Goal: Task Accomplishment & Management: Manage account settings

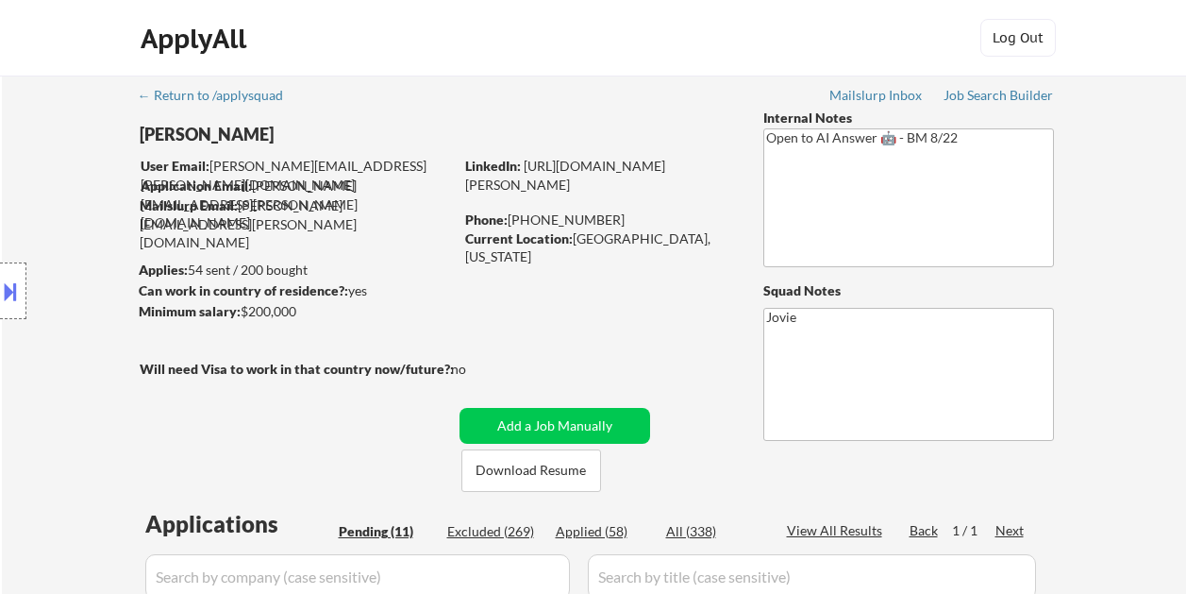
select select ""pending""
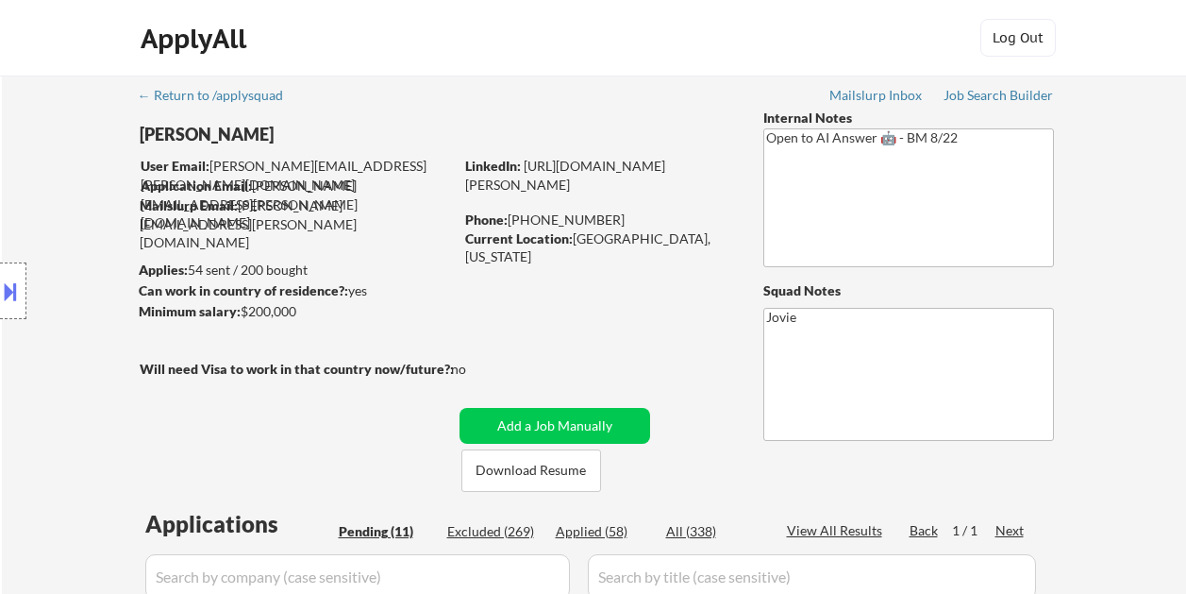
select select ""pending""
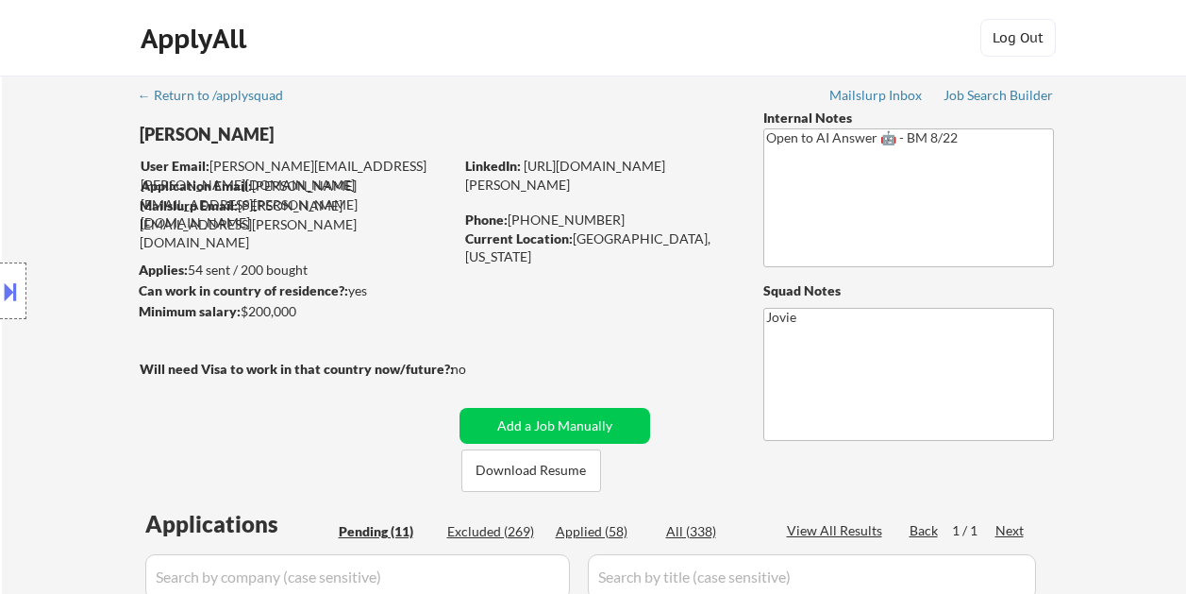
select select ""pending""
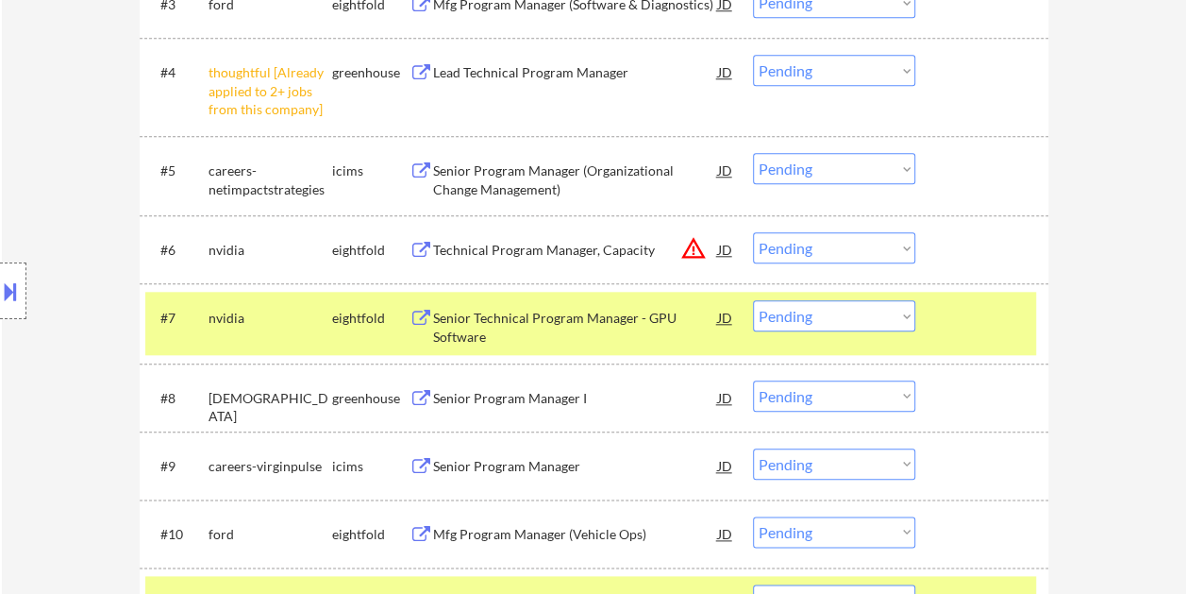
scroll to position [849, 0]
click at [989, 307] on div at bounding box center [984, 316] width 83 height 34
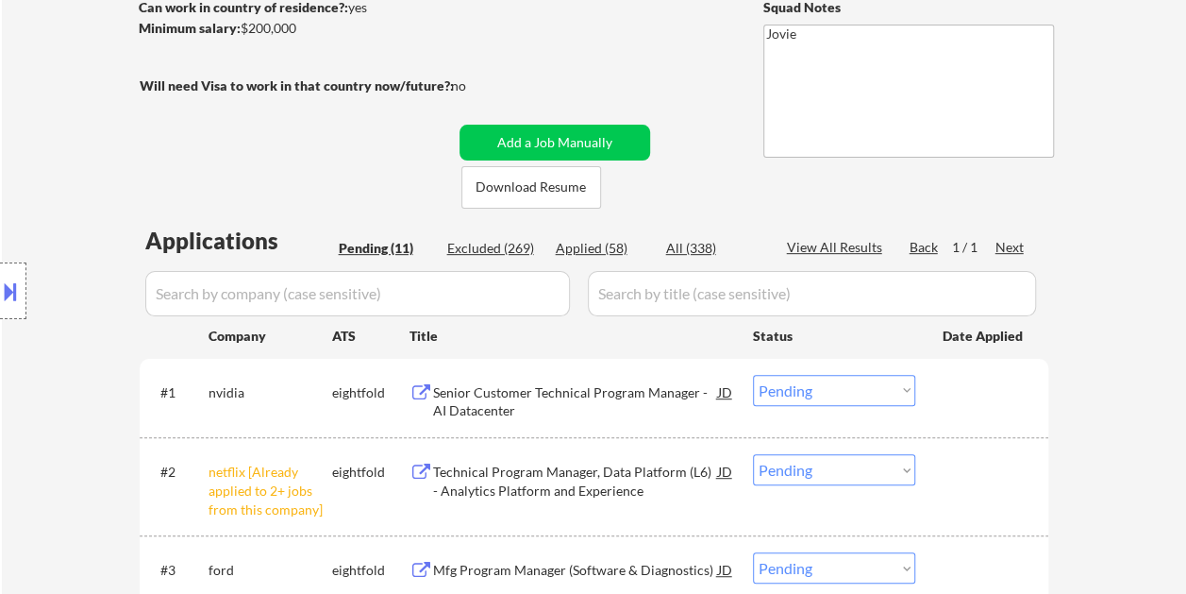
scroll to position [377, 0]
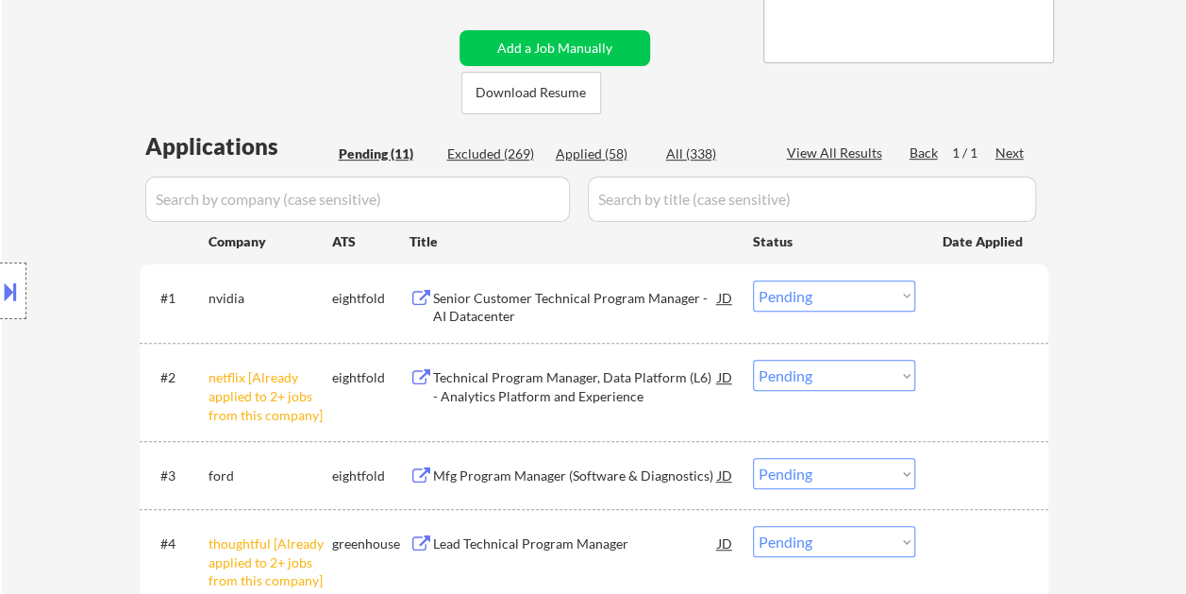
click at [945, 299] on div at bounding box center [984, 297] width 83 height 34
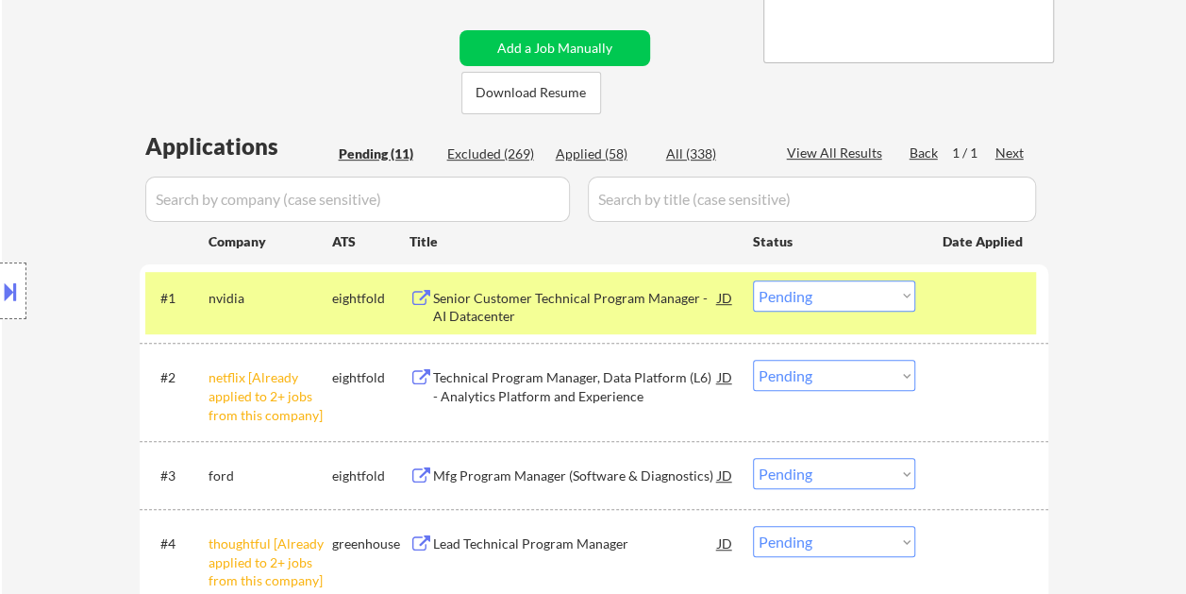
click at [619, 293] on div "Senior Customer Technical Program Manager - AI Datacenter" at bounding box center [575, 307] width 285 height 37
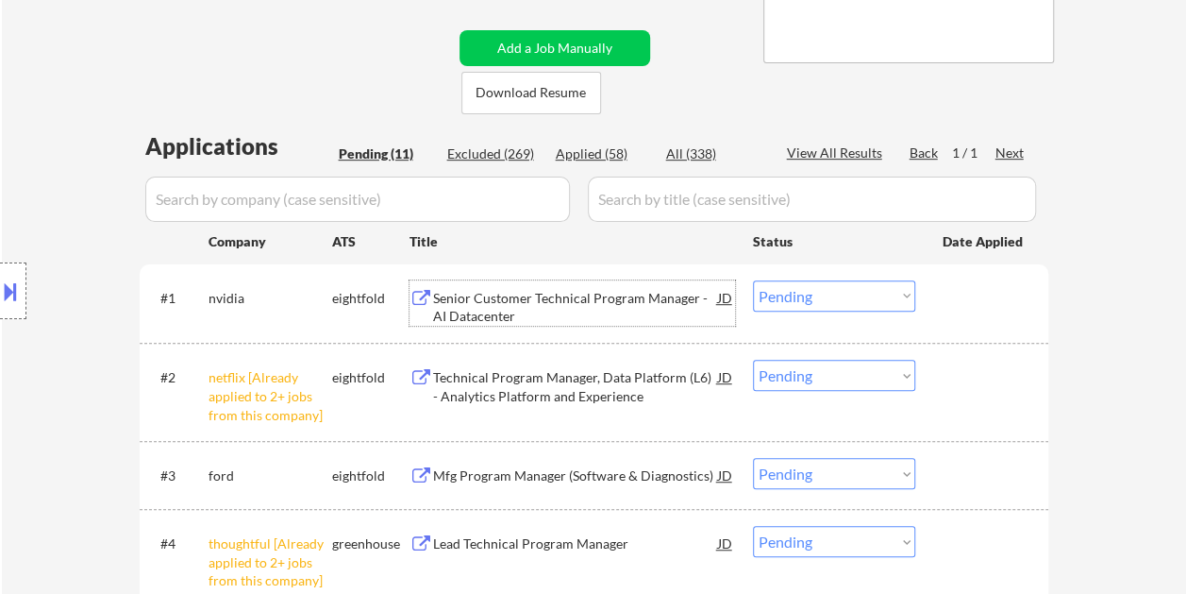
click at [995, 298] on div at bounding box center [984, 297] width 83 height 34
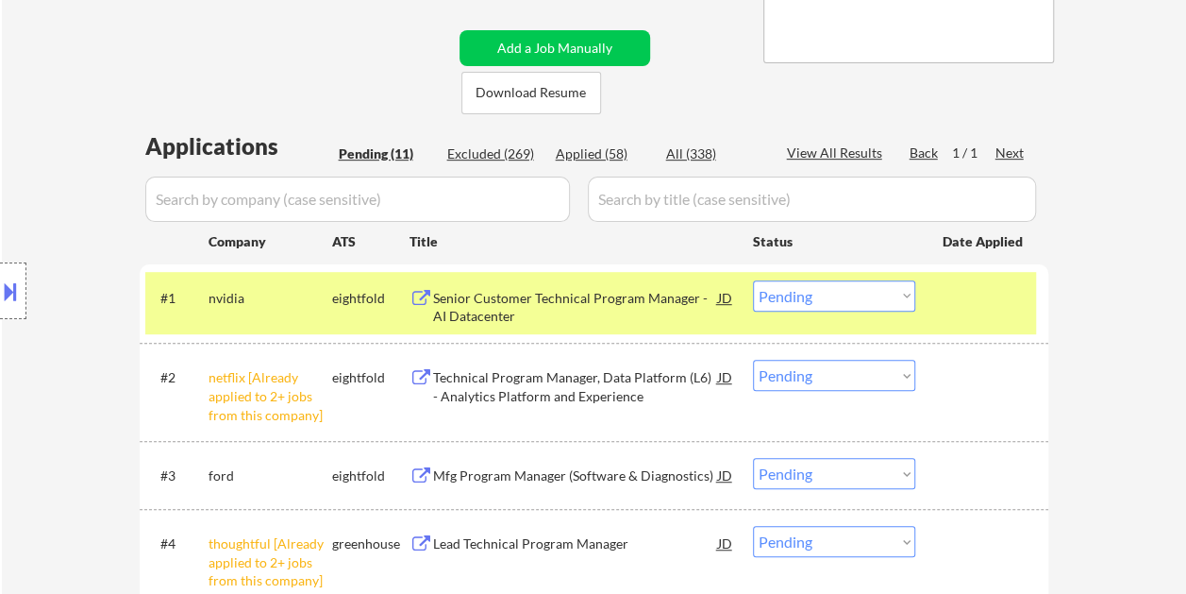
click at [897, 296] on select "Choose an option... Pending Applied Excluded (Questions) Excluded (Expired) Exc…" at bounding box center [834, 295] width 162 height 31
click at [753, 280] on select "Choose an option... Pending Applied Excluded (Questions) Excluded (Expired) Exc…" at bounding box center [834, 295] width 162 height 31
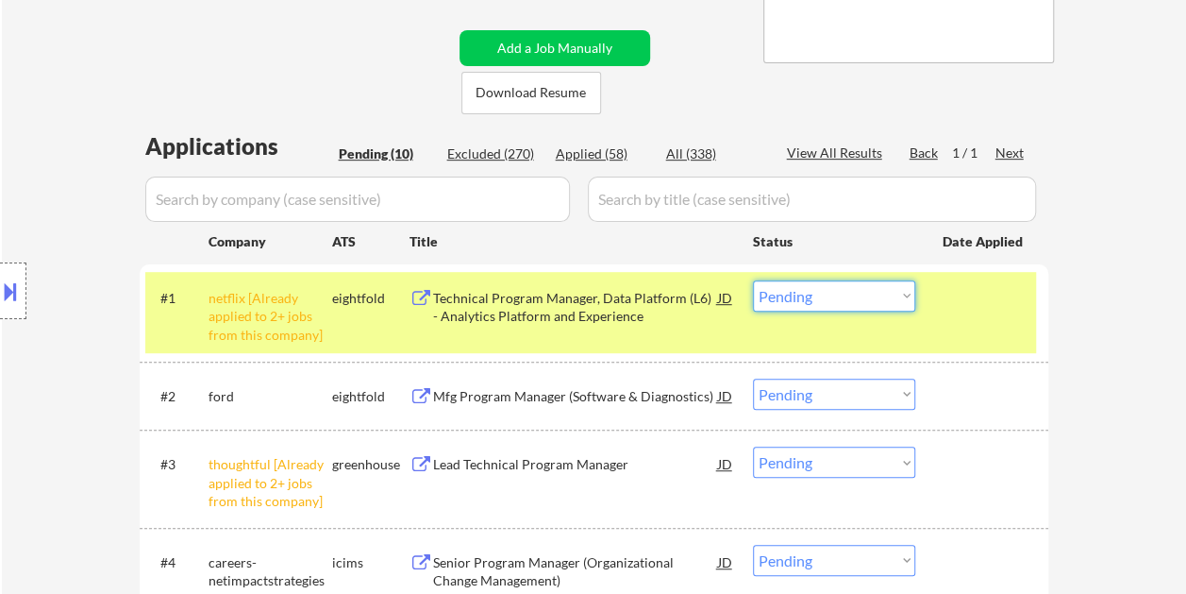
click at [894, 298] on select "Choose an option... Pending Applied Excluded (Questions) Excluded (Expired) Exc…" at bounding box center [834, 295] width 162 height 31
select select ""excluded__other_""
click at [753, 280] on select "Choose an option... Pending Applied Excluded (Questions) Excluded (Expired) Exc…" at bounding box center [834, 295] width 162 height 31
click at [928, 318] on div "#1 netflix [Already applied to 2+ jobs from this company] eightfold Technical P…" at bounding box center [590, 312] width 891 height 81
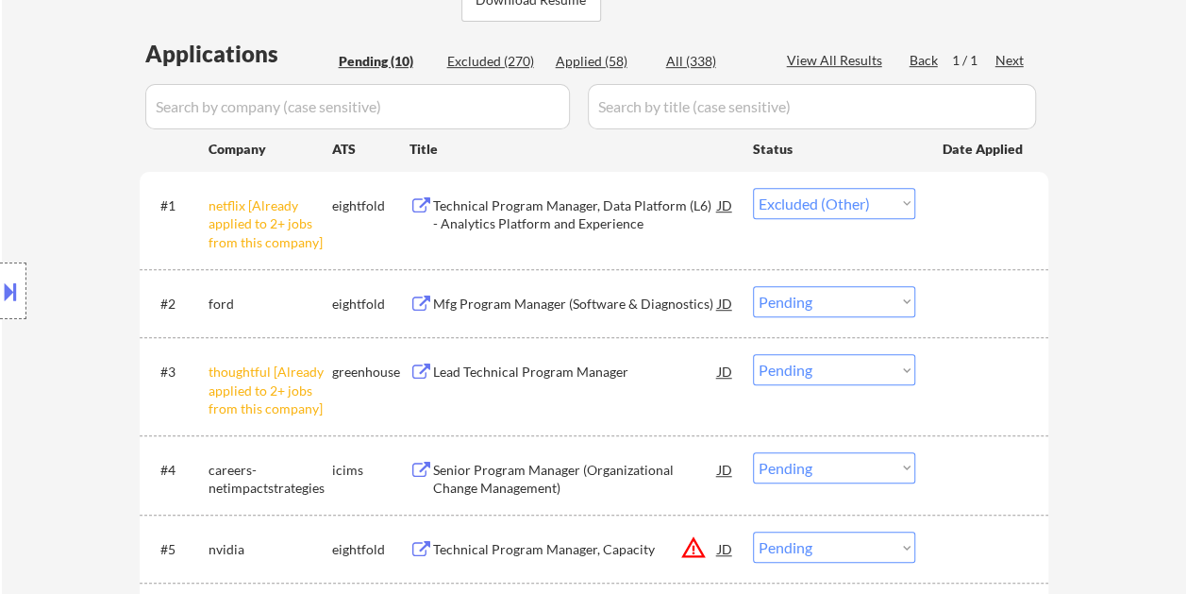
scroll to position [566, 0]
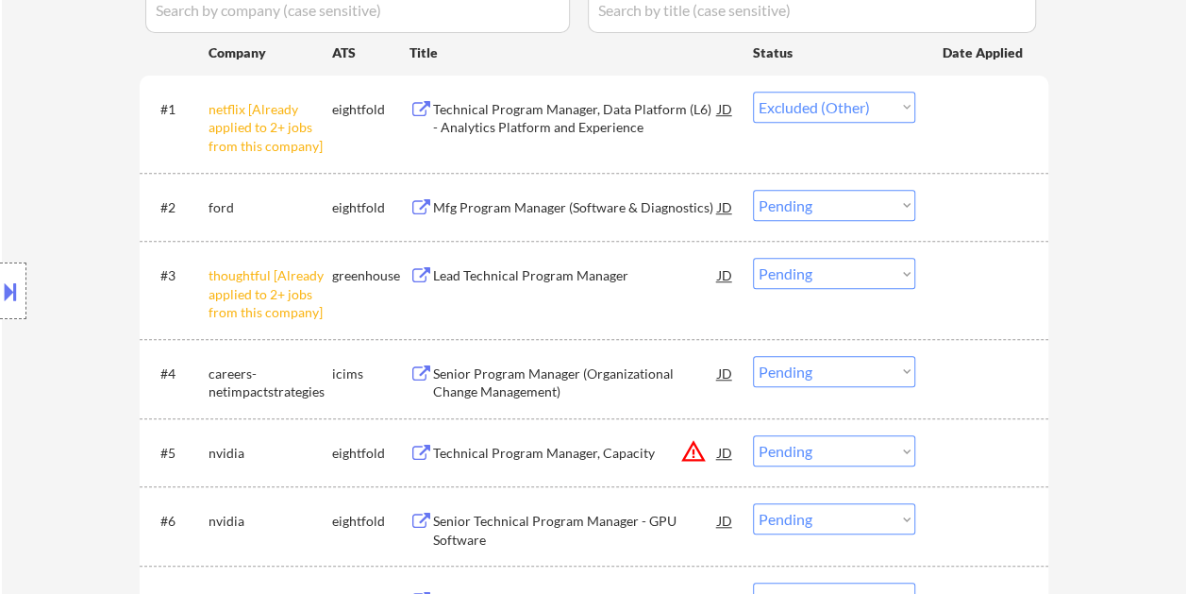
click at [896, 274] on select "Choose an option... Pending Applied Excluded (Questions) Excluded (Expired) Exc…" at bounding box center [834, 273] width 162 height 31
click at [753, 258] on select "Choose an option... Pending Applied Excluded (Questions) Excluded (Expired) Exc…" at bounding box center [834, 273] width 162 height 31
select select ""pending""
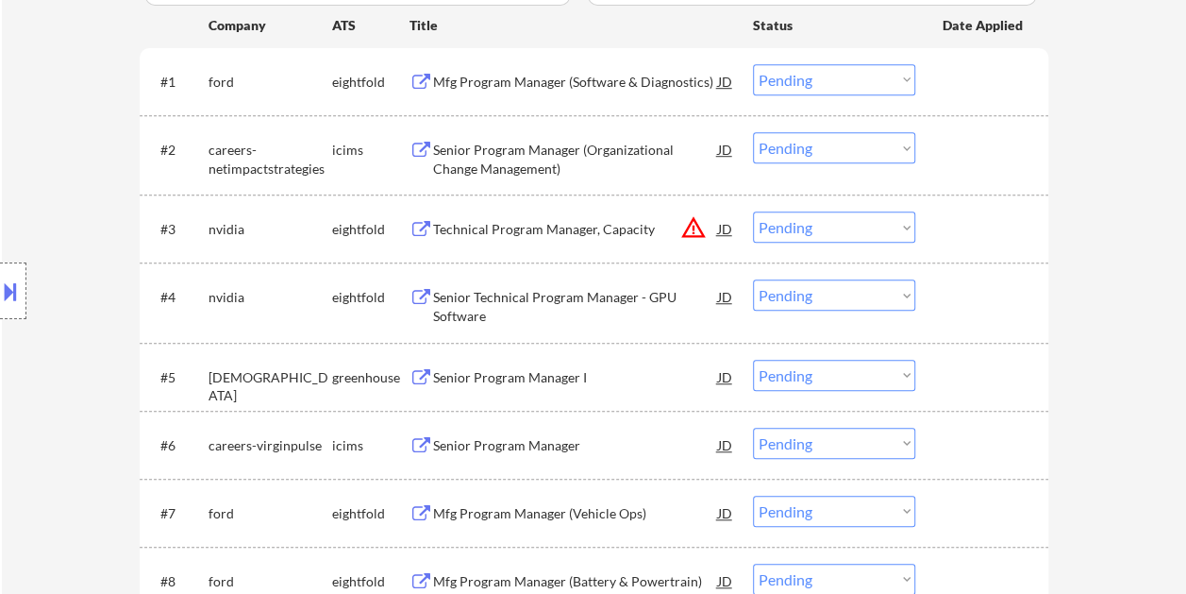
scroll to position [472, 0]
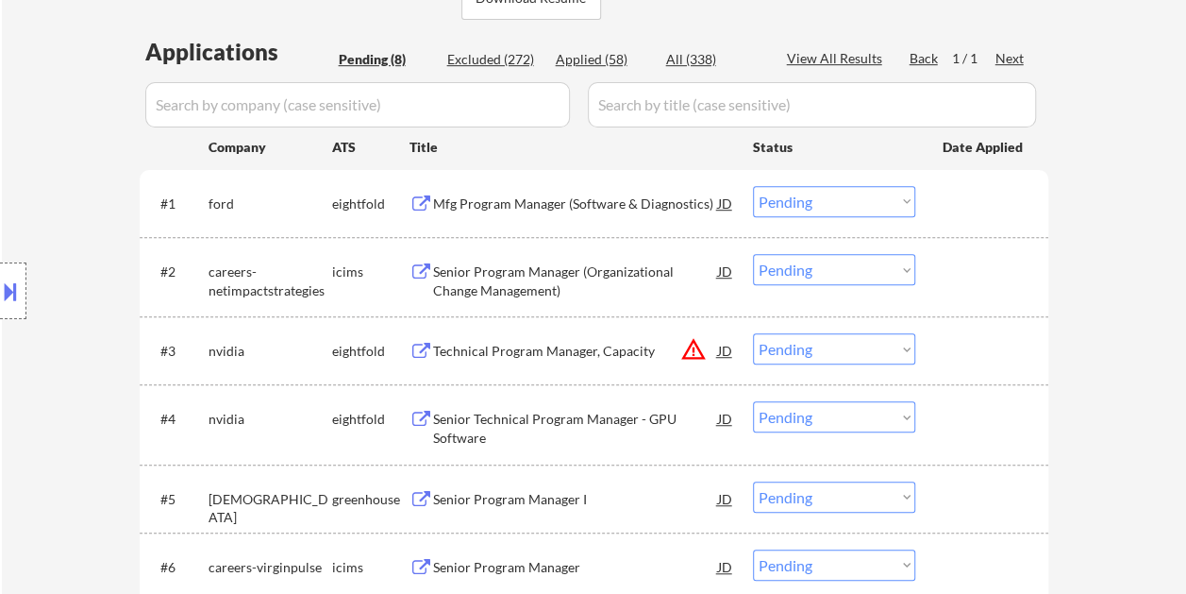
click at [974, 164] on div "Applications Pending (8) Excluded (272) Applied (58) All (338) View All Results…" at bounding box center [594, 410] width 909 height 749
click at [951, 210] on div at bounding box center [984, 203] width 83 height 34
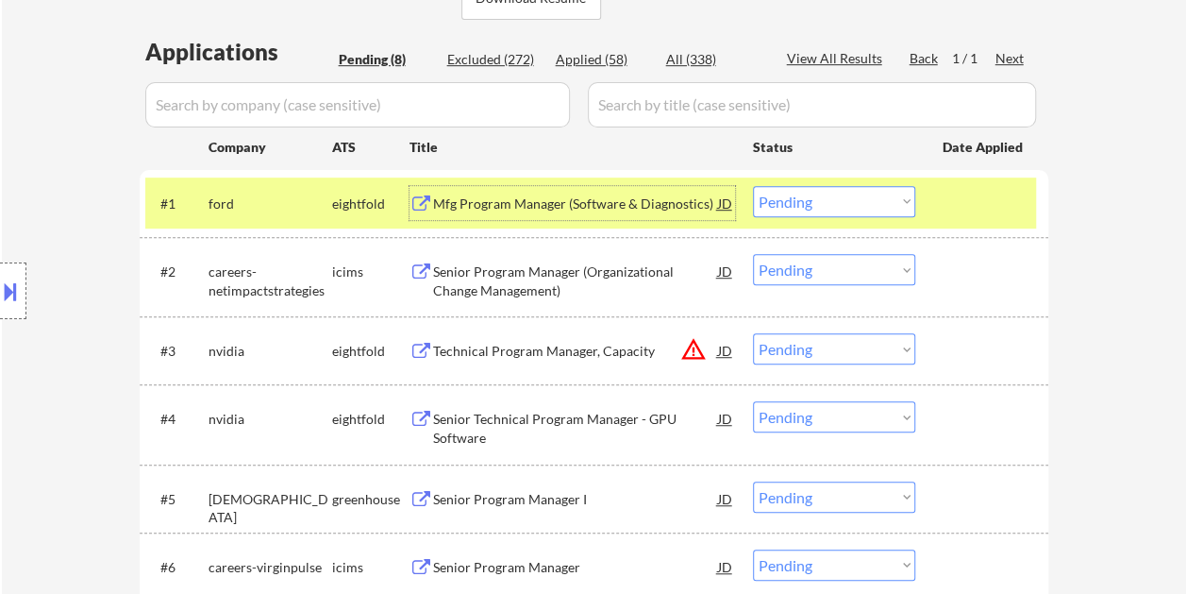
click at [657, 214] on div "Mfg Program Manager (Software & Diagnostics)" at bounding box center [575, 203] width 285 height 34
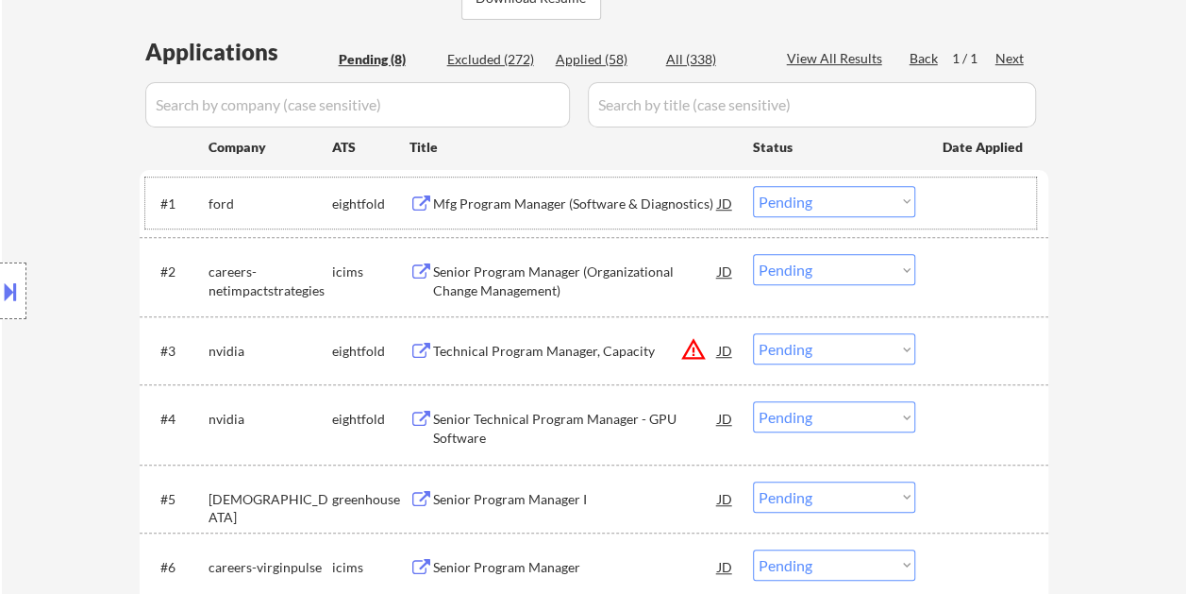
click at [956, 200] on div at bounding box center [984, 203] width 83 height 34
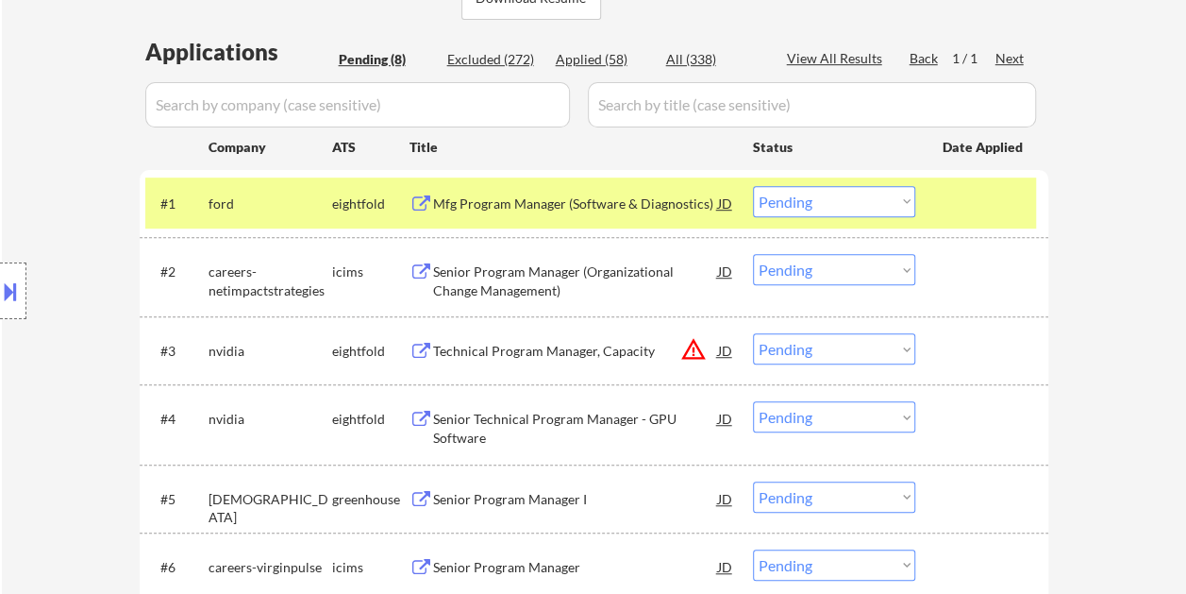
drag, startPoint x: 866, startPoint y: 194, endPoint x: 878, endPoint y: 194, distance: 11.3
click at [866, 194] on select "Choose an option... Pending Applied Excluded (Questions) Excluded (Expired) Exc…" at bounding box center [834, 201] width 162 height 31
click at [753, 186] on select "Choose an option... Pending Applied Excluded (Questions) Excluded (Expired) Exc…" at bounding box center [834, 201] width 162 height 31
select select ""pending""
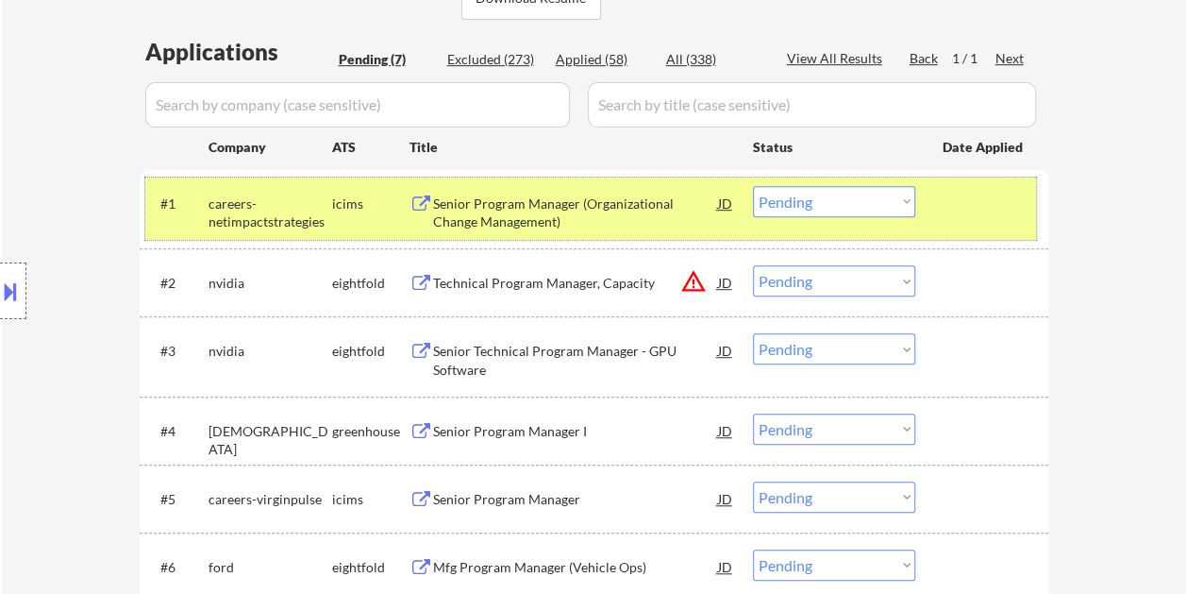
click at [972, 214] on div at bounding box center [984, 203] width 83 height 34
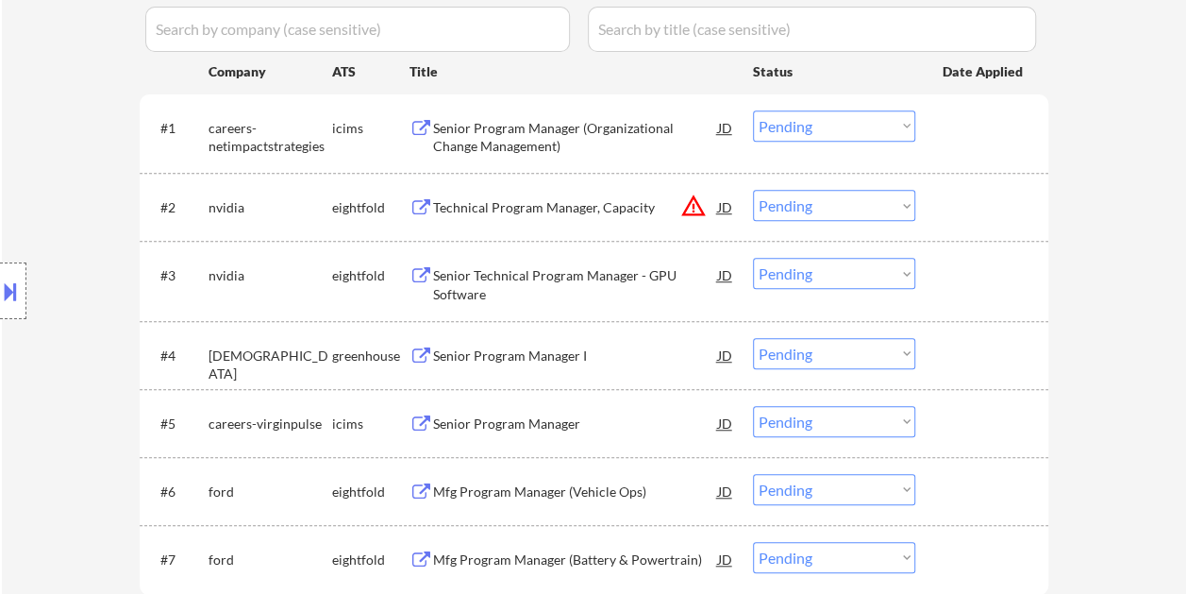
scroll to position [566, 0]
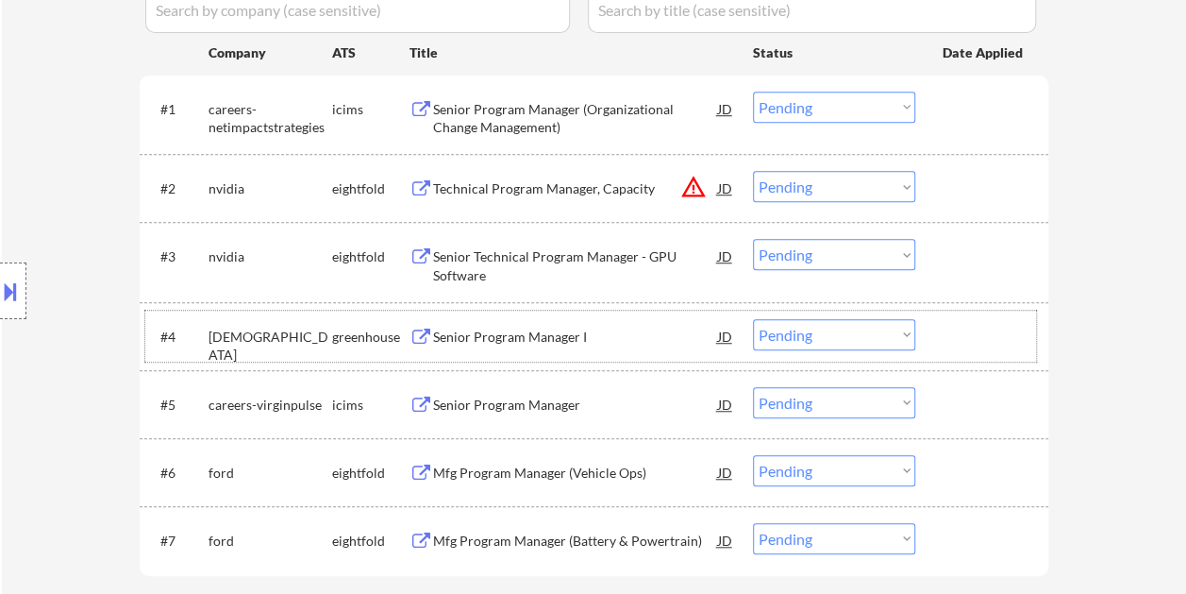
click at [985, 336] on div at bounding box center [984, 336] width 83 height 34
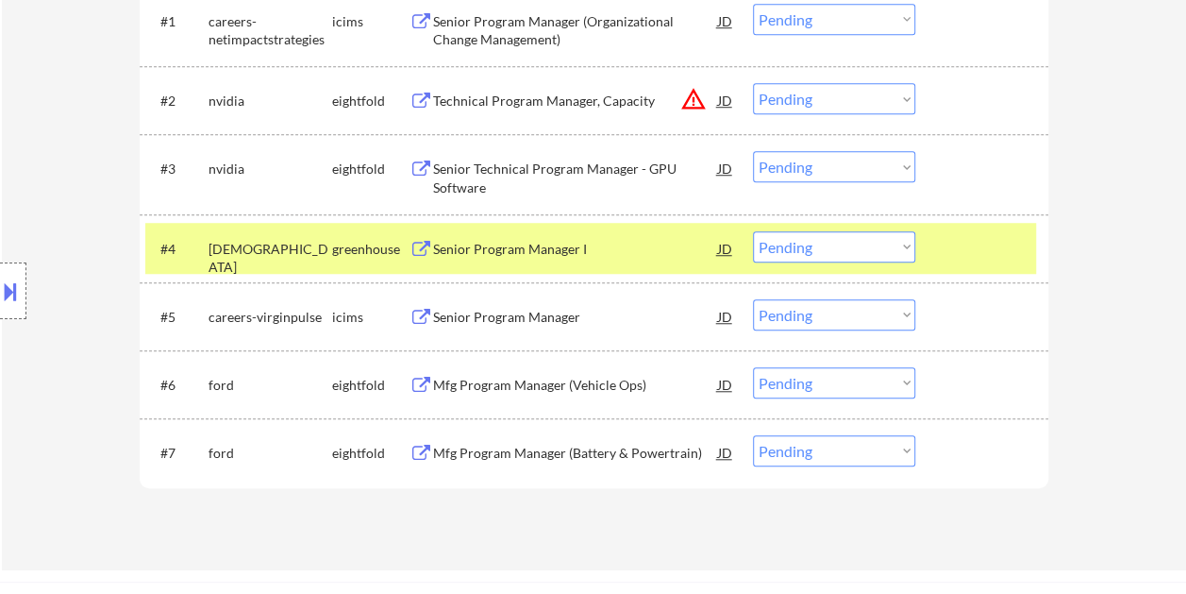
scroll to position [755, 0]
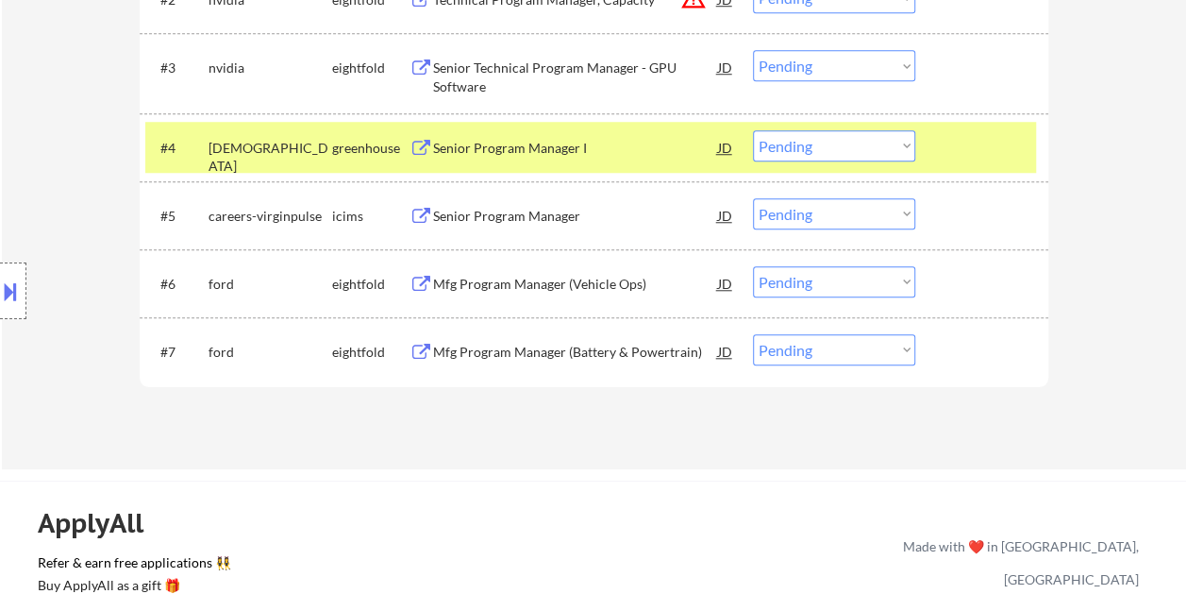
click at [1020, 360] on div at bounding box center [984, 351] width 83 height 34
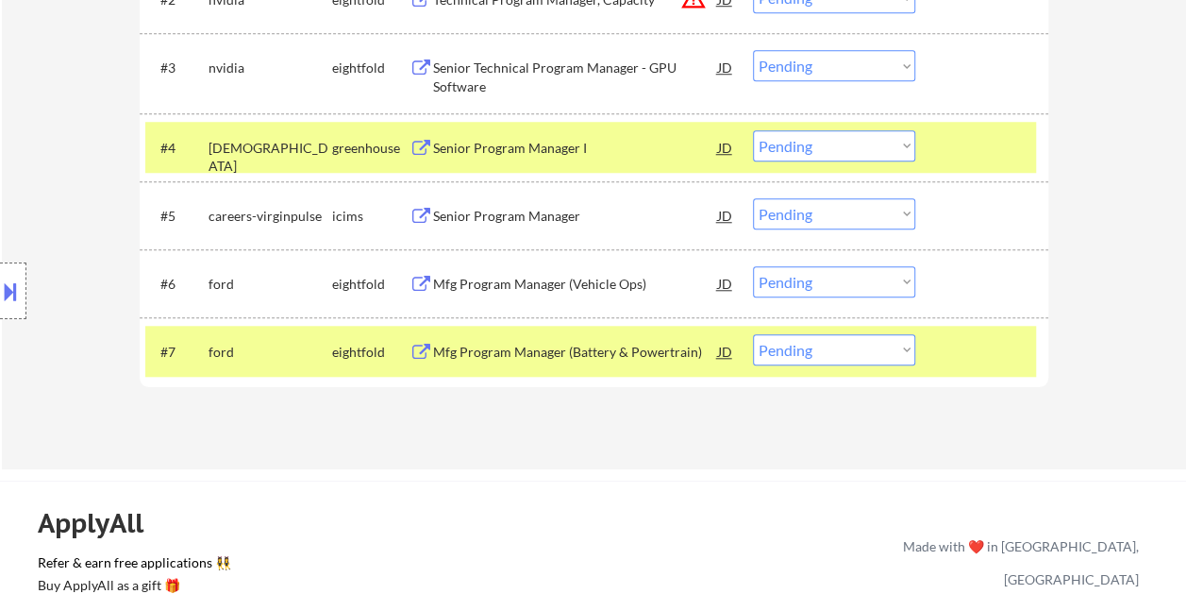
click at [1032, 294] on div "#6 ford eightfold Mfg Program Manager (Vehicle Ops) JD warning_amber Choose an …" at bounding box center [590, 283] width 891 height 51
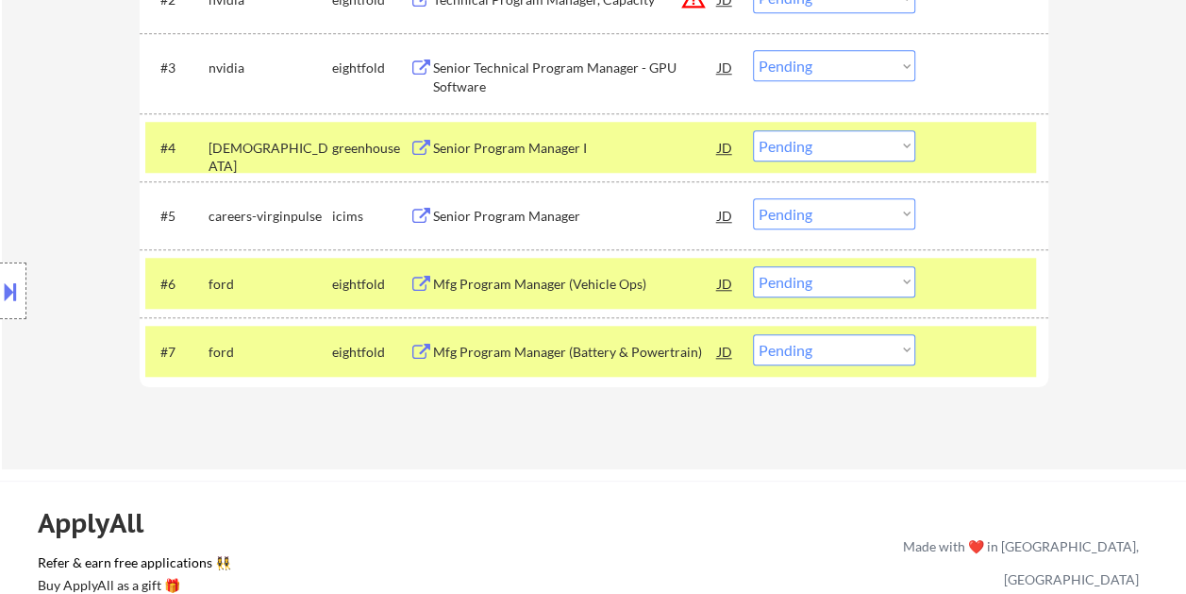
click at [974, 199] on div at bounding box center [984, 215] width 83 height 34
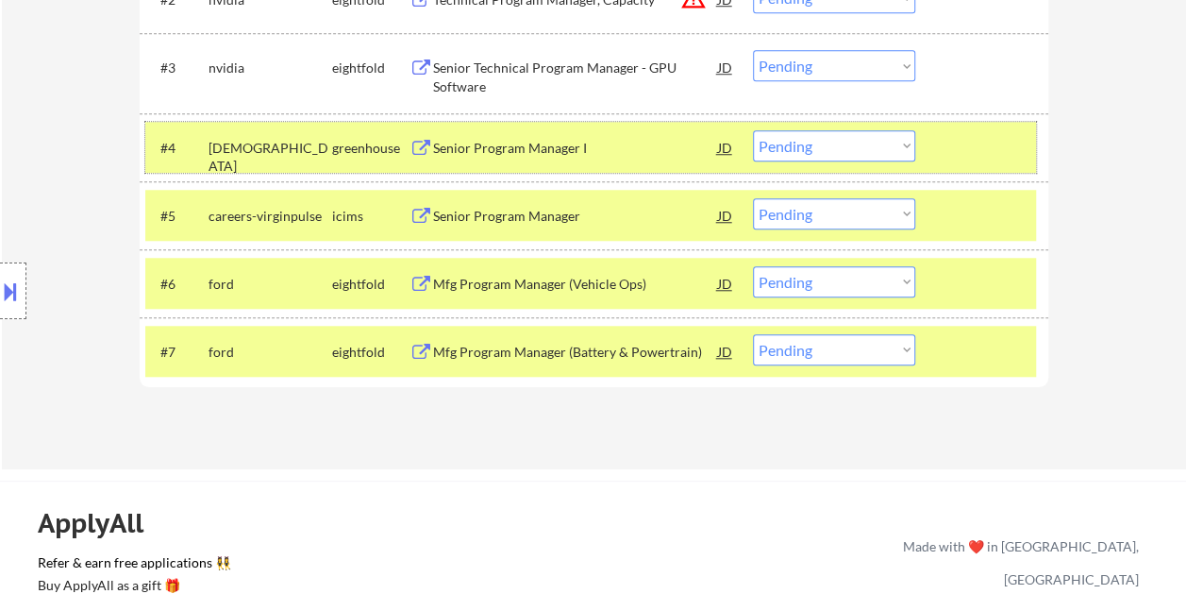
click at [980, 157] on div at bounding box center [984, 147] width 83 height 34
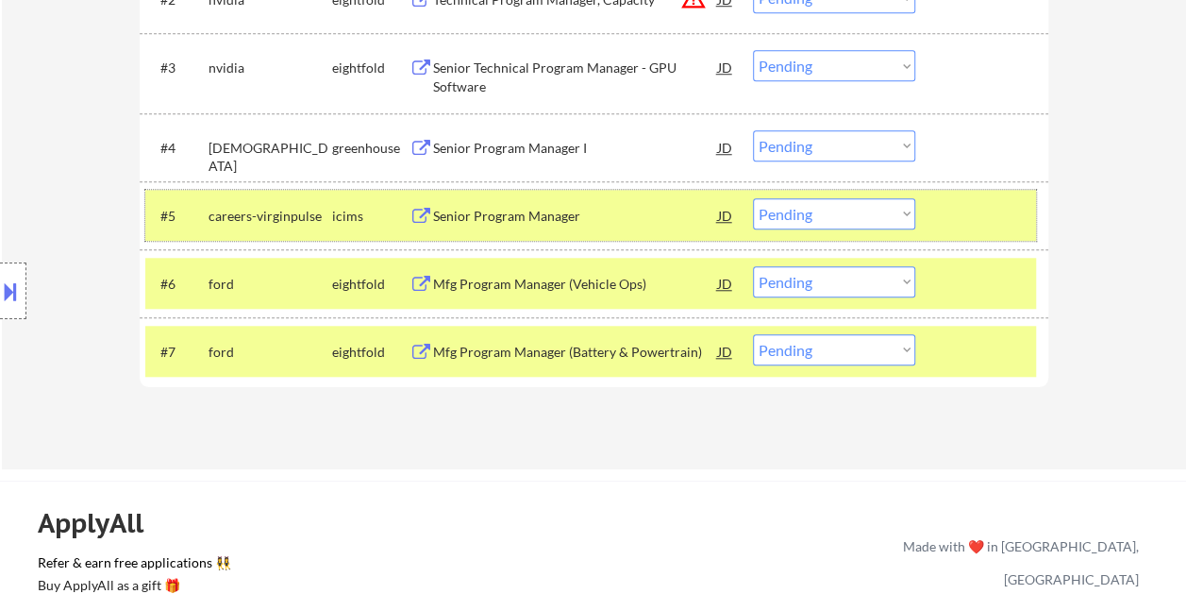
drag, startPoint x: 972, startPoint y: 195, endPoint x: 973, endPoint y: 228, distance: 33.0
click at [972, 196] on div "#5 careers-virginpulse icims Senior Program Manager JD warning_amber Choose an …" at bounding box center [590, 215] width 891 height 51
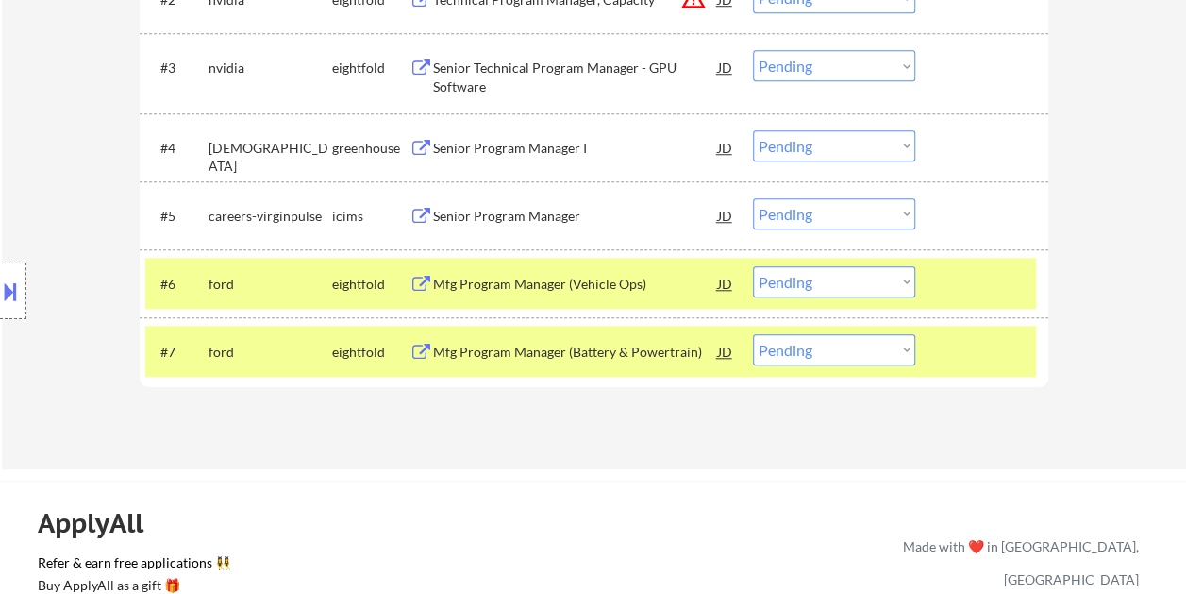
click at [951, 293] on div at bounding box center [984, 283] width 83 height 34
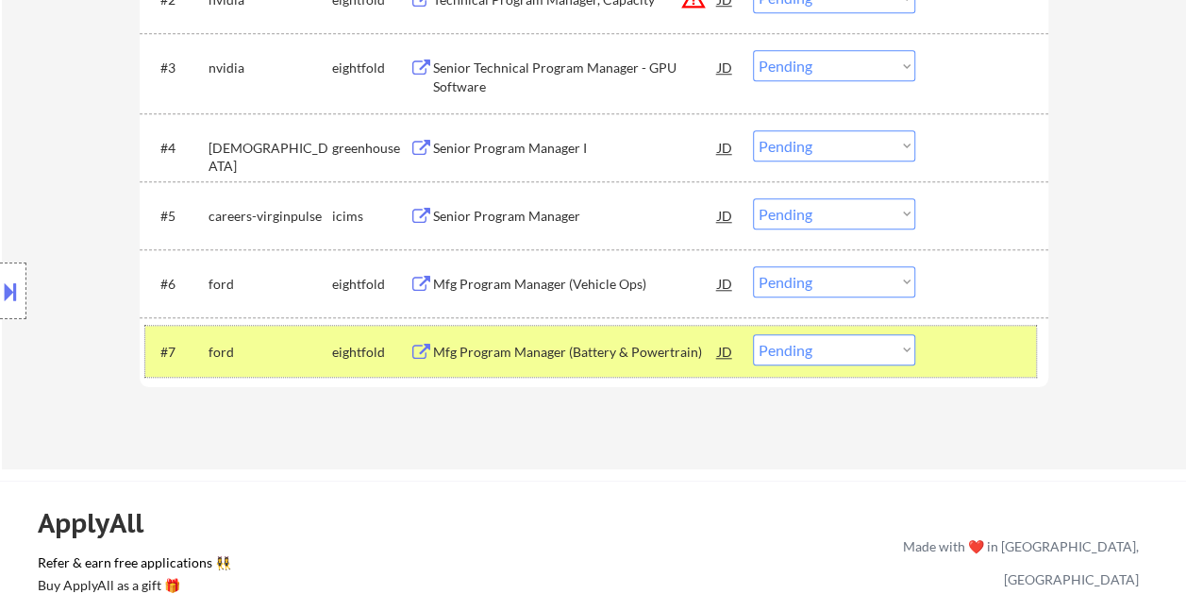
click at [976, 363] on div at bounding box center [984, 351] width 83 height 34
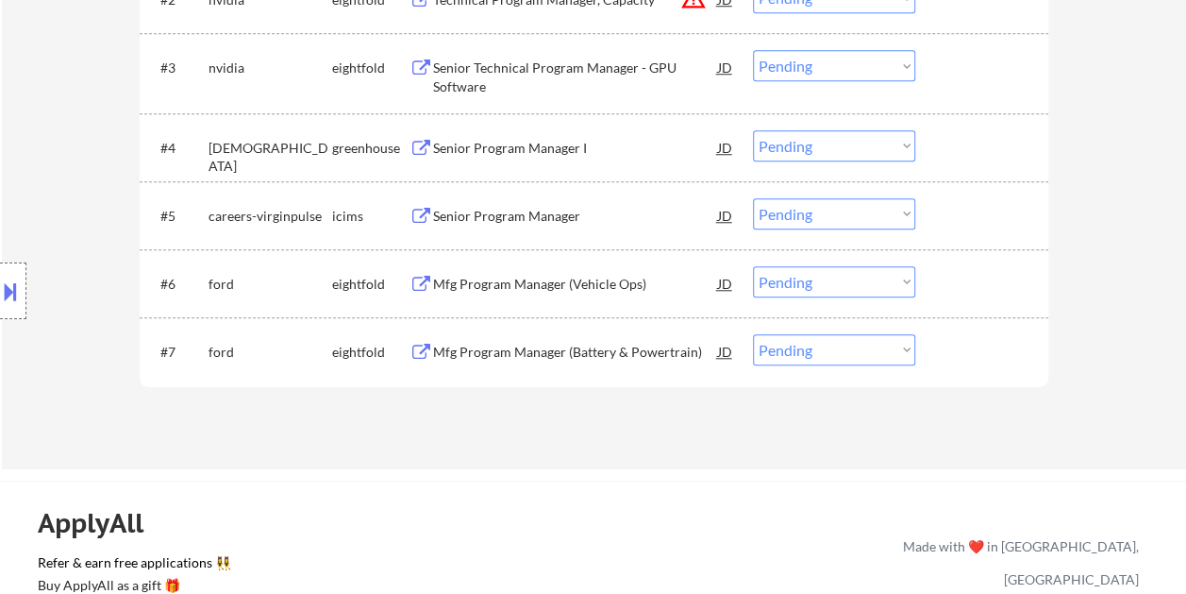
click at [978, 342] on div at bounding box center [984, 351] width 83 height 34
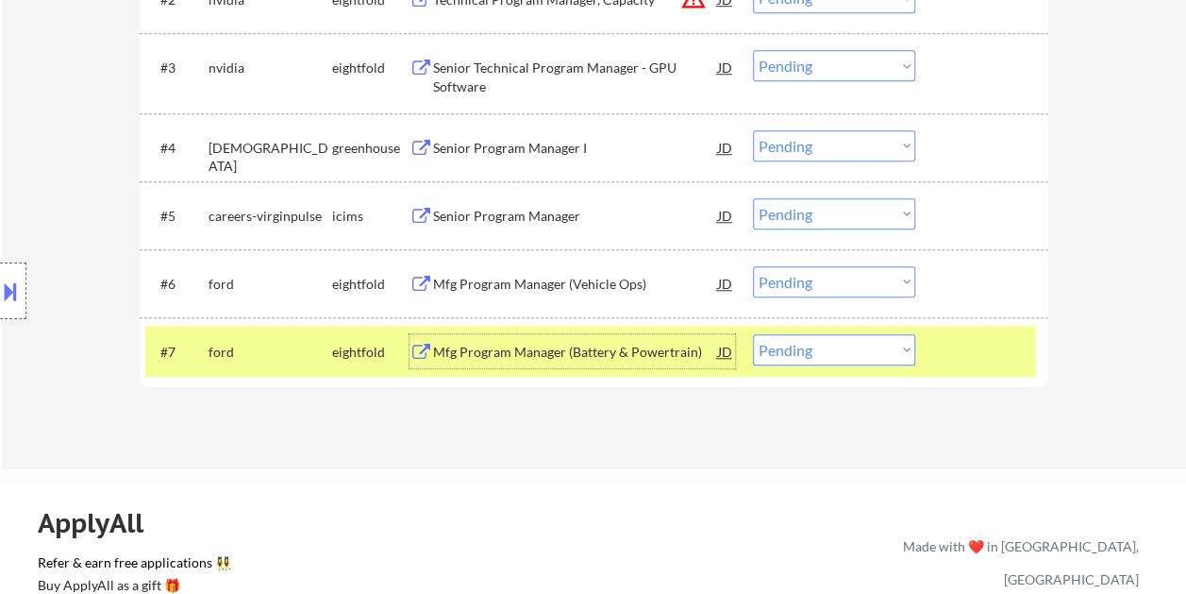
click at [545, 344] on div "Mfg Program Manager (Battery & Powertrain)" at bounding box center [575, 352] width 285 height 19
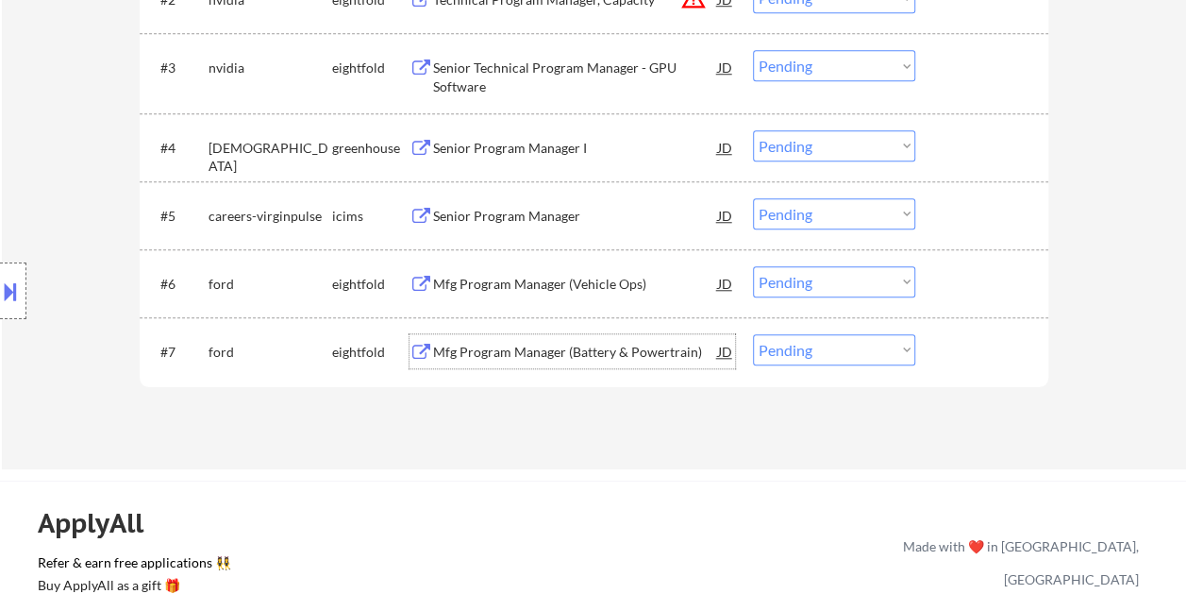
click at [938, 357] on div "#7 ford eightfold Mfg Program Manager (Battery & Powertrain) JD warning_amber C…" at bounding box center [590, 351] width 891 height 51
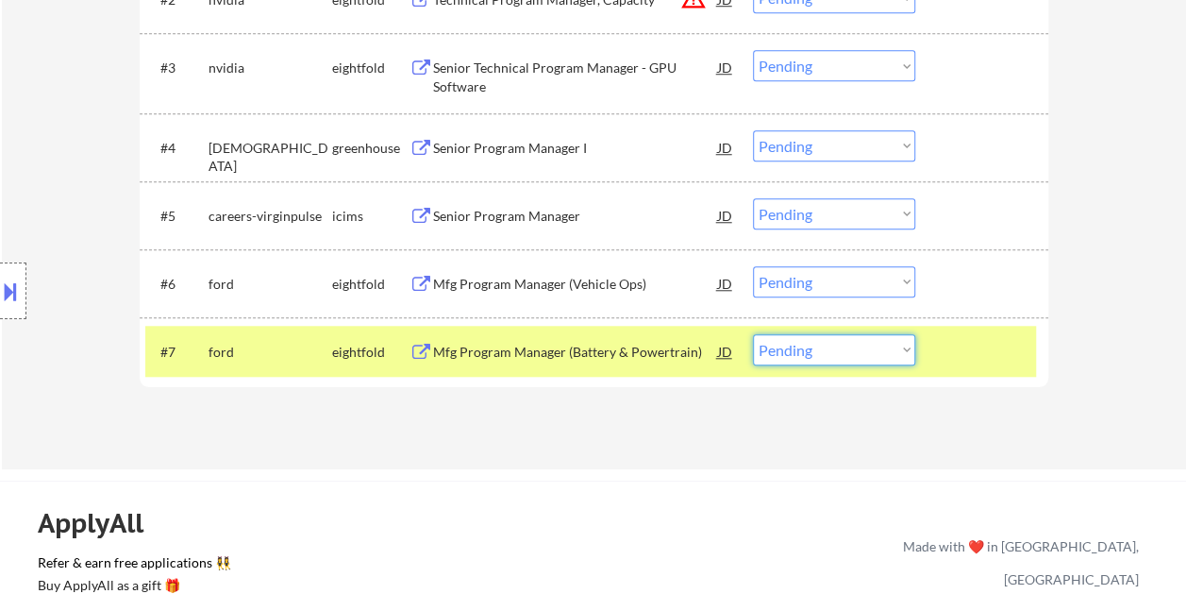
click at [904, 351] on select "Choose an option... Pending Applied Excluded (Questions) Excluded (Expired) Exc…" at bounding box center [834, 349] width 162 height 31
select select ""excluded__bad_match_""
click at [753, 334] on select "Choose an option... Pending Applied Excluded (Questions) Excluded (Expired) Exc…" at bounding box center [834, 349] width 162 height 31
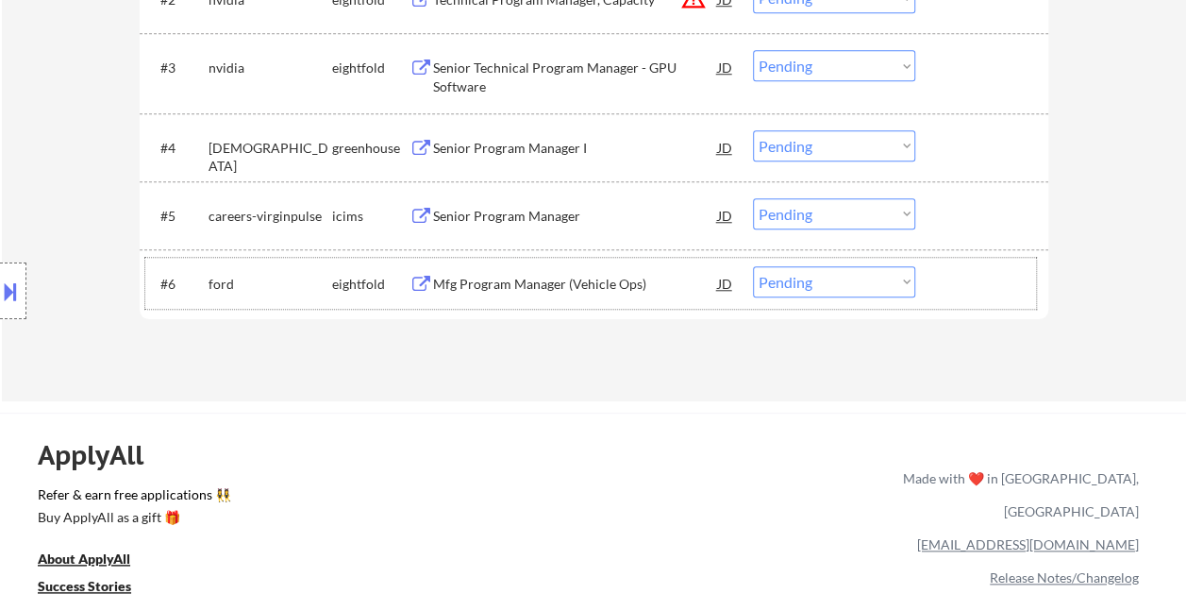
click at [962, 288] on div at bounding box center [984, 283] width 83 height 34
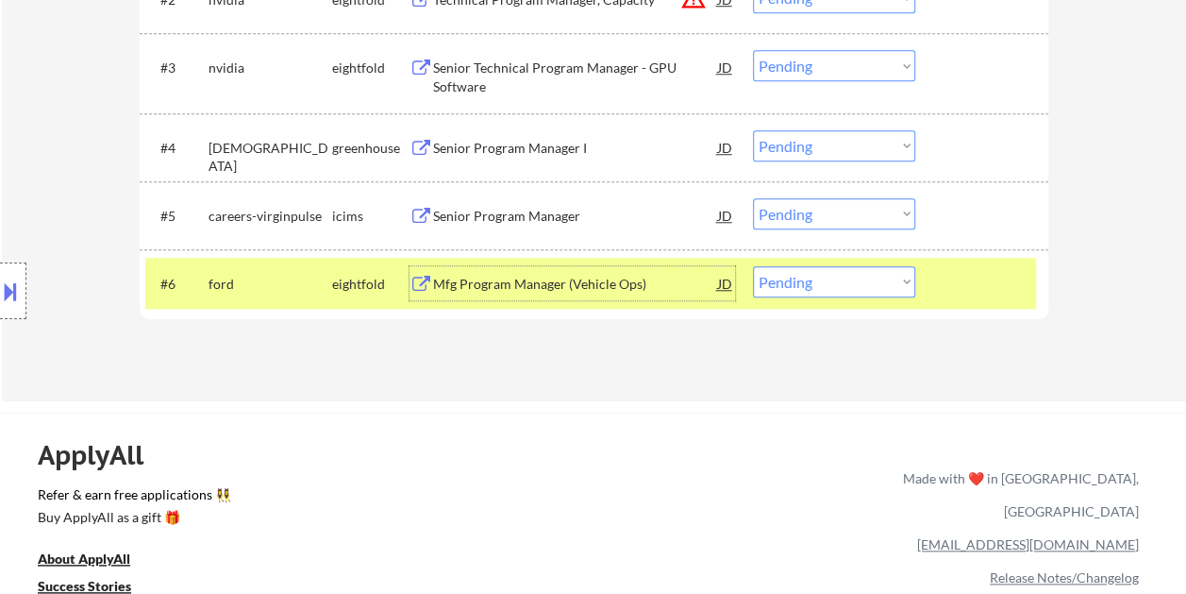
click at [613, 276] on div "Mfg Program Manager (Vehicle Ops)" at bounding box center [575, 284] width 285 height 19
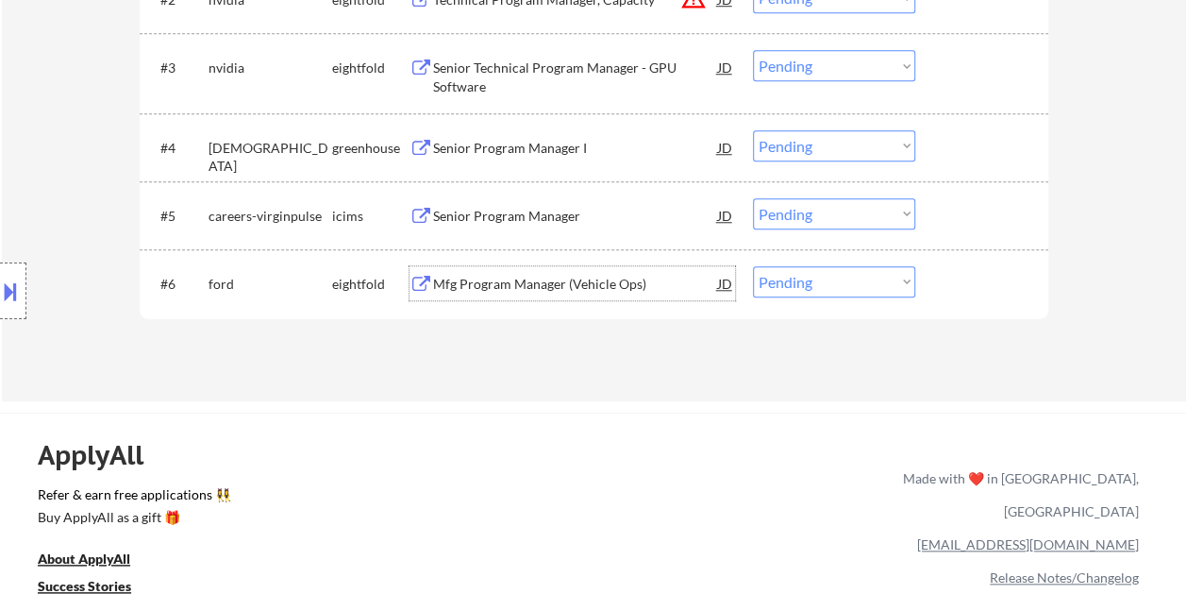
click at [946, 260] on div "#6 ford eightfold Mfg Program Manager (Vehicle Ops) JD warning_amber Choose an …" at bounding box center [590, 283] width 891 height 51
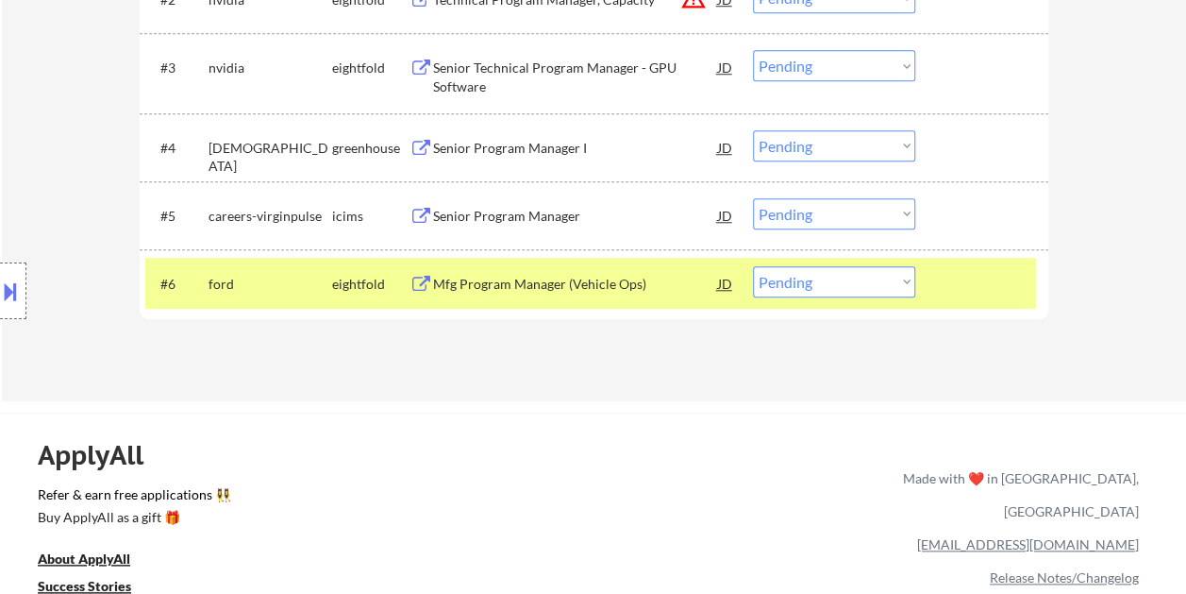
click at [902, 281] on select "Choose an option... Pending Applied Excluded (Questions) Excluded (Expired) Exc…" at bounding box center [834, 281] width 162 height 31
select select ""excluded__bad_match_""
click at [753, 266] on select "Choose an option... Pending Applied Excluded (Questions) Excluded (Expired) Exc…" at bounding box center [834, 281] width 162 height 31
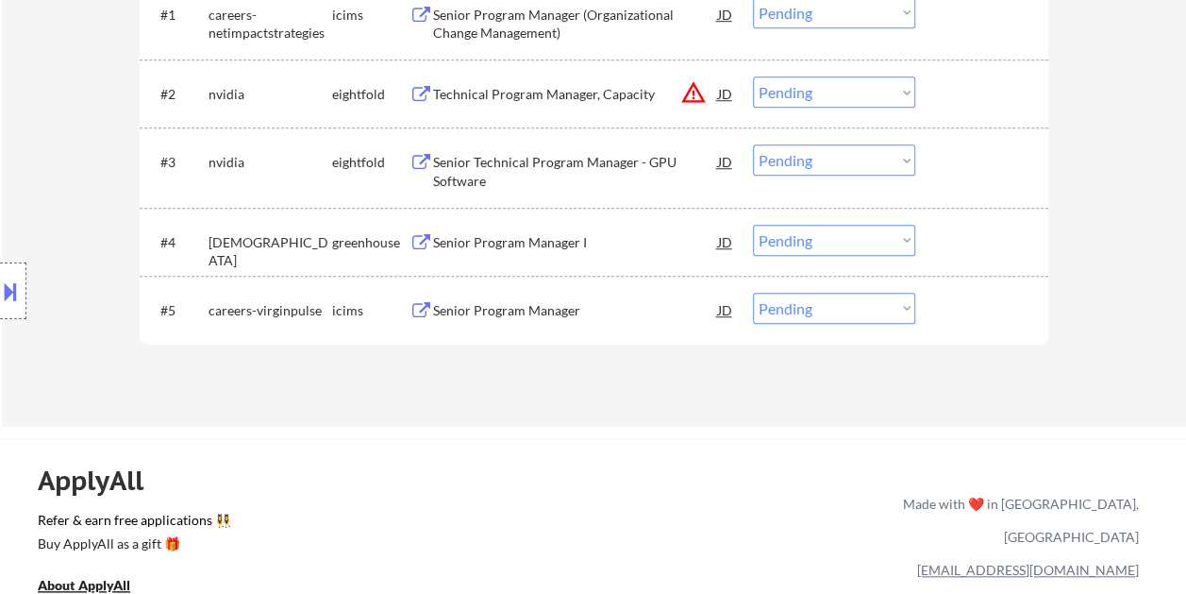
scroll to position [566, 0]
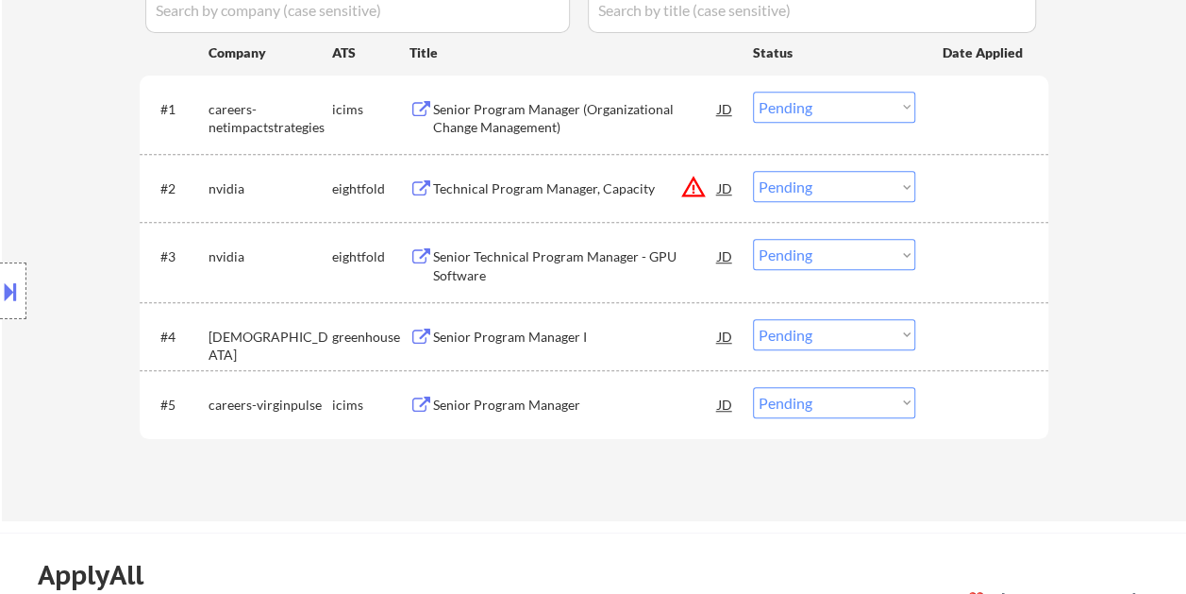
click at [982, 337] on div at bounding box center [984, 336] width 83 height 34
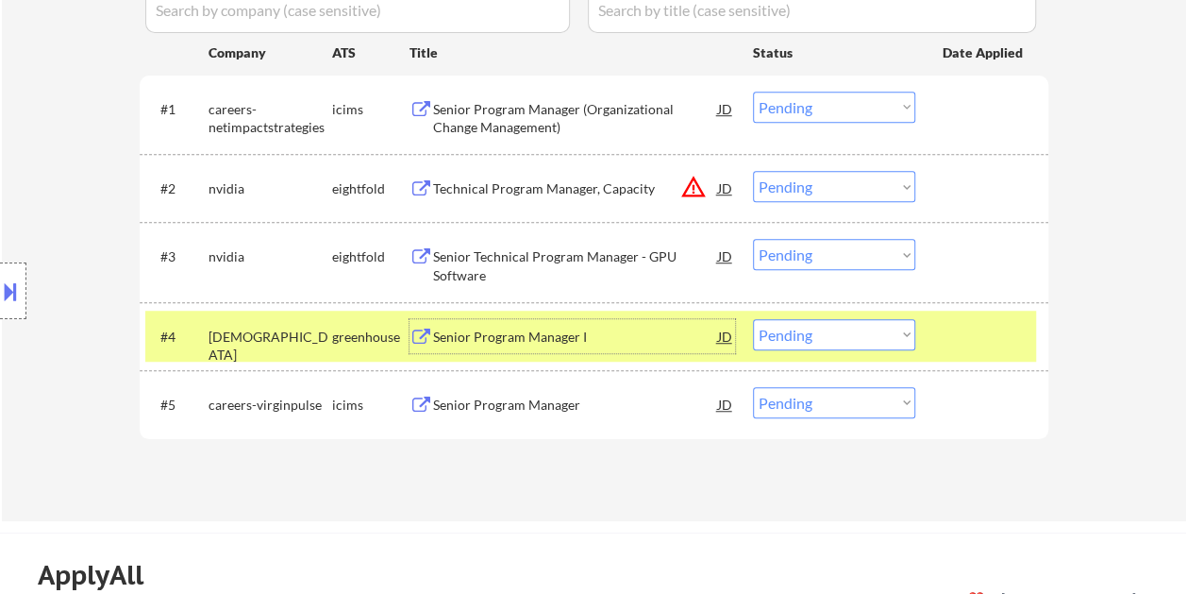
click at [602, 338] on div "Senior Program Manager I" at bounding box center [575, 336] width 285 height 19
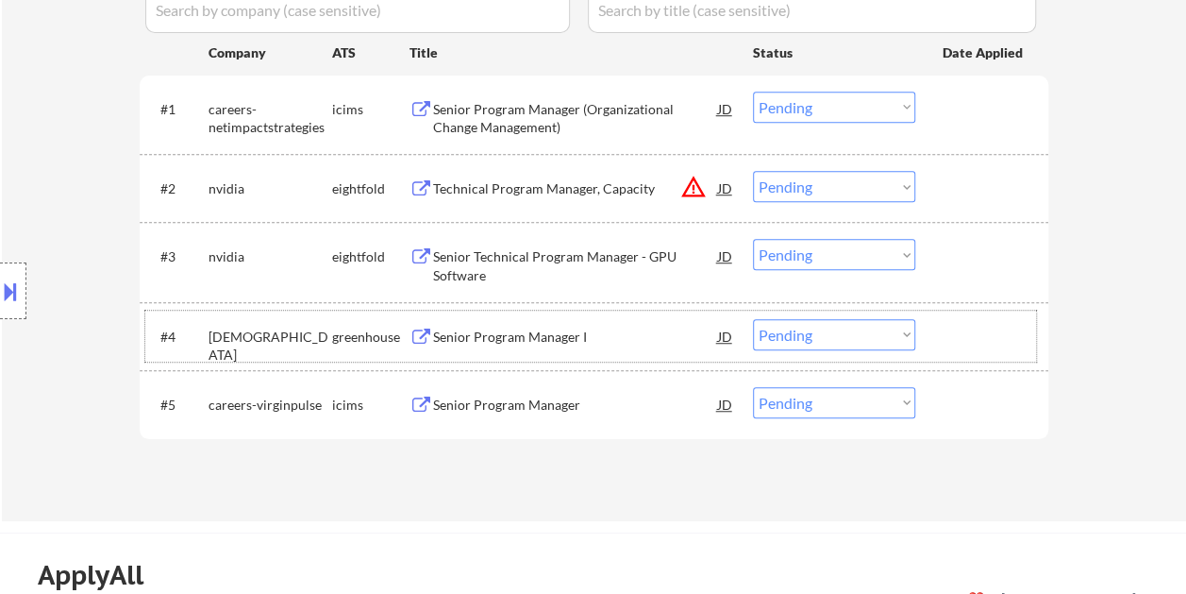
drag, startPoint x: 987, startPoint y: 342, endPoint x: 942, endPoint y: 337, distance: 45.5
click at [985, 343] on div at bounding box center [984, 336] width 83 height 34
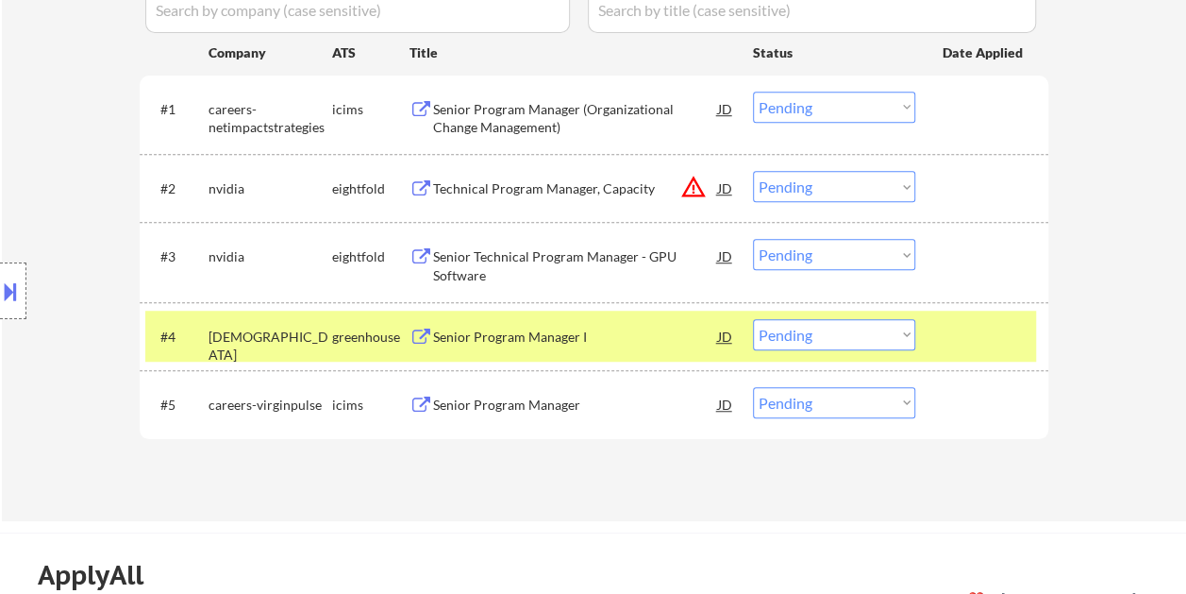
click at [915, 336] on div "#4 [PERSON_NAME] Senior Program Manager I JD warning_amber Choose an option... …" at bounding box center [590, 335] width 891 height 51
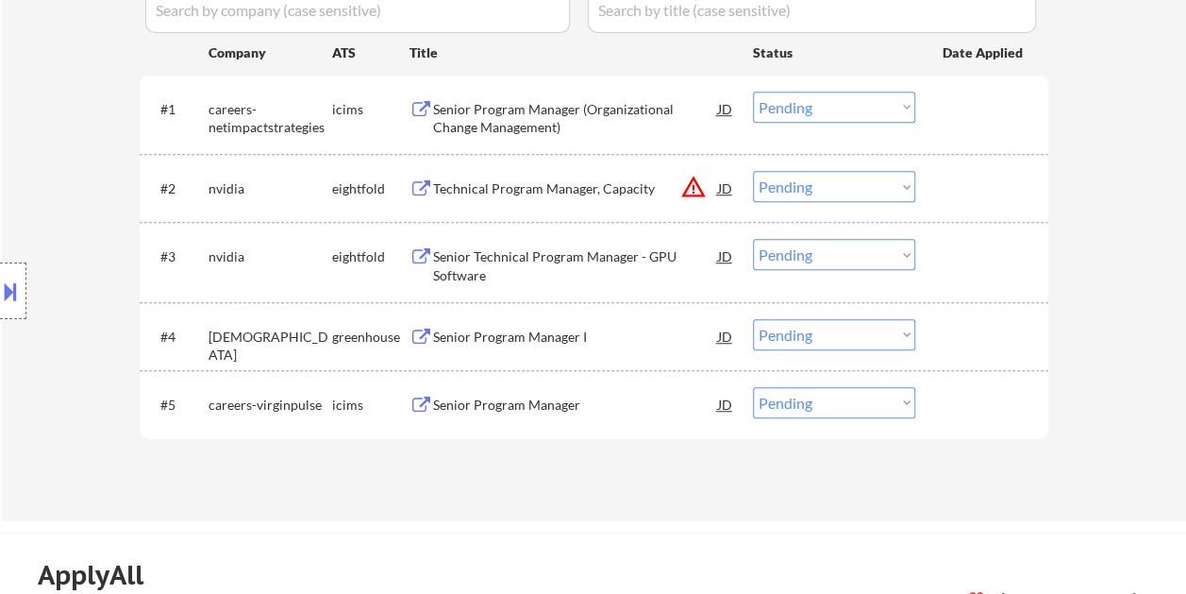
drag, startPoint x: 964, startPoint y: 343, endPoint x: 933, endPoint y: 345, distance: 31.2
click at [962, 344] on div at bounding box center [984, 336] width 83 height 34
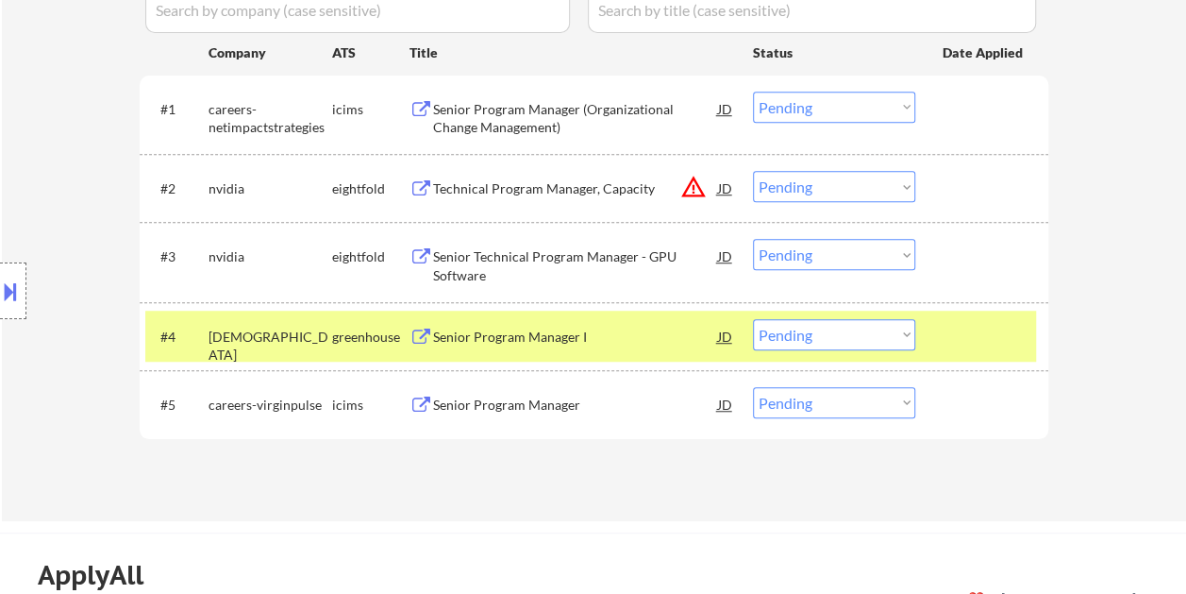
click at [910, 338] on select "Choose an option... Pending Applied Excluded (Questions) Excluded (Expired) Exc…" at bounding box center [834, 334] width 162 height 31
click at [753, 319] on select "Choose an option... Pending Applied Excluded (Questions) Excluded (Expired) Exc…" at bounding box center [834, 334] width 162 height 31
select select ""pending""
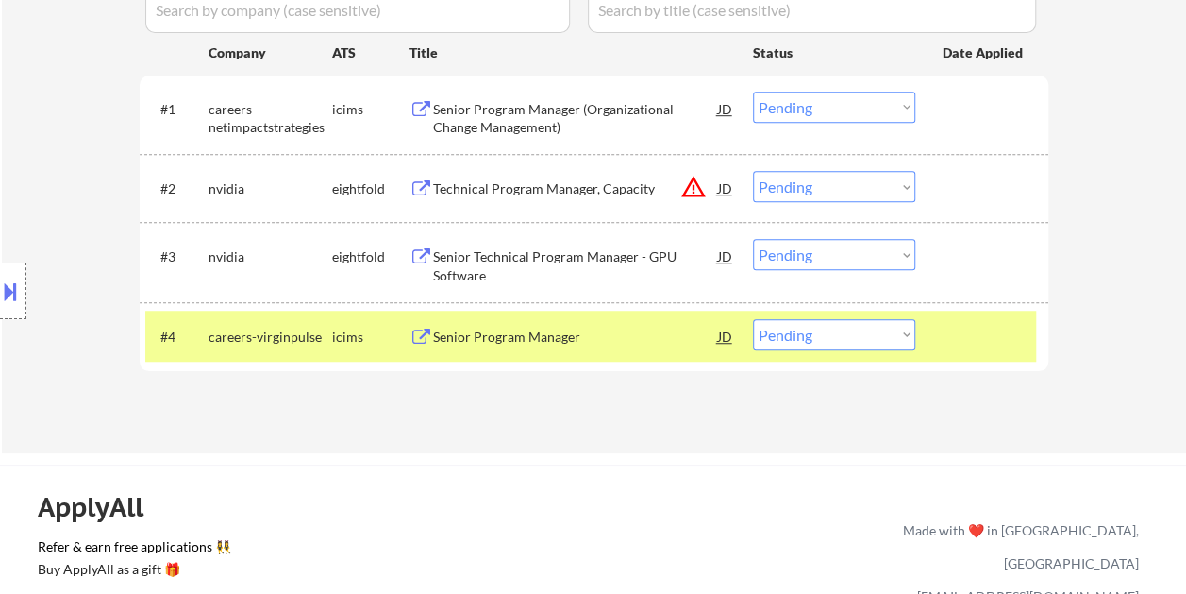
click at [621, 319] on div "Senior Program Manager" at bounding box center [575, 336] width 285 height 34
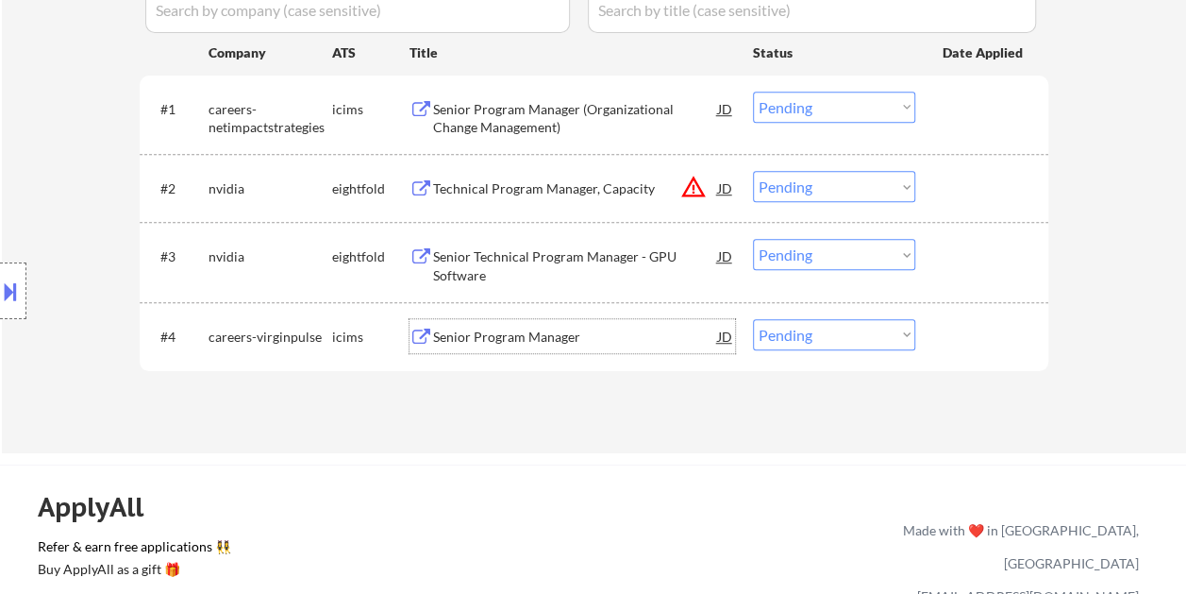
click at [536, 126] on div "Senior Program Manager (Organizational Change Management)" at bounding box center [575, 118] width 285 height 37
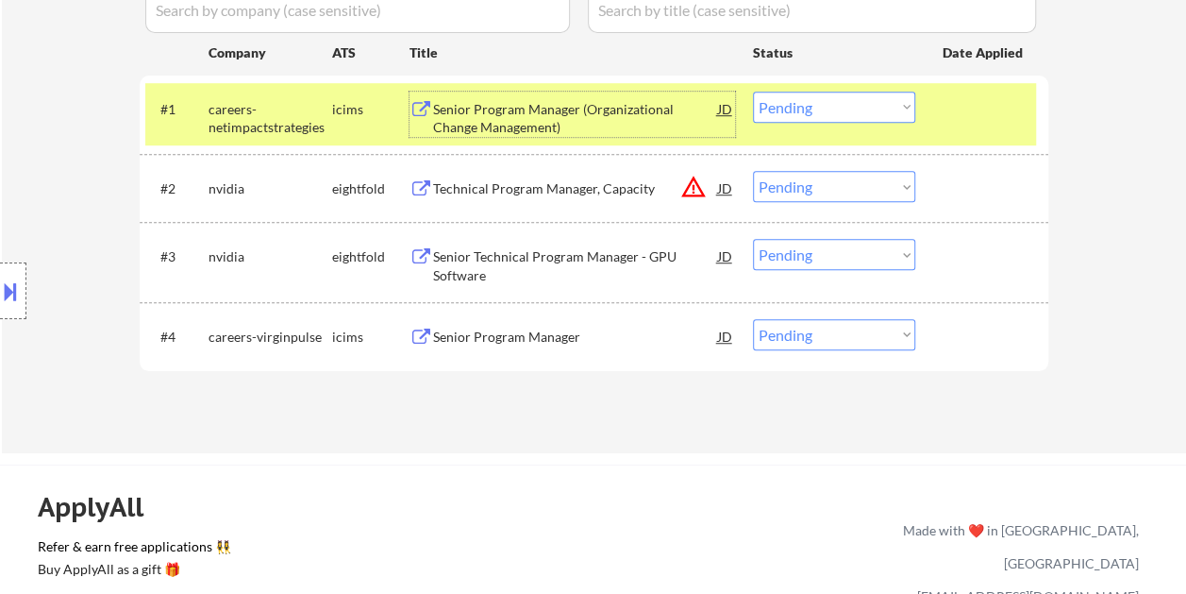
click at [479, 113] on div "Senior Program Manager (Organizational Change Management)" at bounding box center [575, 118] width 285 height 37
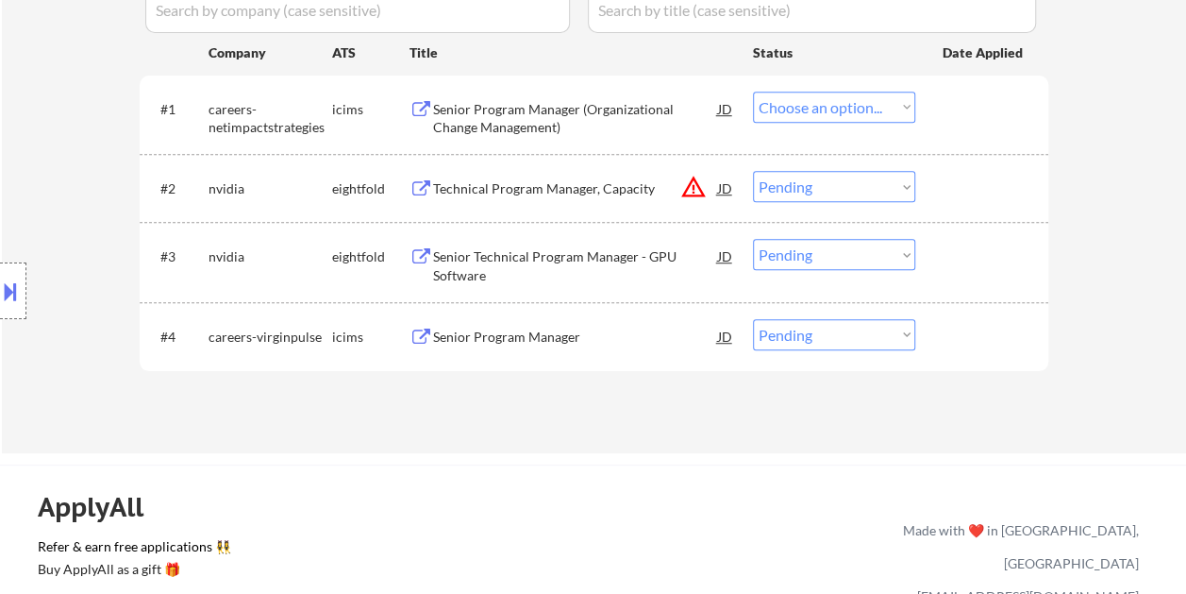
select select ""pending""
select select ""PLACEHOLDER_1427118222253""
select select ""pending""
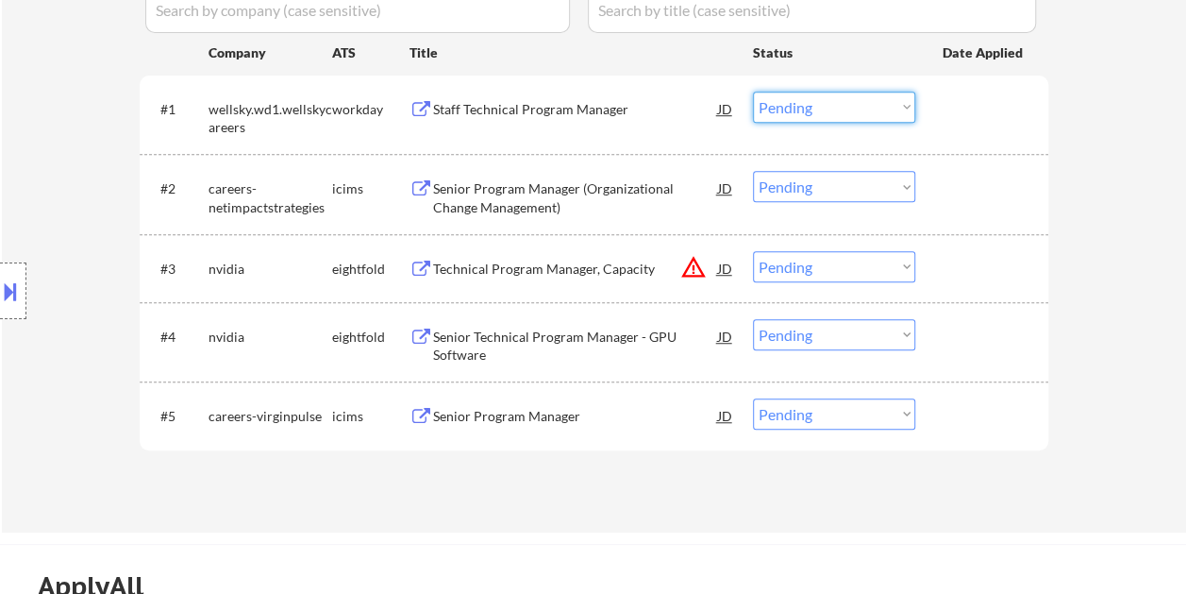
click at [887, 111] on select "Choose an option... Pending Applied Excluded (Questions) Excluded (Expired) Exc…" at bounding box center [834, 107] width 162 height 31
click at [753, 92] on select "Choose an option... Pending Applied Excluded (Questions) Excluded (Expired) Exc…" at bounding box center [834, 107] width 162 height 31
select select ""pending""
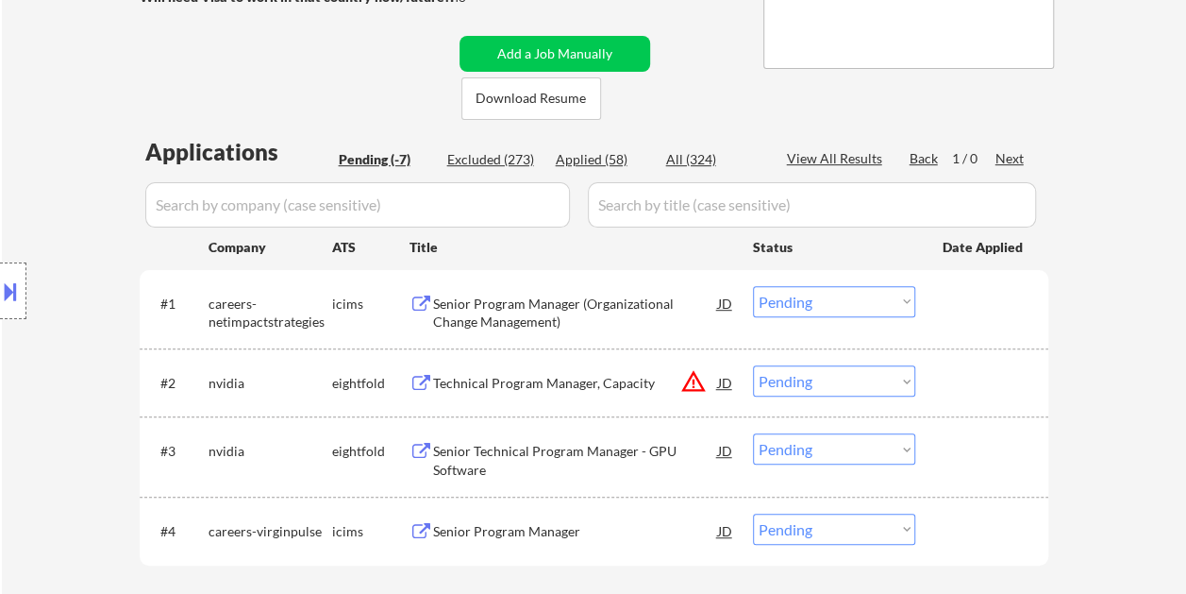
scroll to position [377, 0]
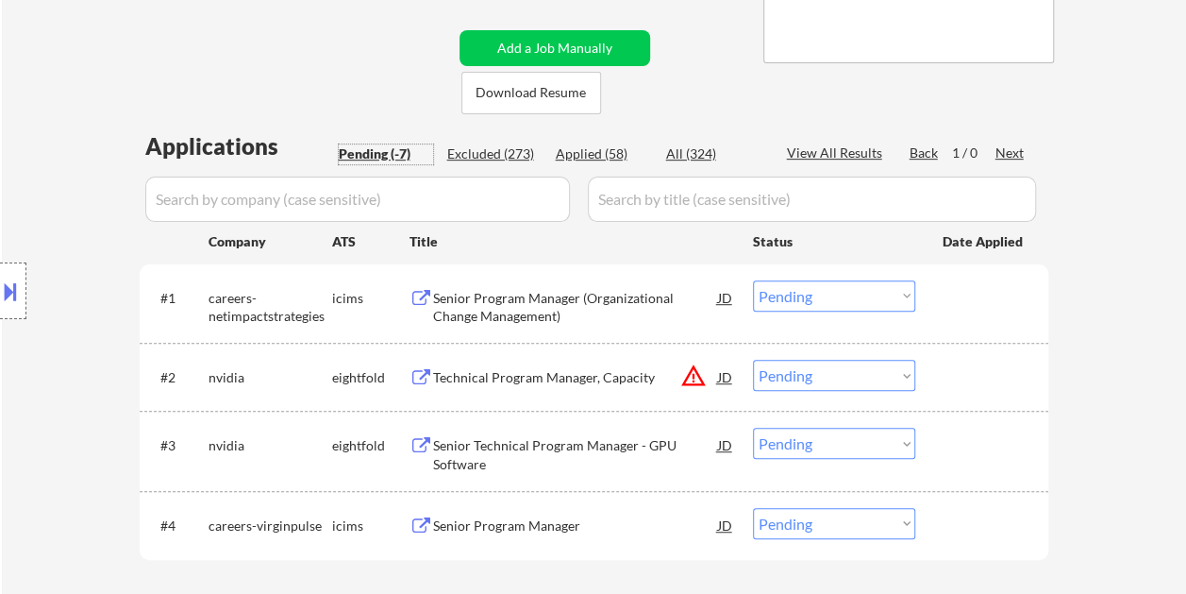
click at [388, 149] on div "Pending (-7)" at bounding box center [386, 153] width 94 height 19
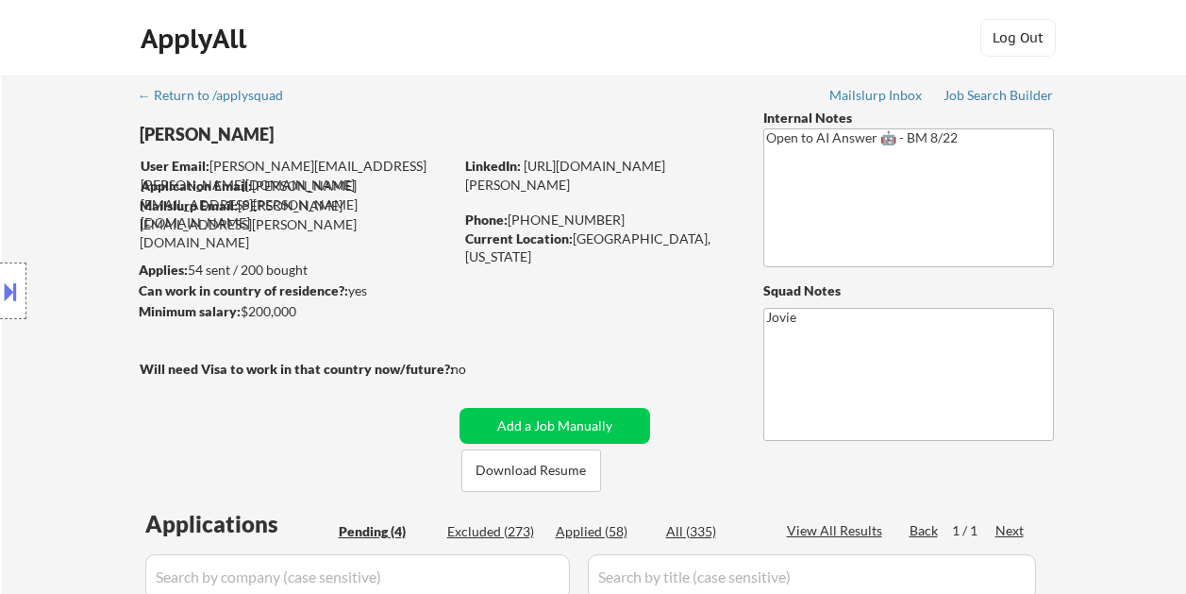
select select ""pending""
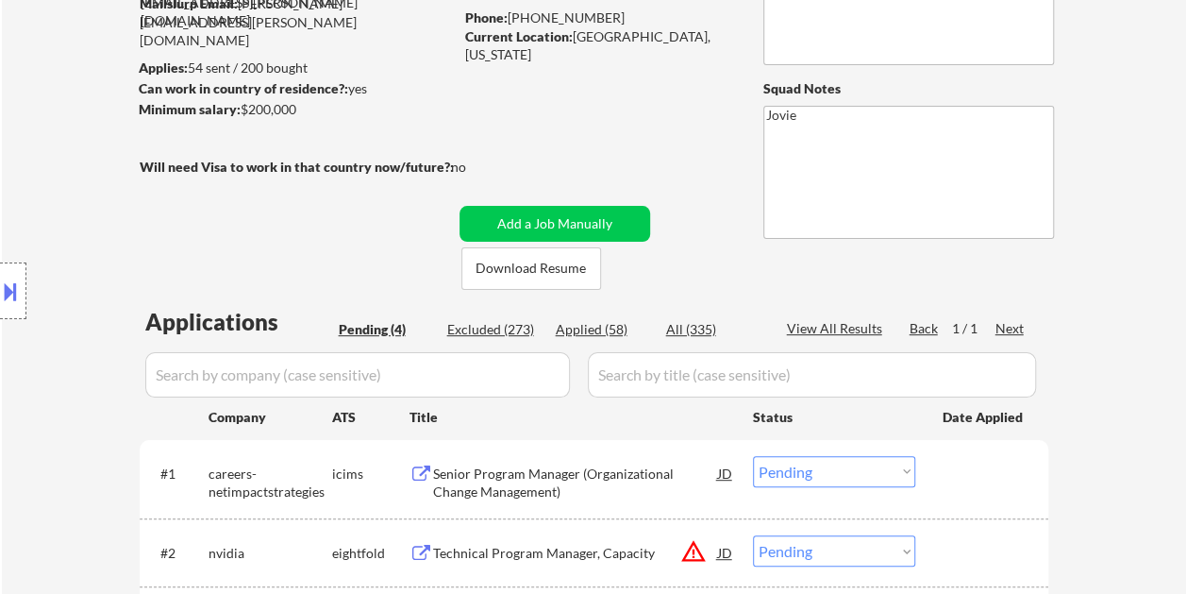
scroll to position [189, 0]
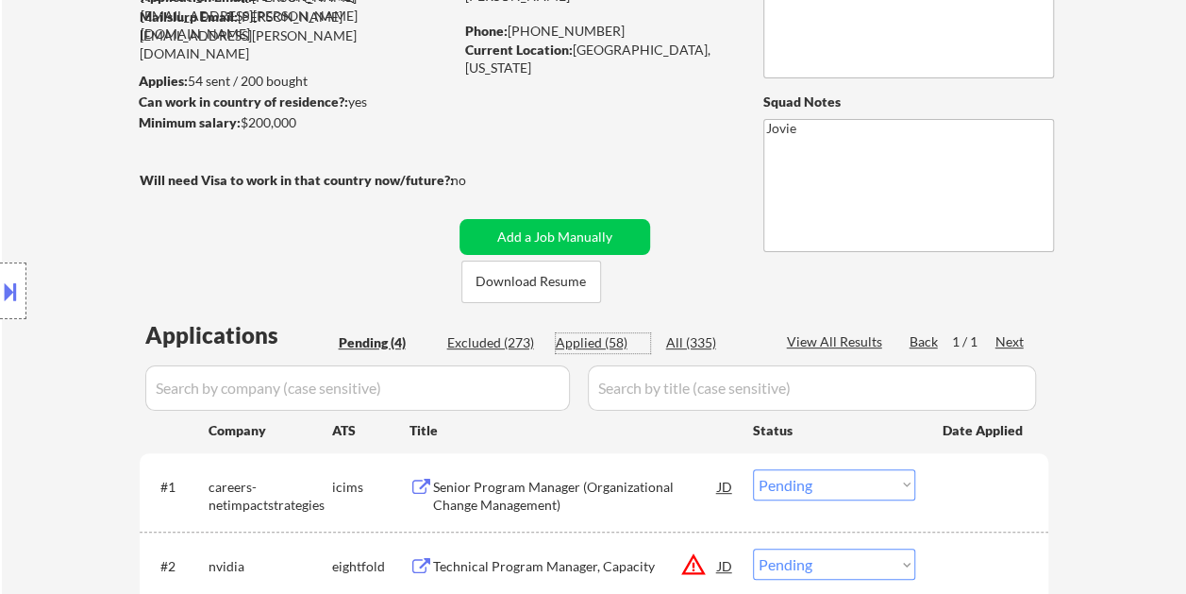
click at [605, 343] on div "Applied (58)" at bounding box center [603, 342] width 94 height 19
select select ""applied""
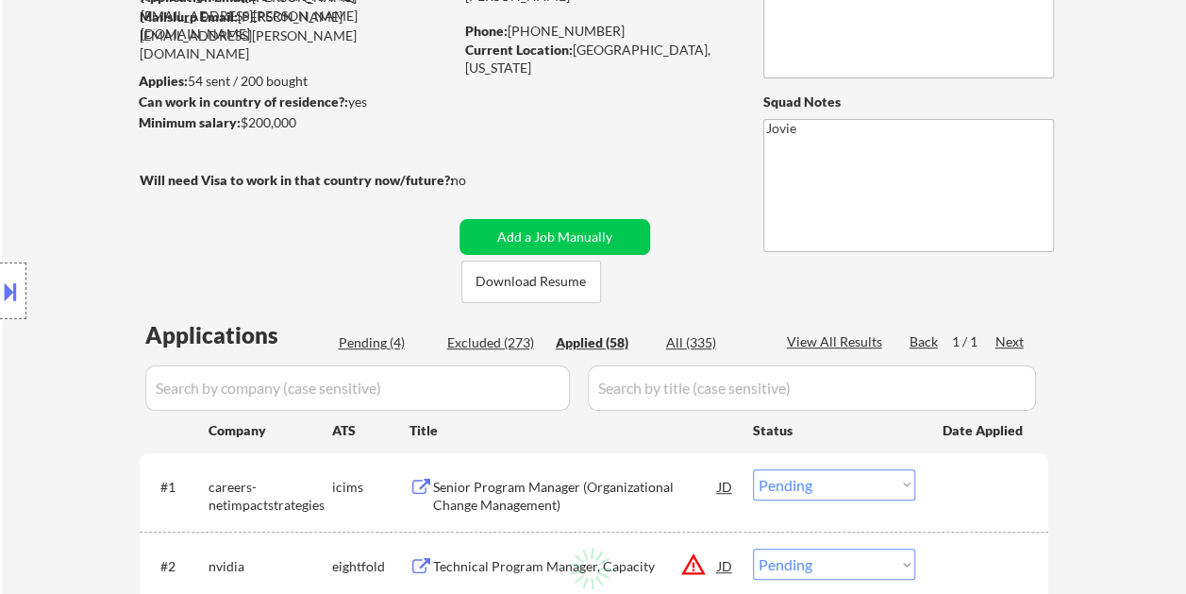
select select ""applied""
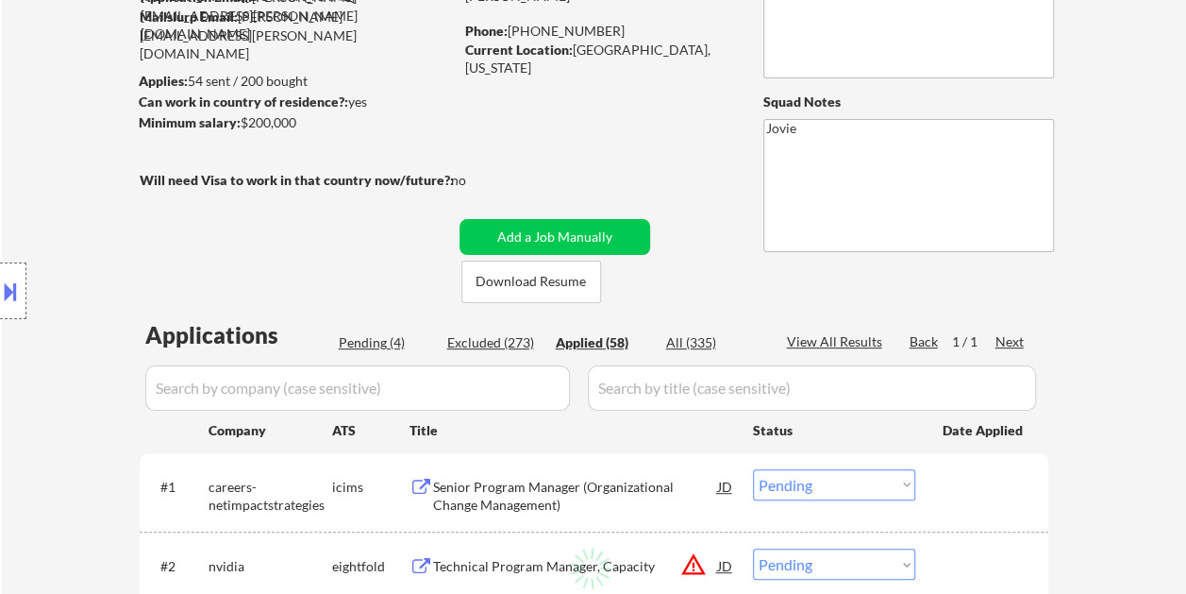
select select ""applied""
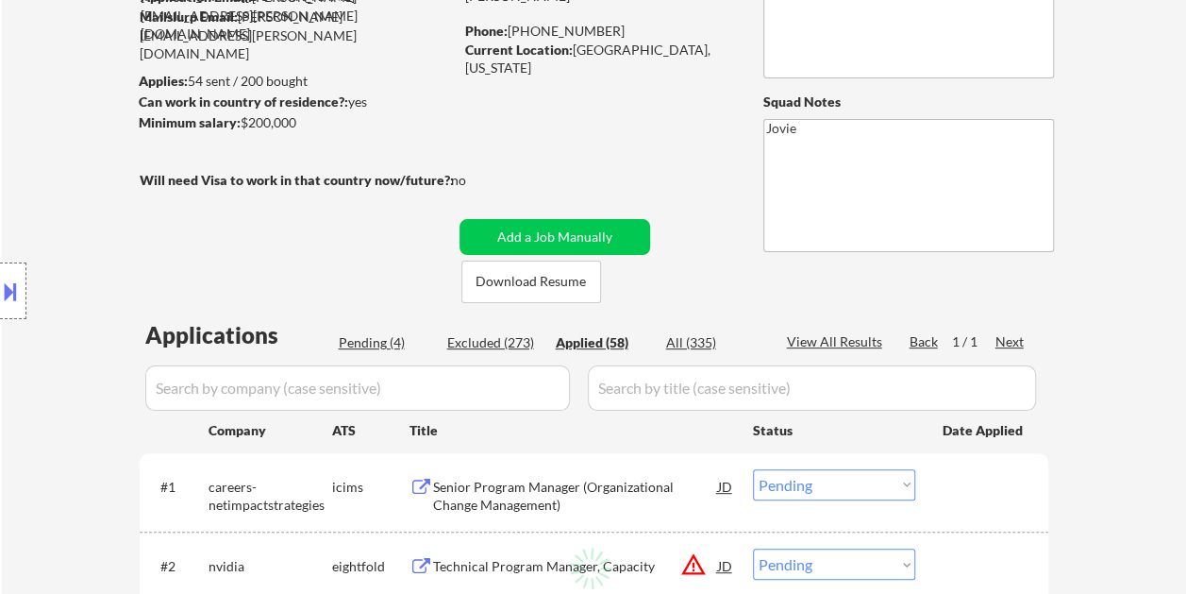
select select ""applied""
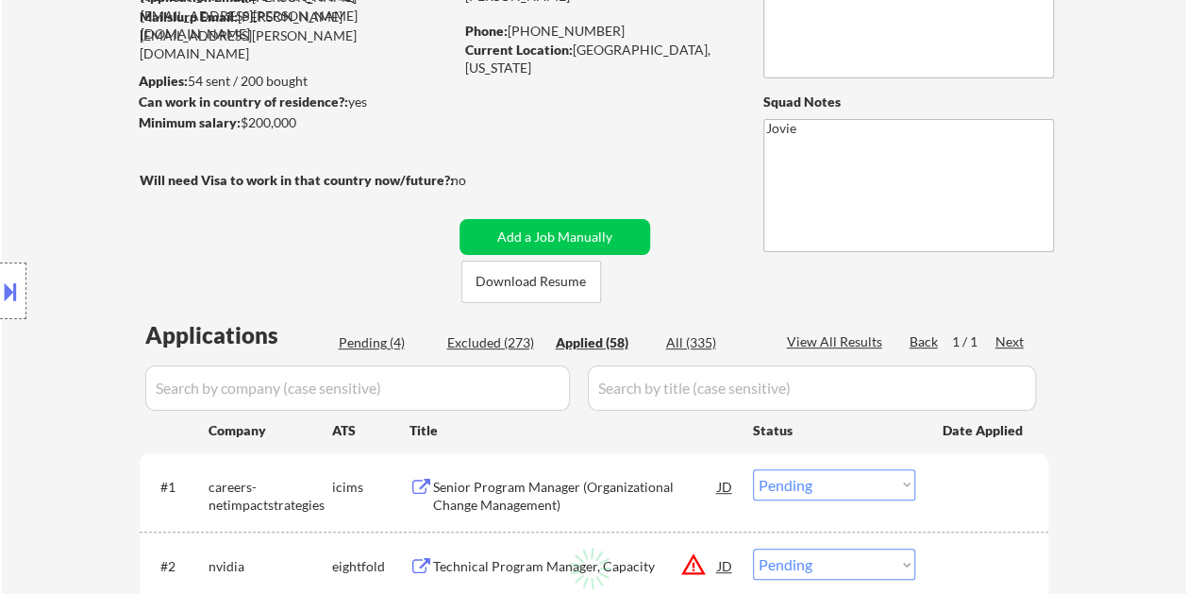
select select ""applied""
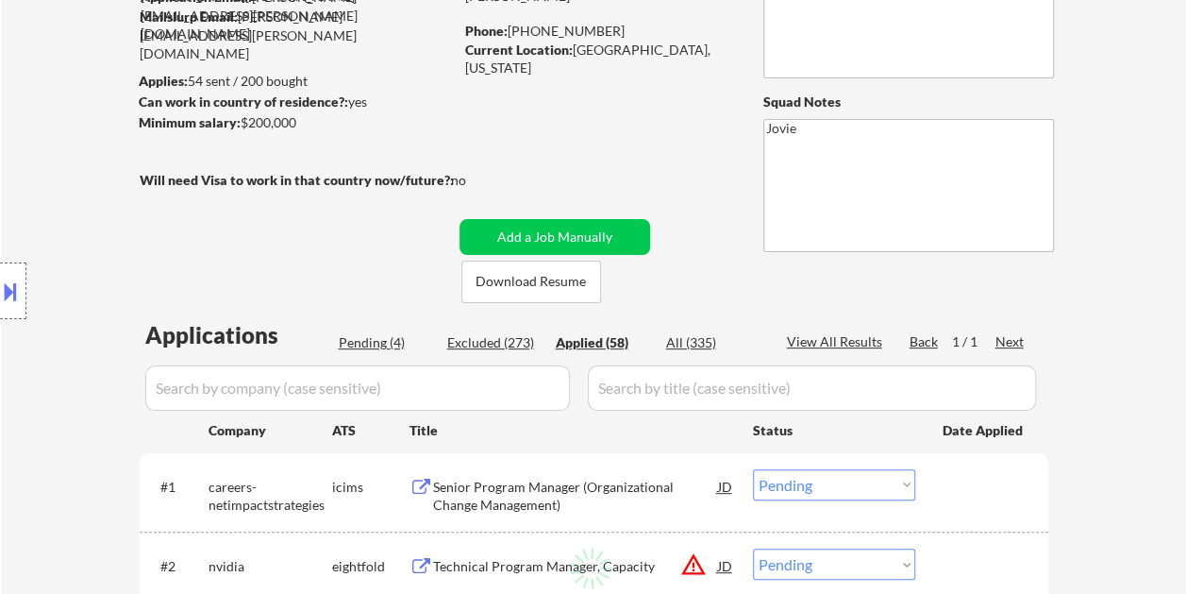
select select ""applied""
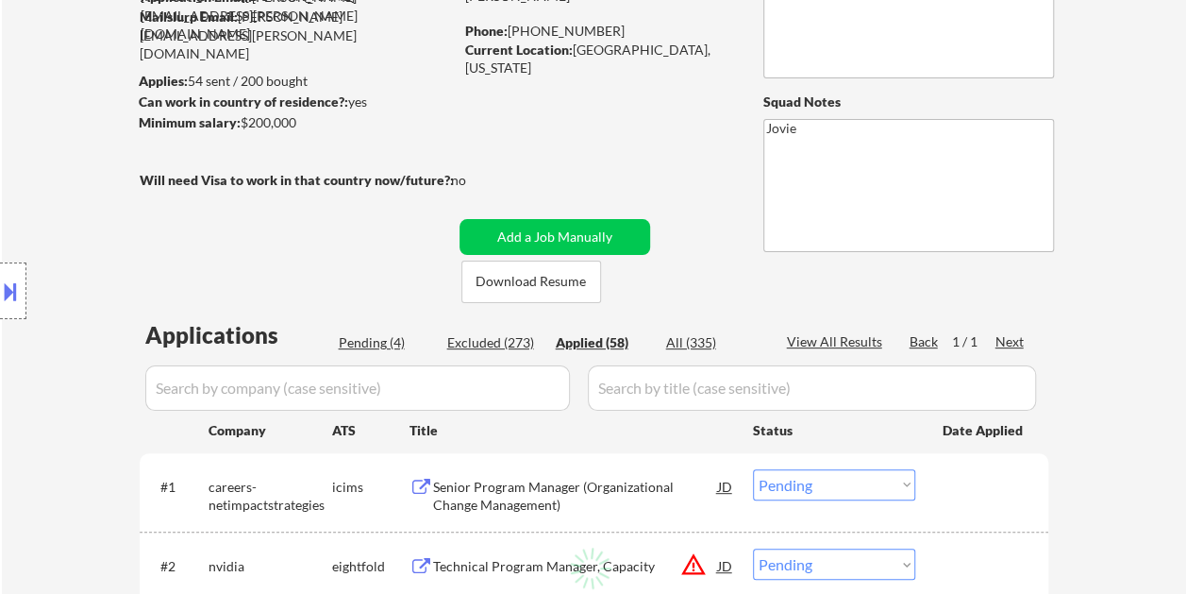
select select ""applied""
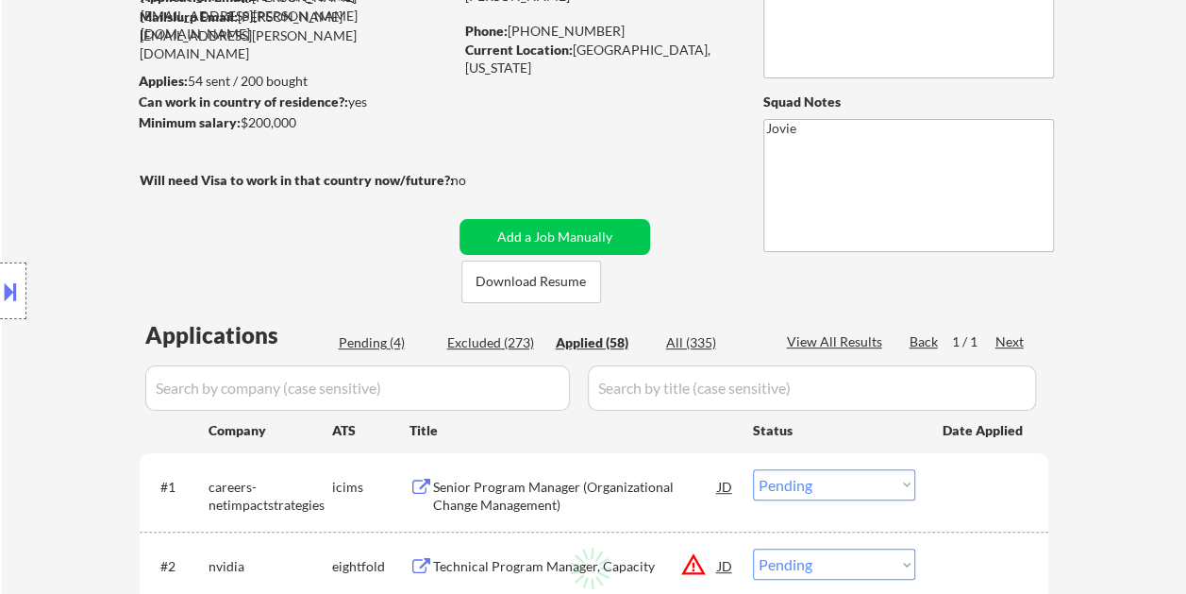
select select ""applied""
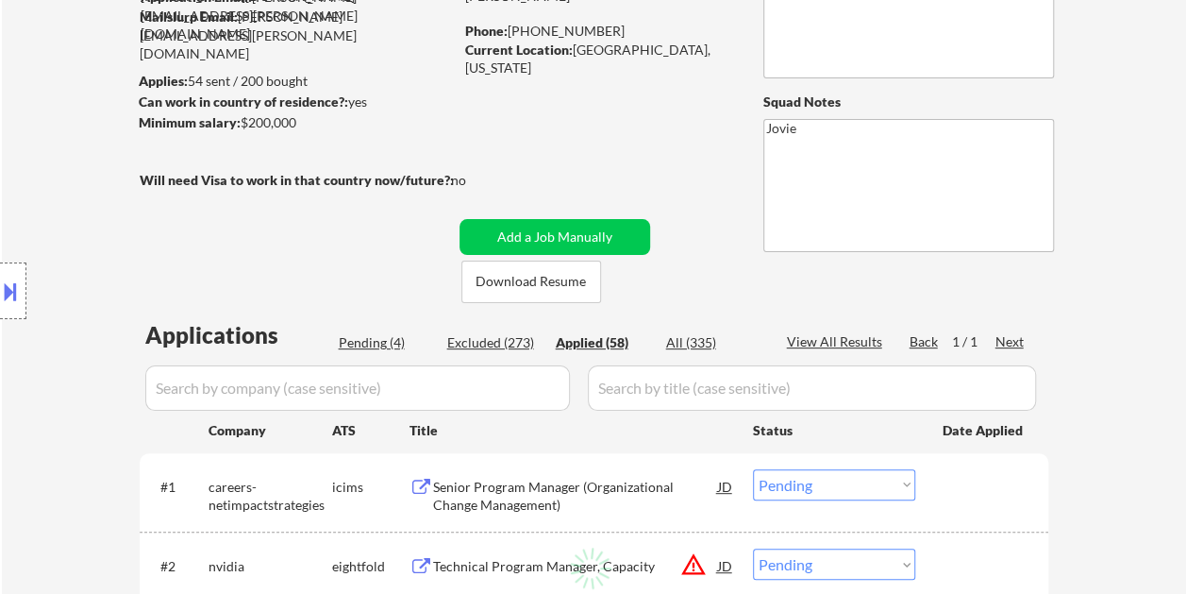
select select ""applied""
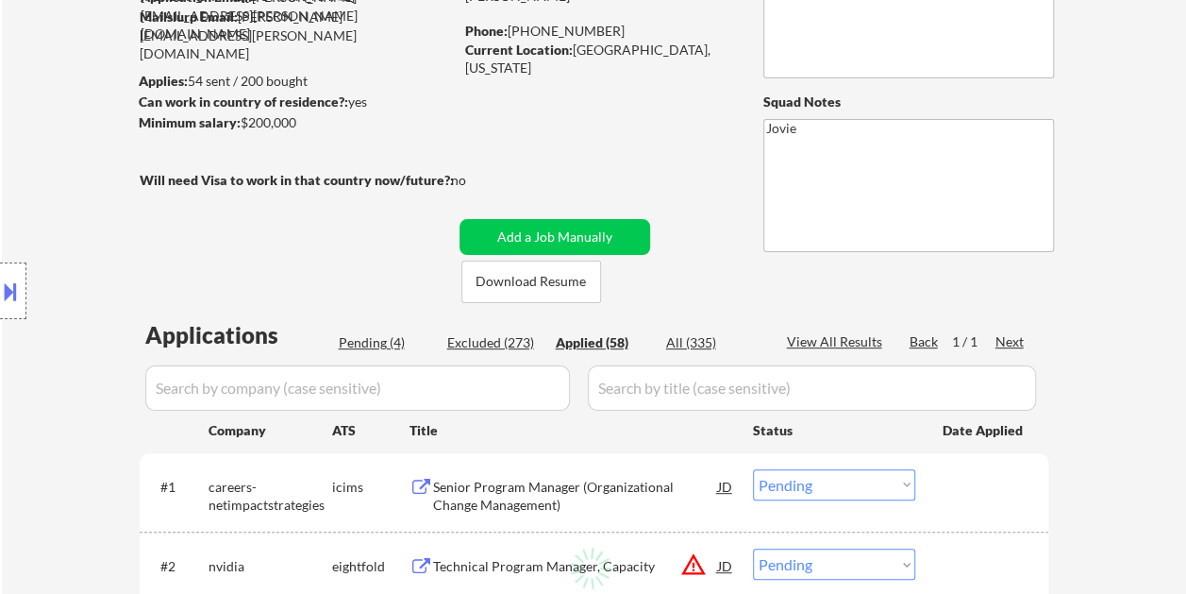
select select ""applied""
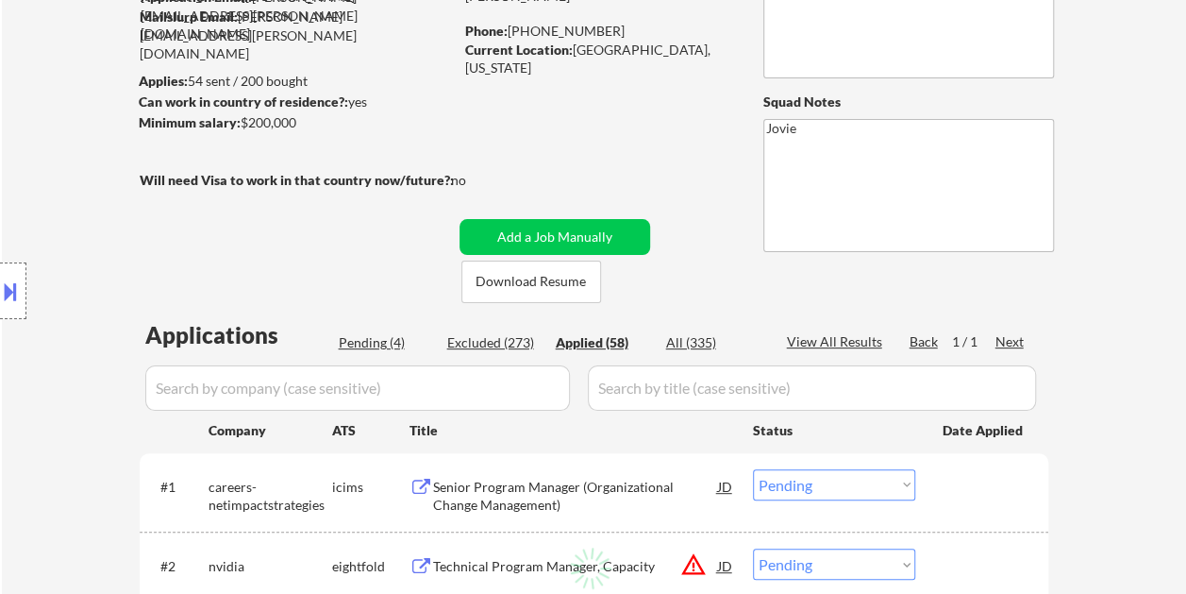
select select ""applied""
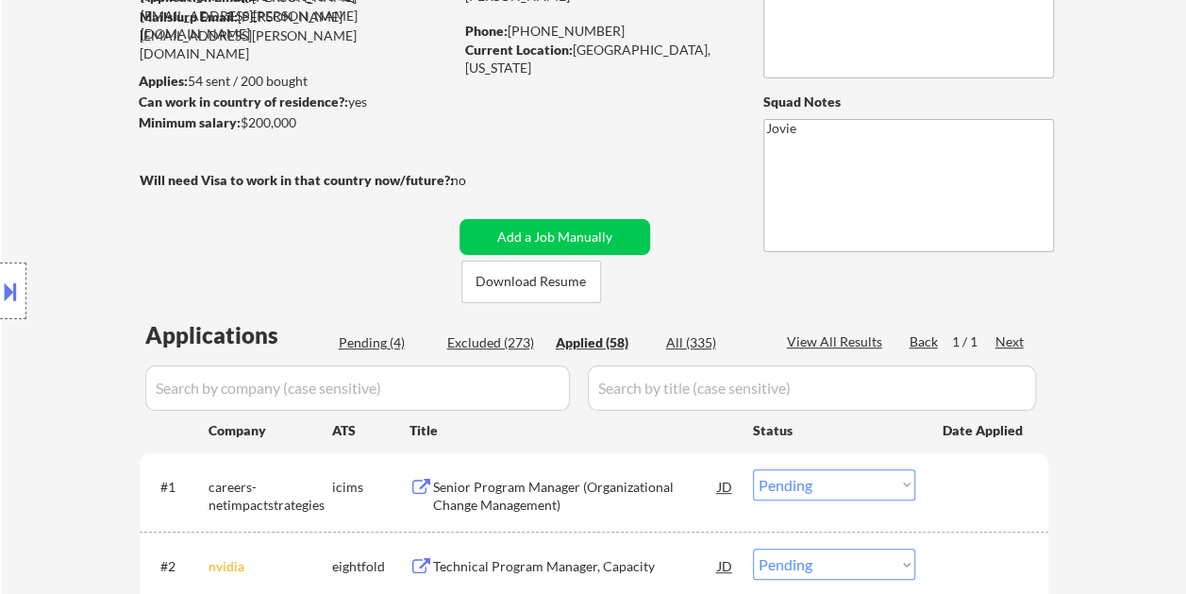
select select ""applied""
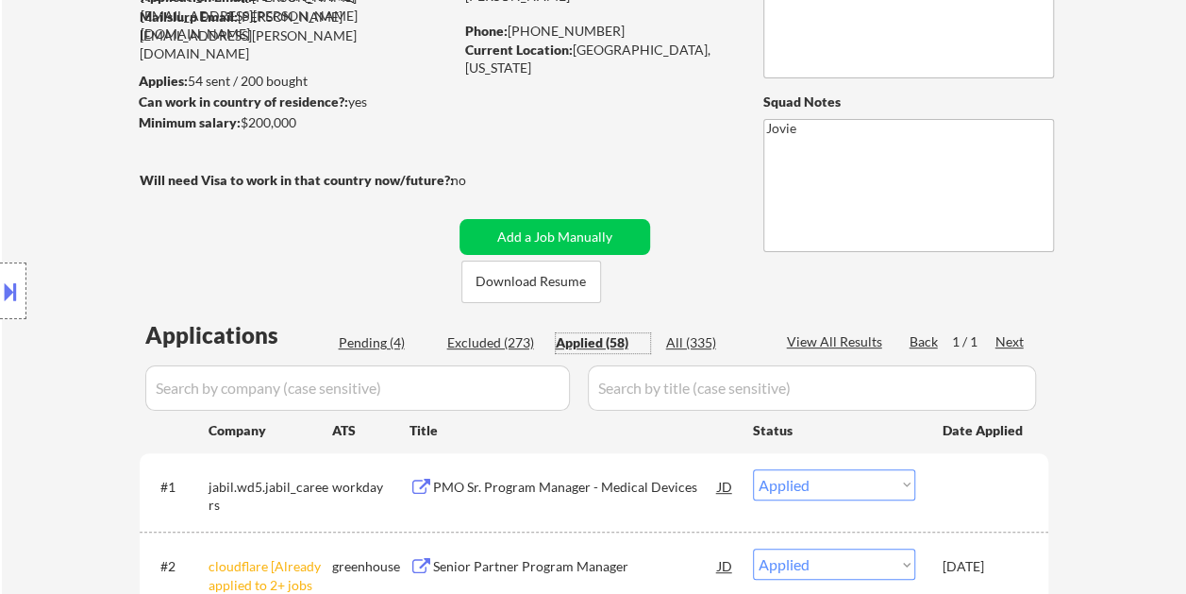
scroll to position [283, 0]
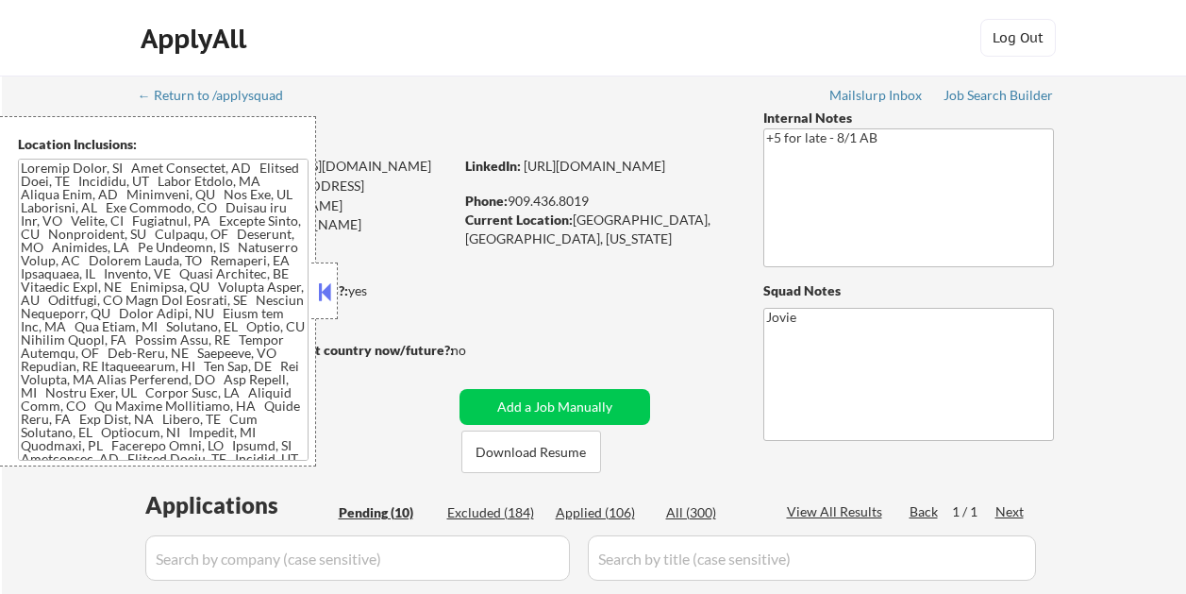
select select ""pending""
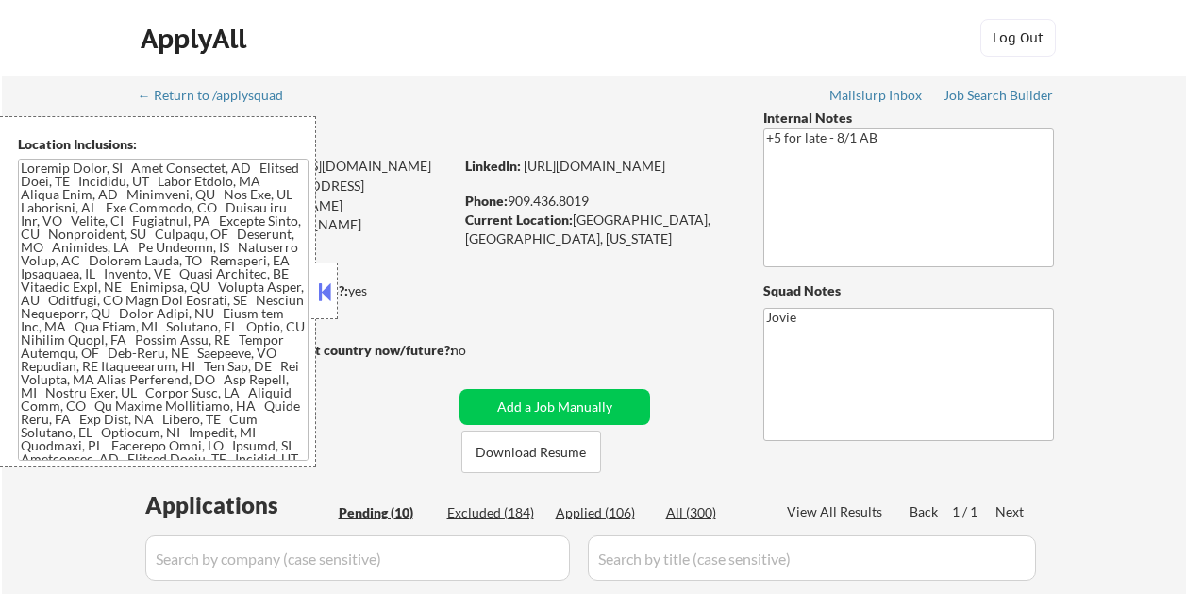
select select ""pending""
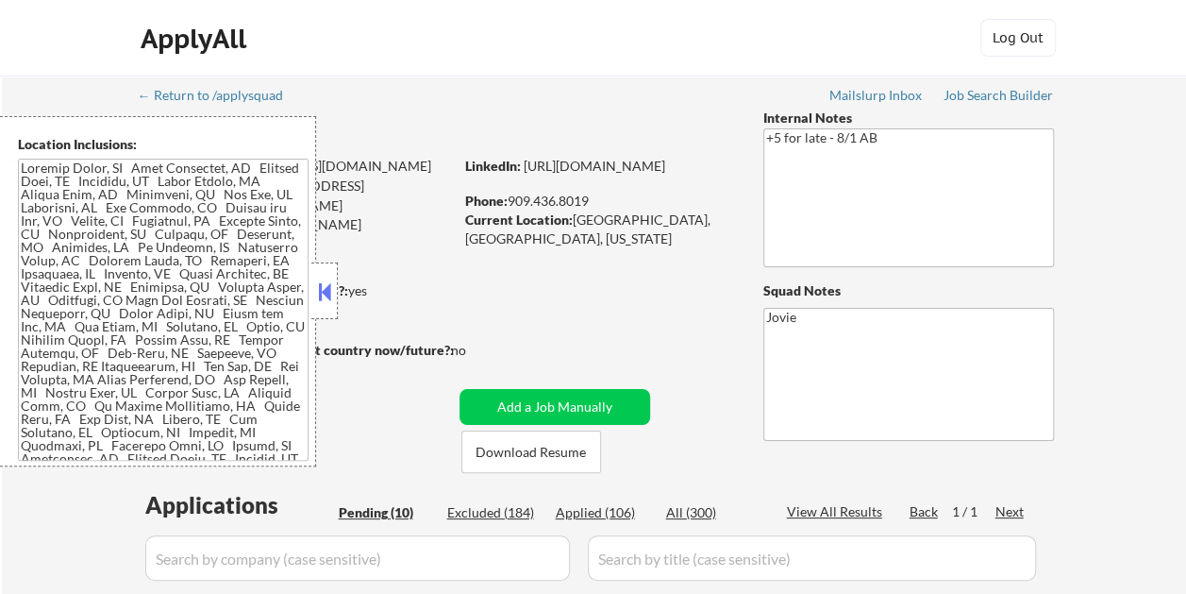
click at [318, 287] on button at bounding box center [324, 291] width 21 height 28
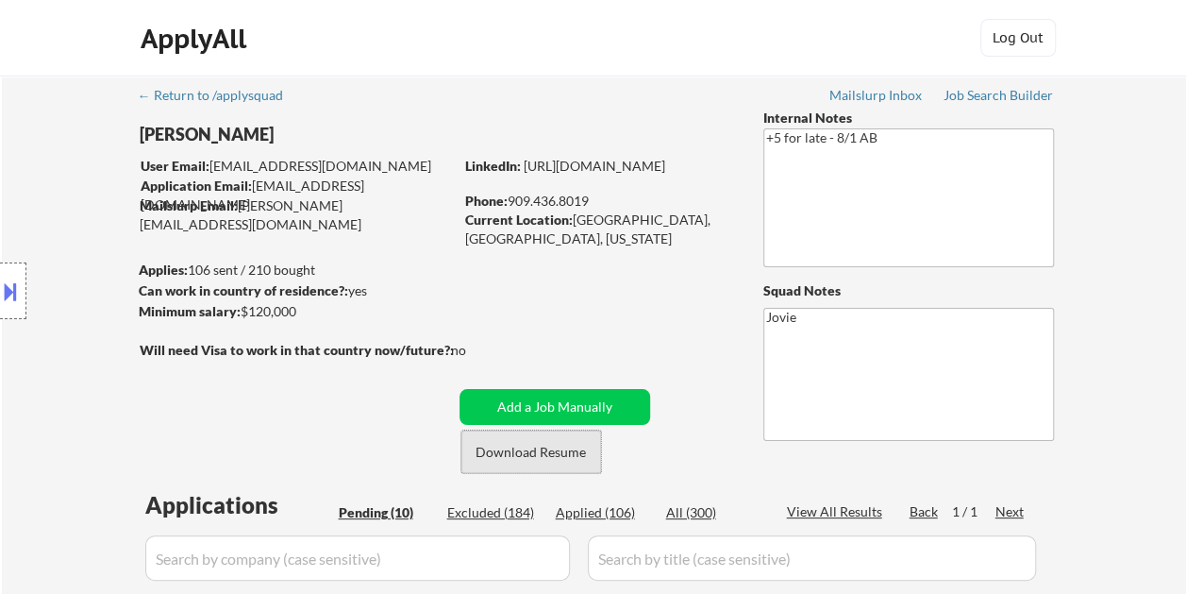
click at [572, 450] on button "Download Resume" at bounding box center [531, 451] width 140 height 42
click at [693, 36] on div "ApplyAll Log In Sign Up Log Out" at bounding box center [594, 42] width 944 height 47
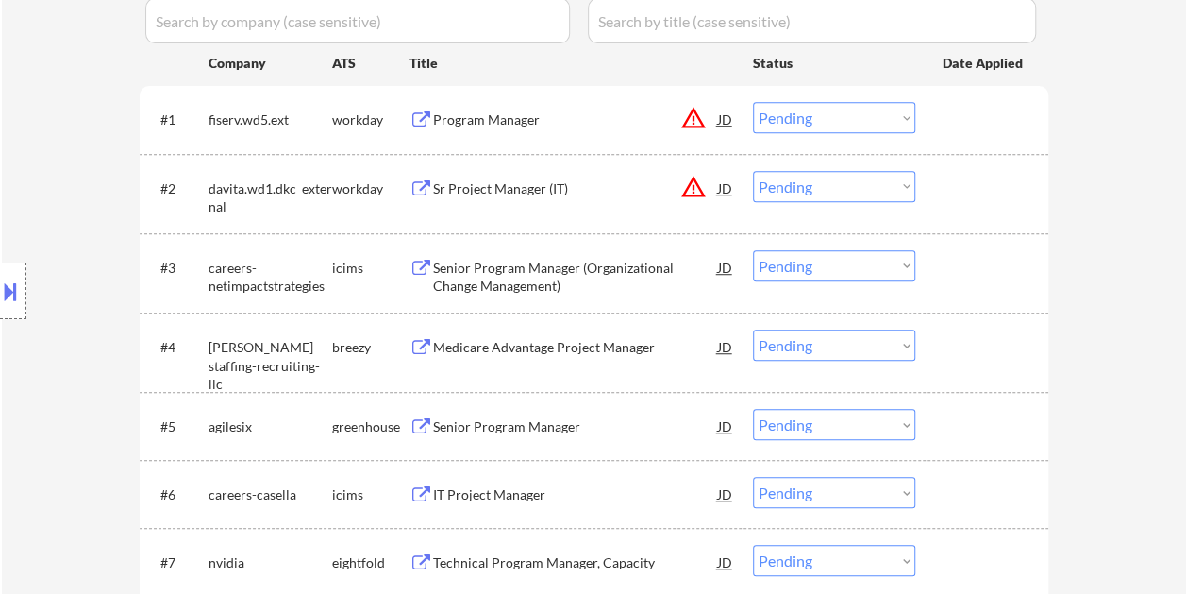
scroll to position [566, 0]
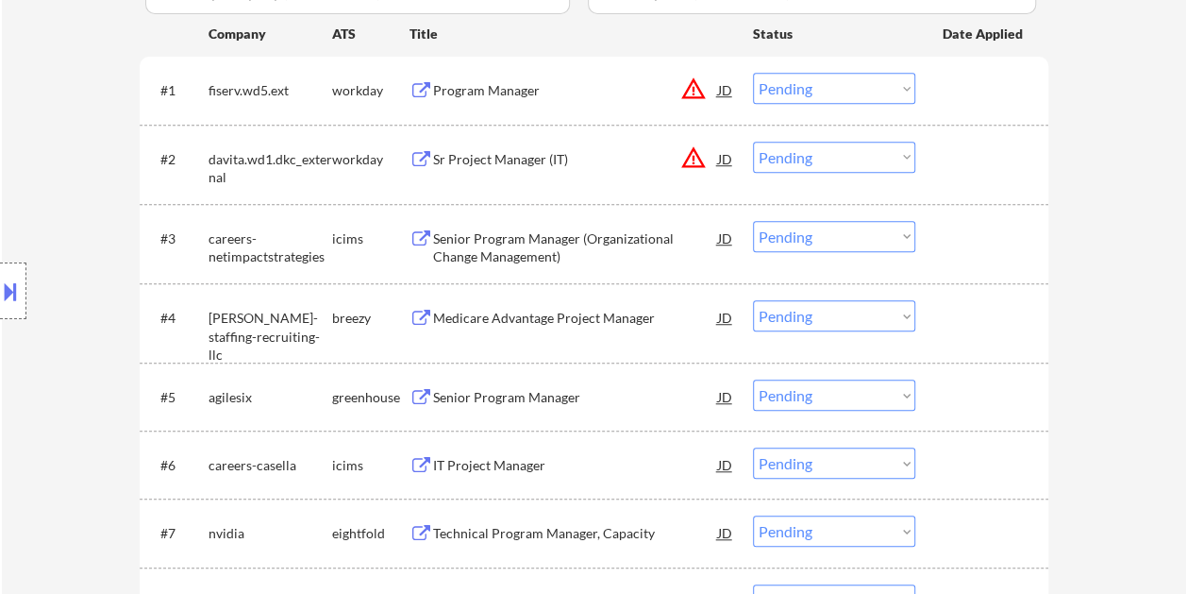
click at [977, 381] on div at bounding box center [984, 396] width 83 height 34
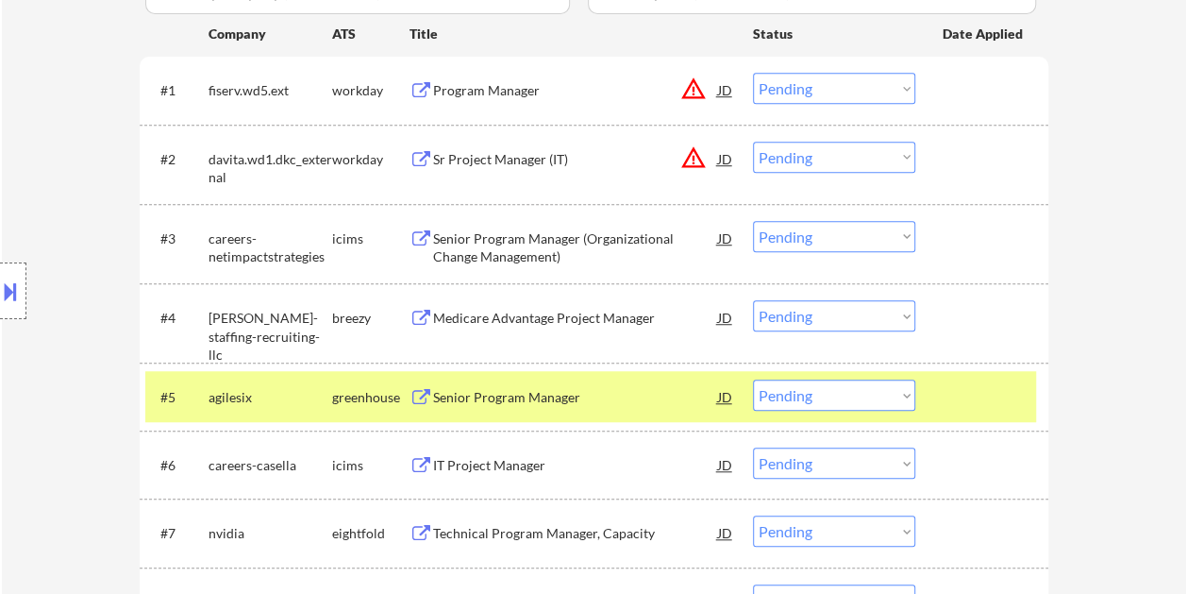
click at [574, 380] on div "Senior Program Manager" at bounding box center [575, 396] width 285 height 34
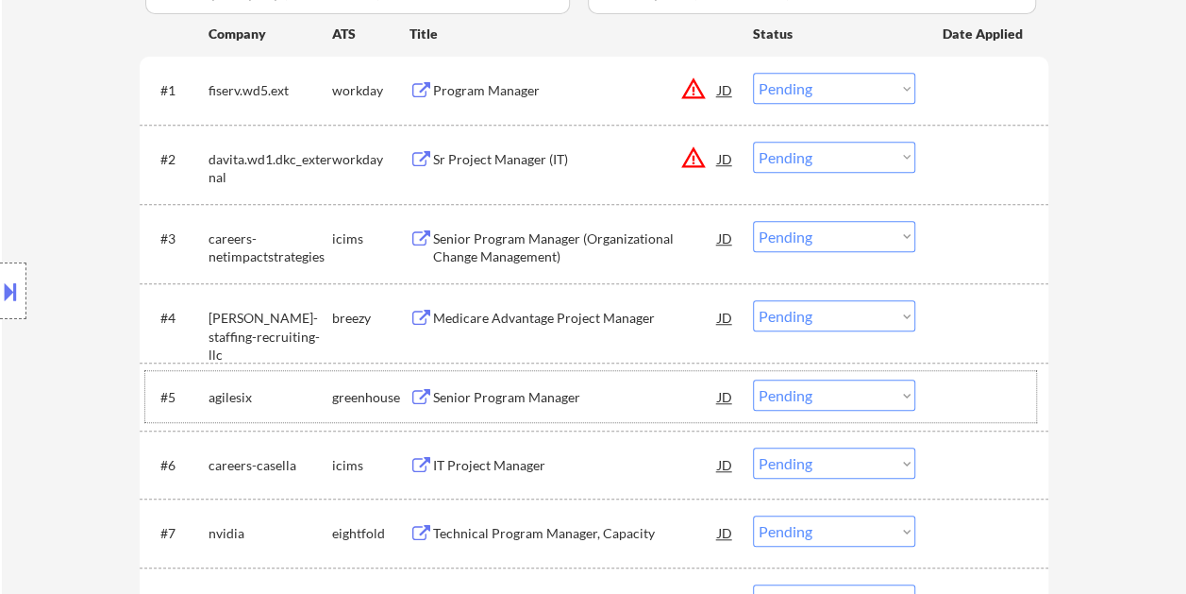
drag, startPoint x: 981, startPoint y: 400, endPoint x: 958, endPoint y: 407, distance: 24.5
click at [983, 401] on div at bounding box center [984, 396] width 83 height 34
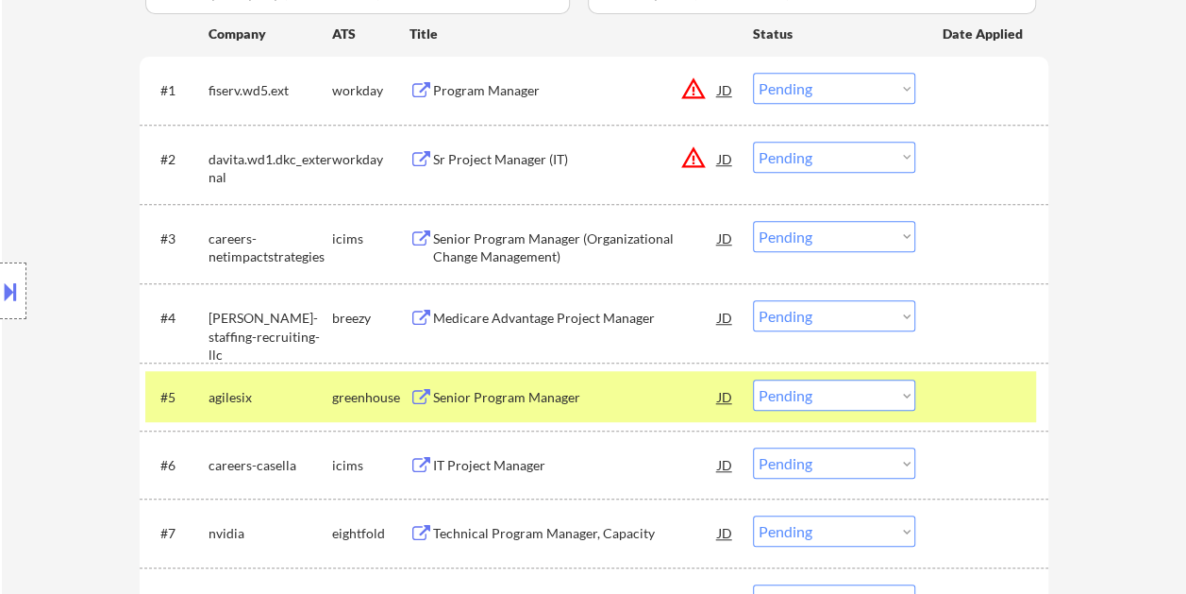
click at [913, 399] on select "Choose an option... Pending Applied Excluded (Questions) Excluded (Expired) Exc…" at bounding box center [834, 394] width 162 height 31
click at [753, 379] on select "Choose an option... Pending Applied Excluded (Questions) Excluded (Expired) Exc…" at bounding box center [834, 394] width 162 height 31
select select ""pending""
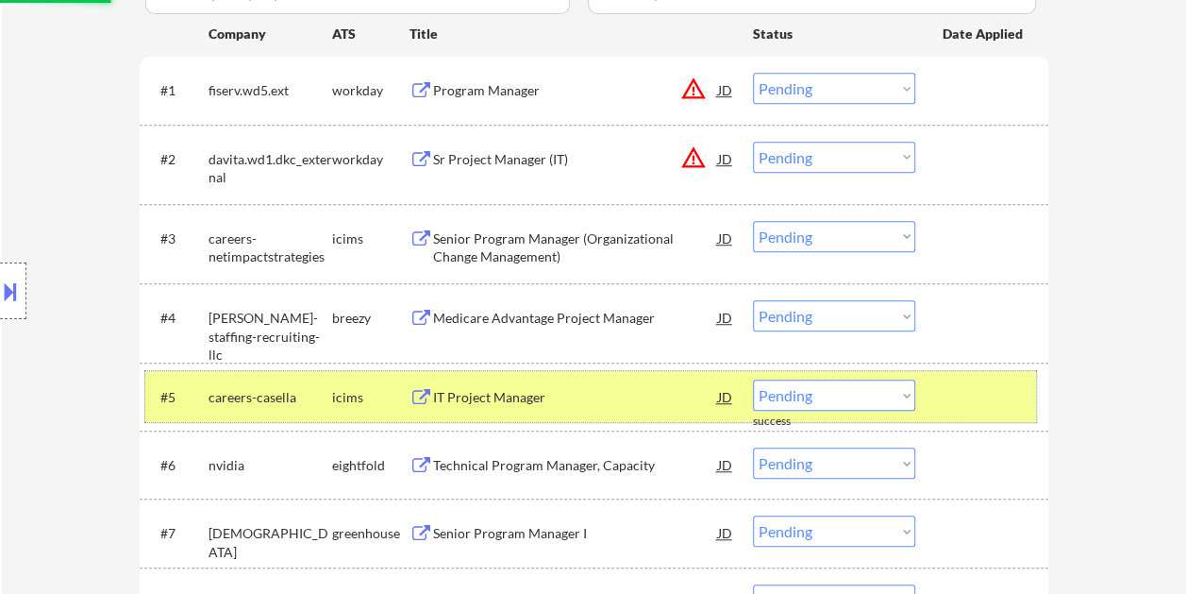
click at [940, 393] on div "#5 careers-casella icims IT Project Manager JD Choose an option... Pending Appl…" at bounding box center [590, 396] width 891 height 51
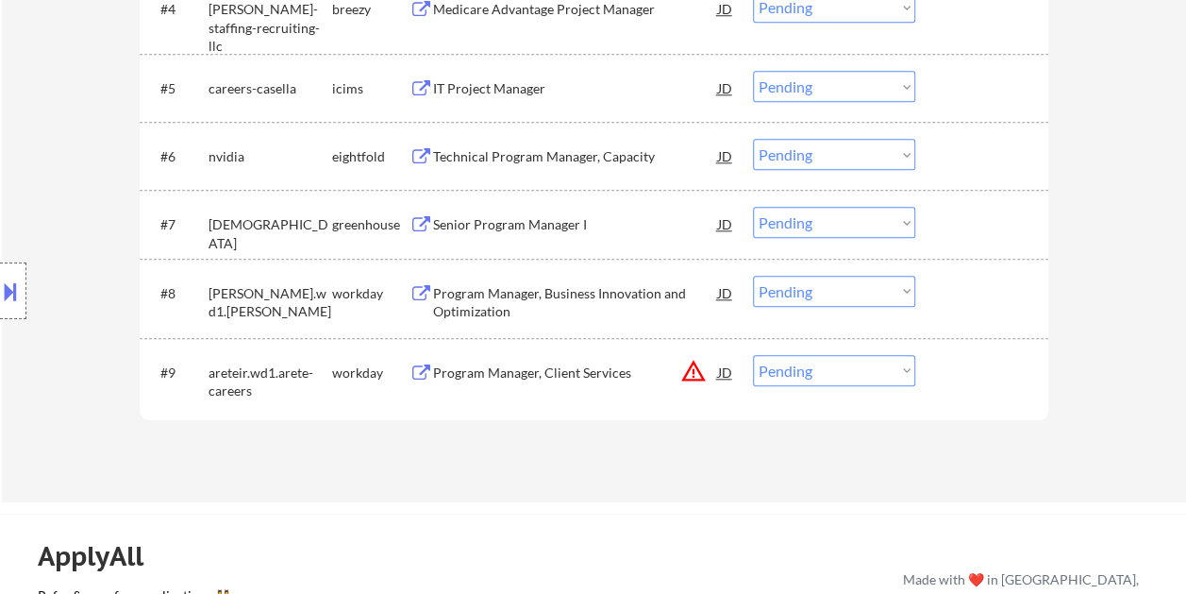
scroll to position [944, 0]
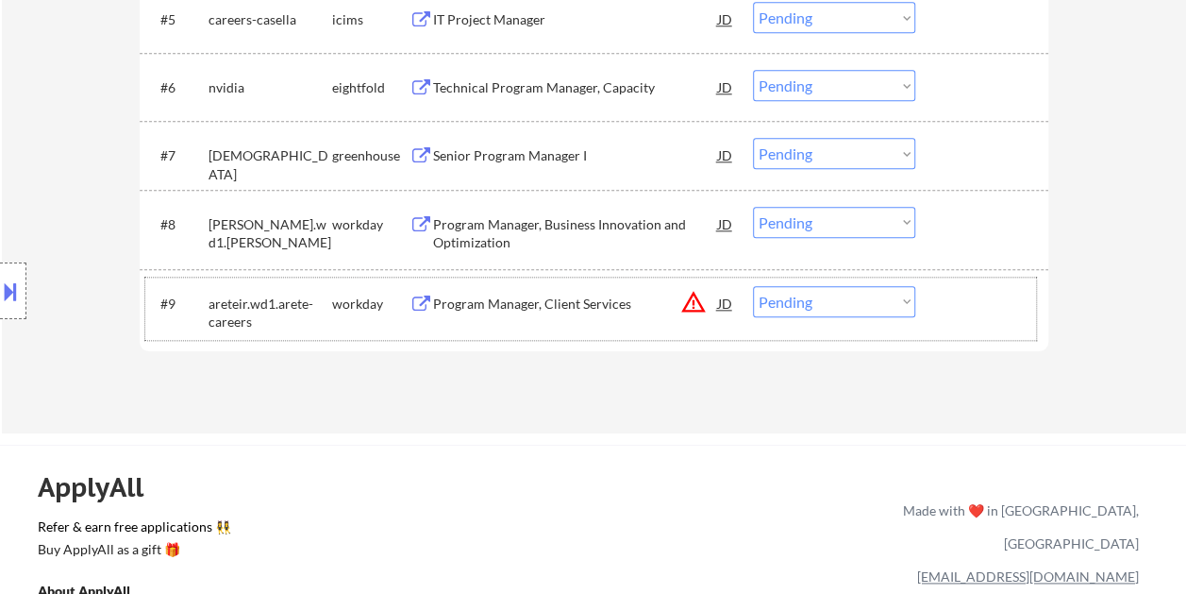
drag, startPoint x: 981, startPoint y: 296, endPoint x: 780, endPoint y: 300, distance: 201.0
click at [980, 296] on div at bounding box center [984, 303] width 83 height 34
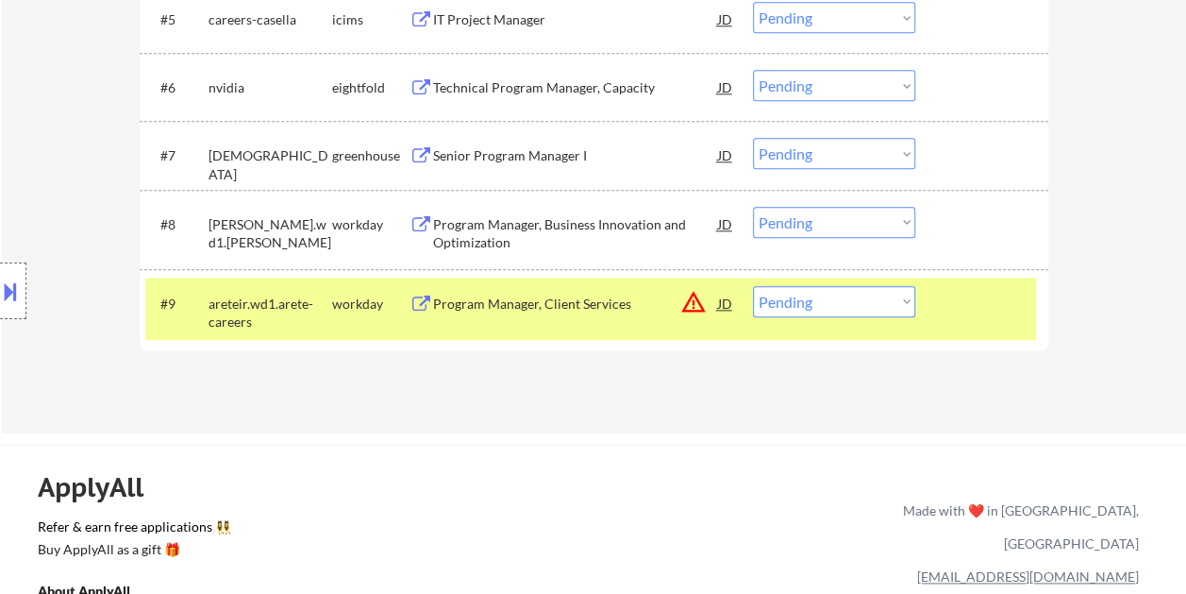
click at [601, 293] on div "Program Manager, Client Services" at bounding box center [575, 303] width 285 height 34
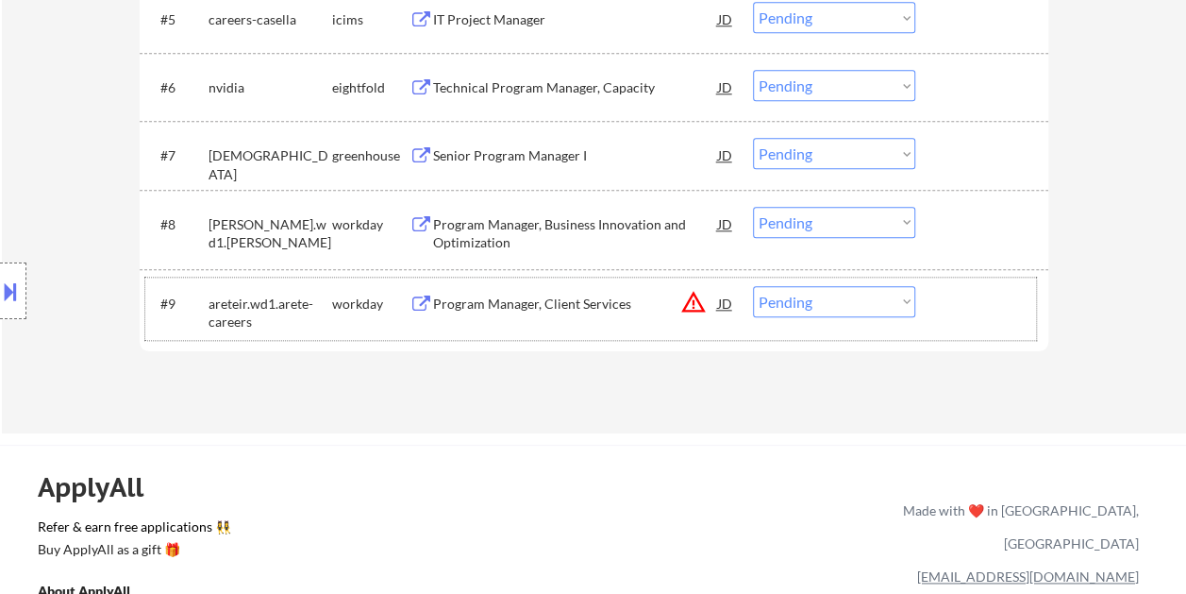
click at [959, 308] on div at bounding box center [984, 303] width 83 height 34
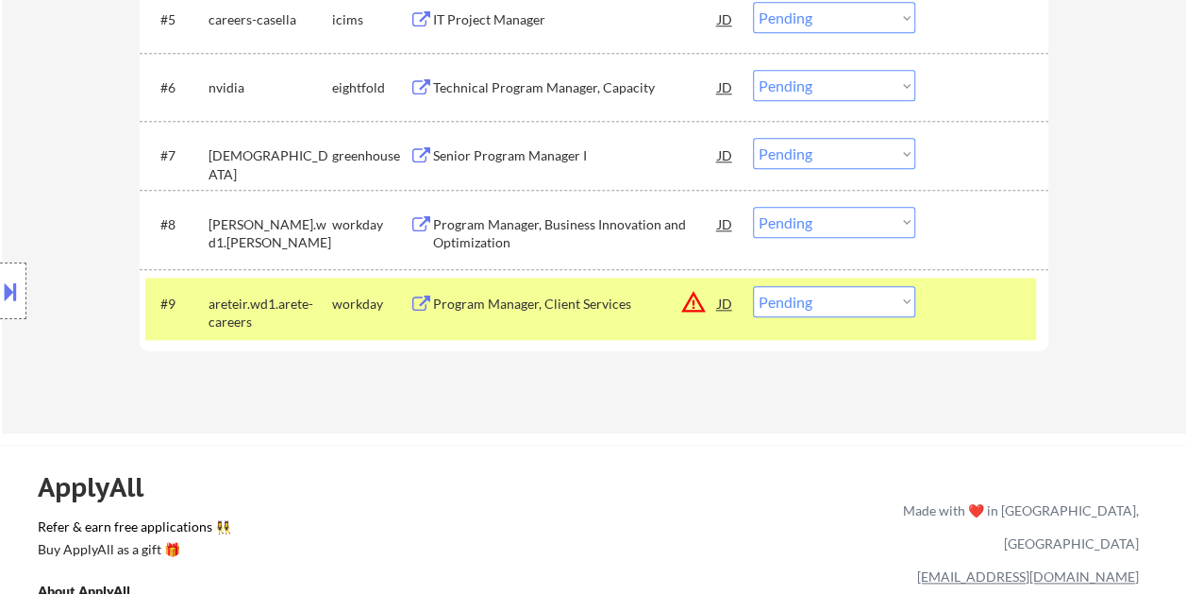
click at [900, 302] on select "Choose an option... Pending Applied Excluded (Questions) Excluded (Expired) Exc…" at bounding box center [834, 301] width 162 height 31
select select ""excluded__expired_""
click at [753, 286] on select "Choose an option... Pending Applied Excluded (Questions) Excluded (Expired) Exc…" at bounding box center [834, 301] width 162 height 31
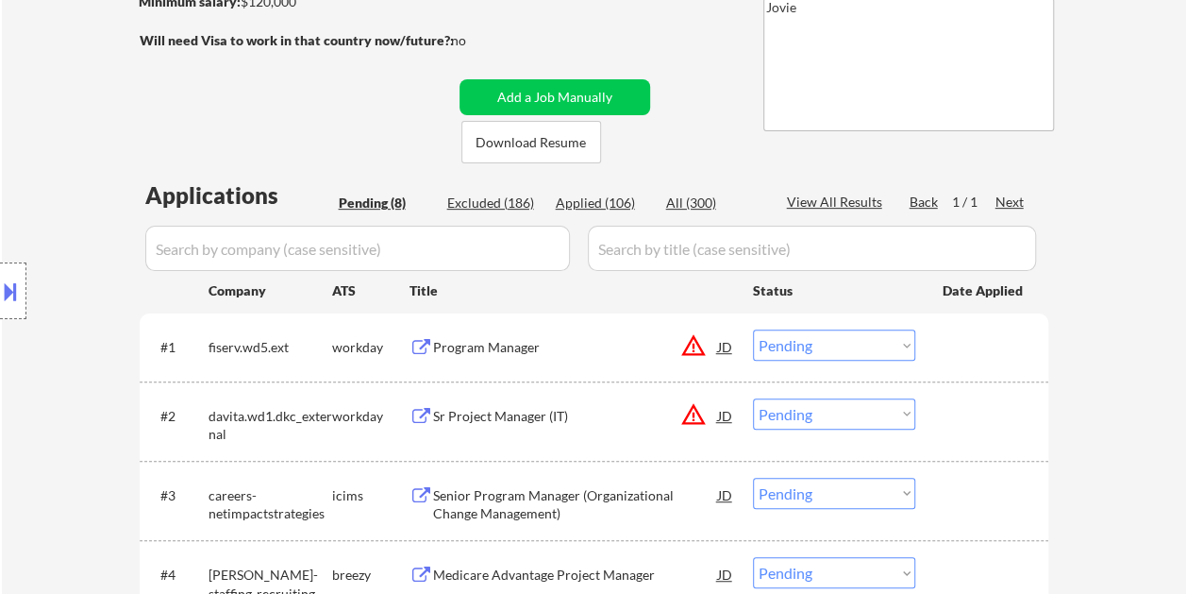
scroll to position [377, 0]
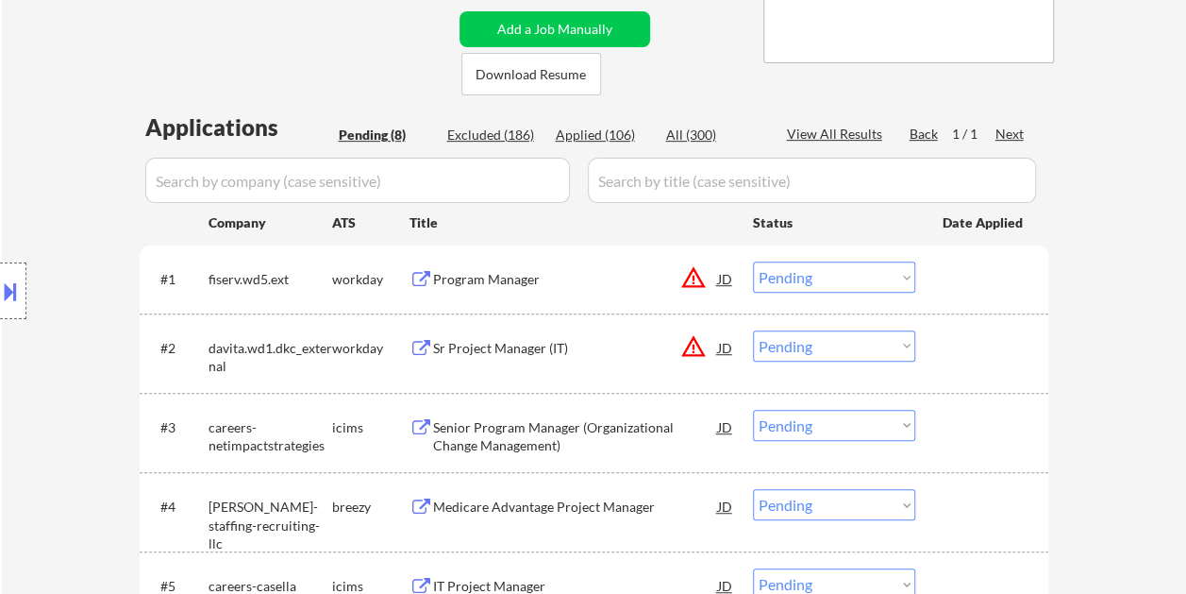
click at [970, 268] on div at bounding box center [984, 278] width 83 height 34
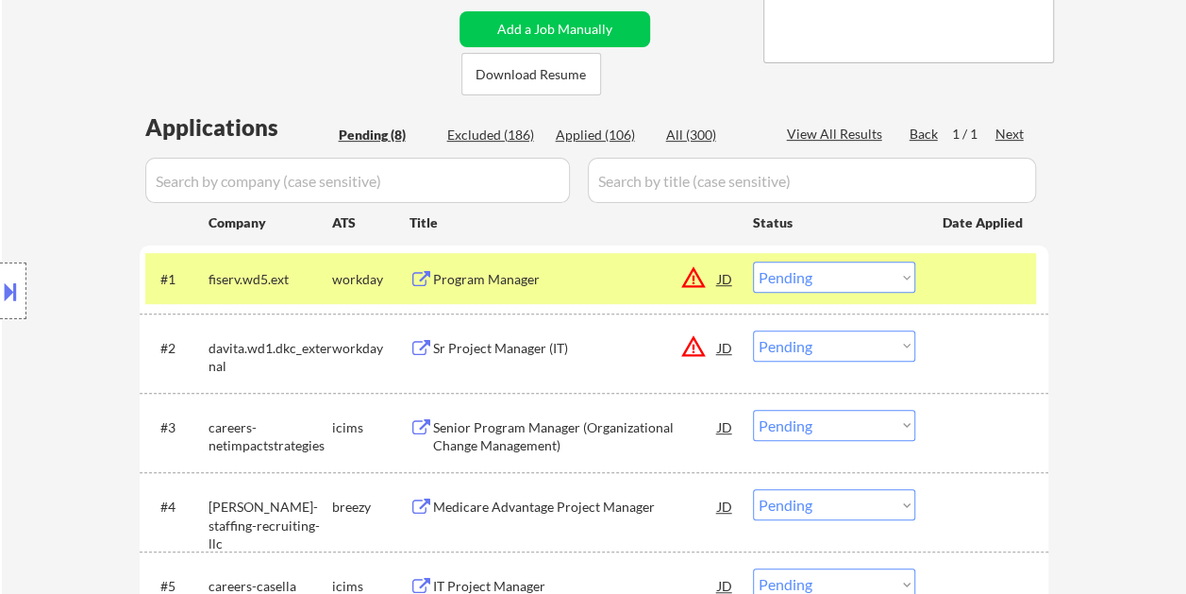
click at [554, 272] on div "Program Manager" at bounding box center [575, 279] width 285 height 19
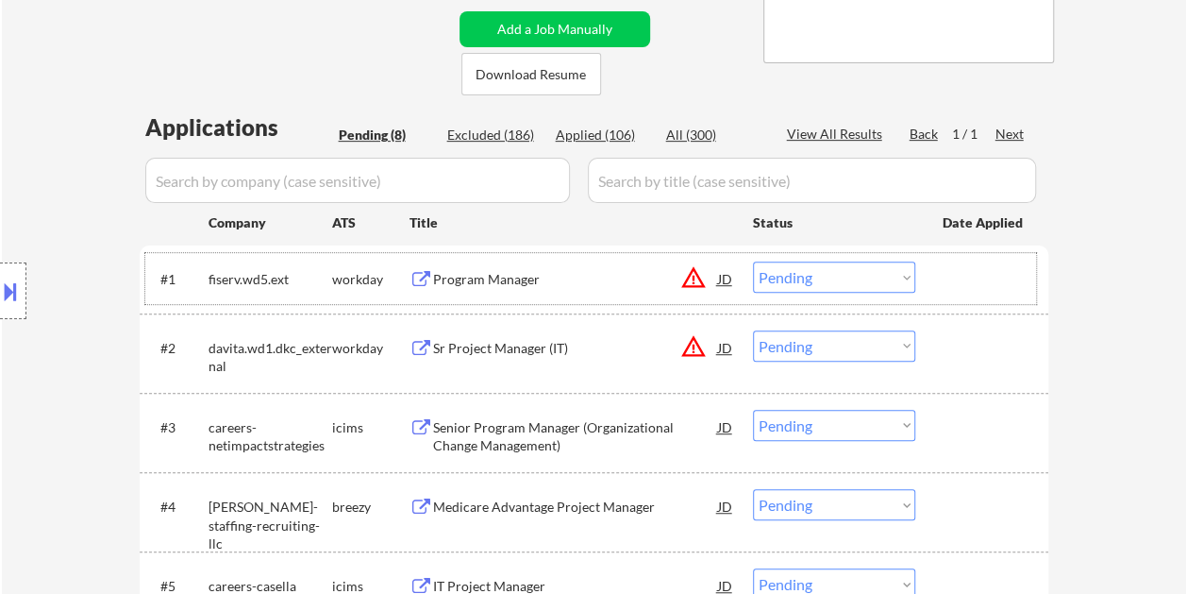
click at [958, 275] on div at bounding box center [984, 278] width 83 height 34
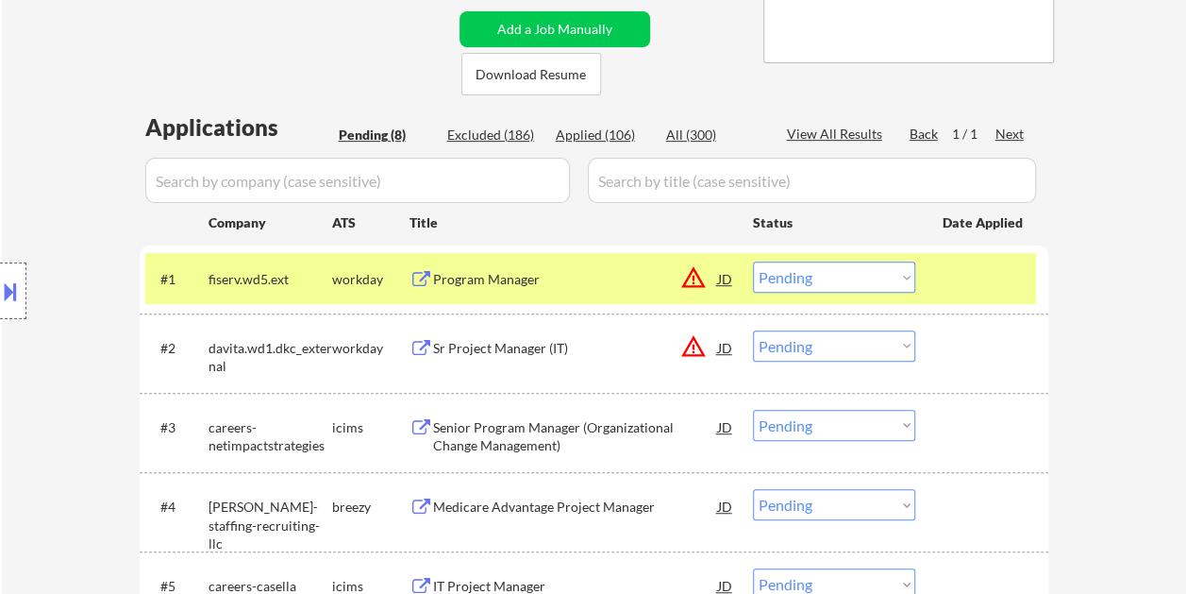
click at [904, 275] on select "Choose an option... Pending Applied Excluded (Questions) Excluded (Expired) Exc…" at bounding box center [834, 276] width 162 height 31
click at [753, 261] on select "Choose an option... Pending Applied Excluded (Questions) Excluded (Expired) Exc…" at bounding box center [834, 276] width 162 height 31
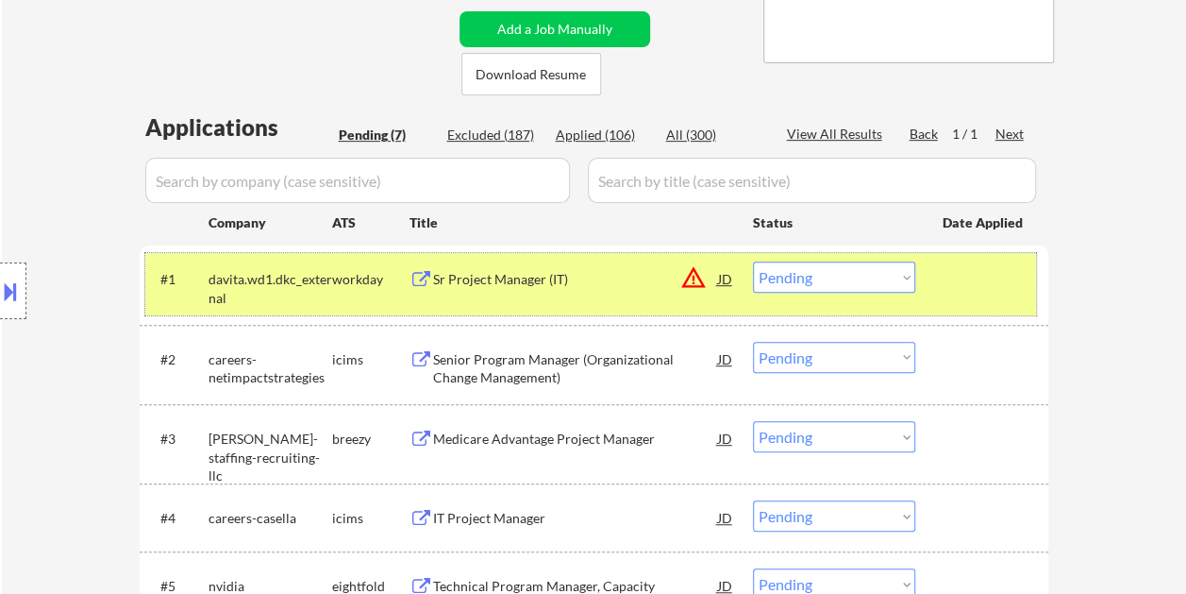
click at [951, 265] on div at bounding box center [984, 278] width 83 height 34
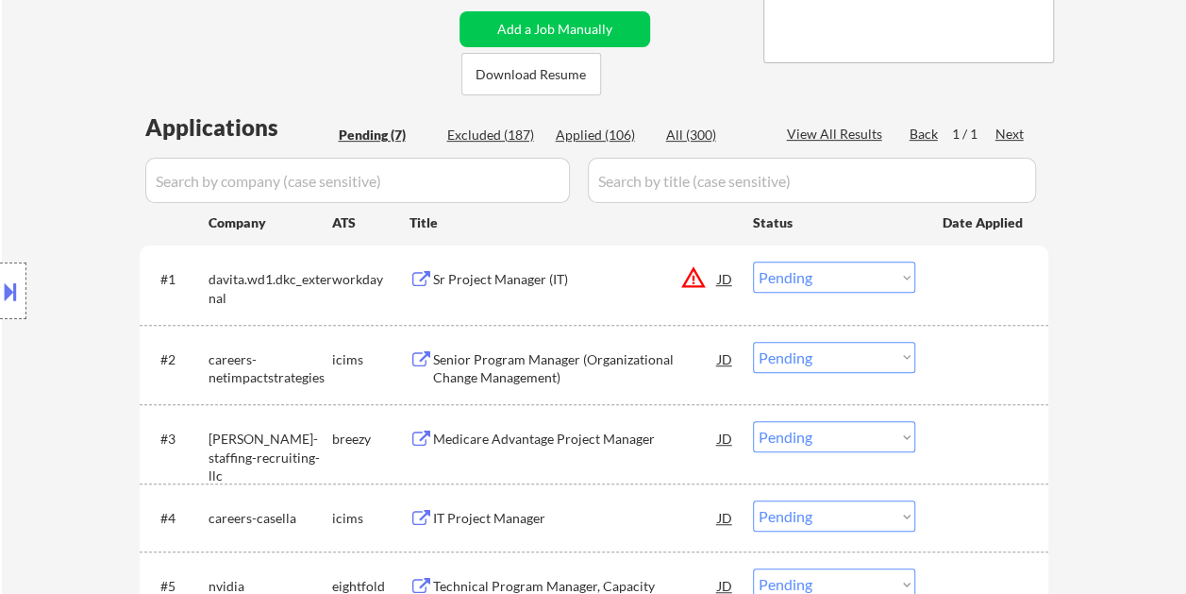
click at [930, 276] on div "#1 davita.wd1.dkc_external workday Sr Project Manager (IT) JD warning_amber Cho…" at bounding box center [590, 284] width 891 height 62
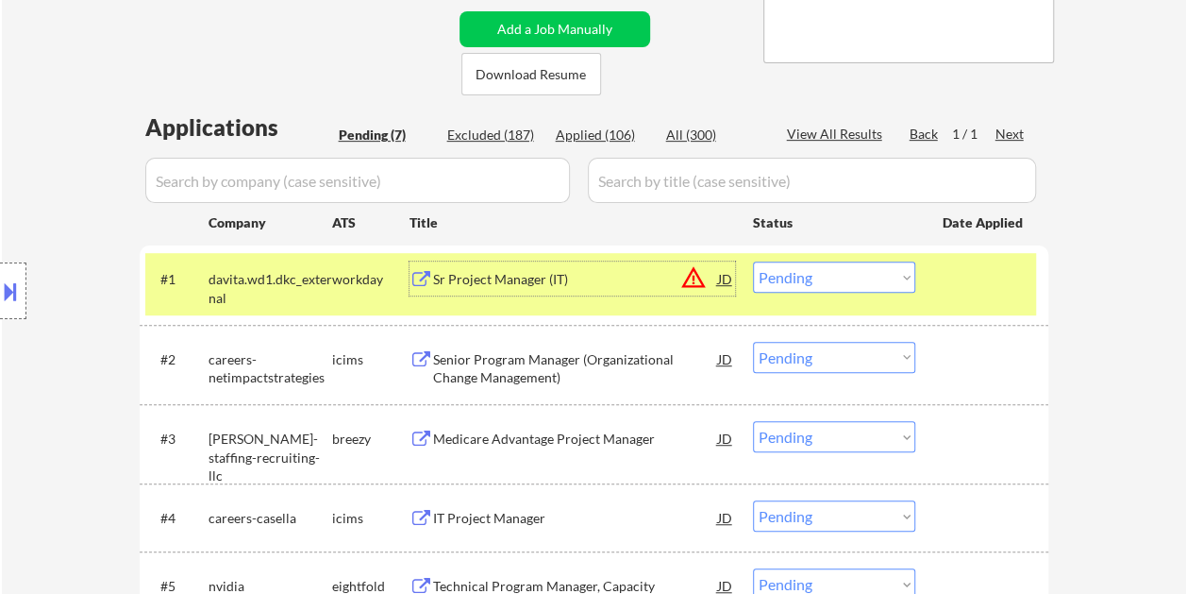
click at [591, 274] on div "Sr Project Manager (IT)" at bounding box center [575, 279] width 285 height 19
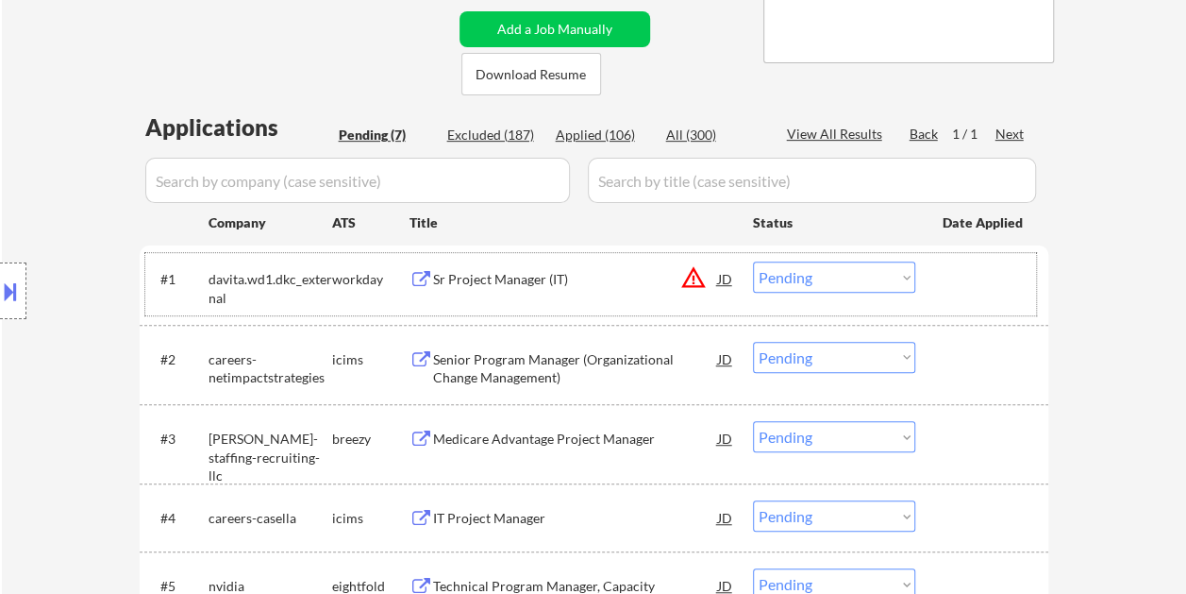
click at [973, 288] on div at bounding box center [984, 278] width 83 height 34
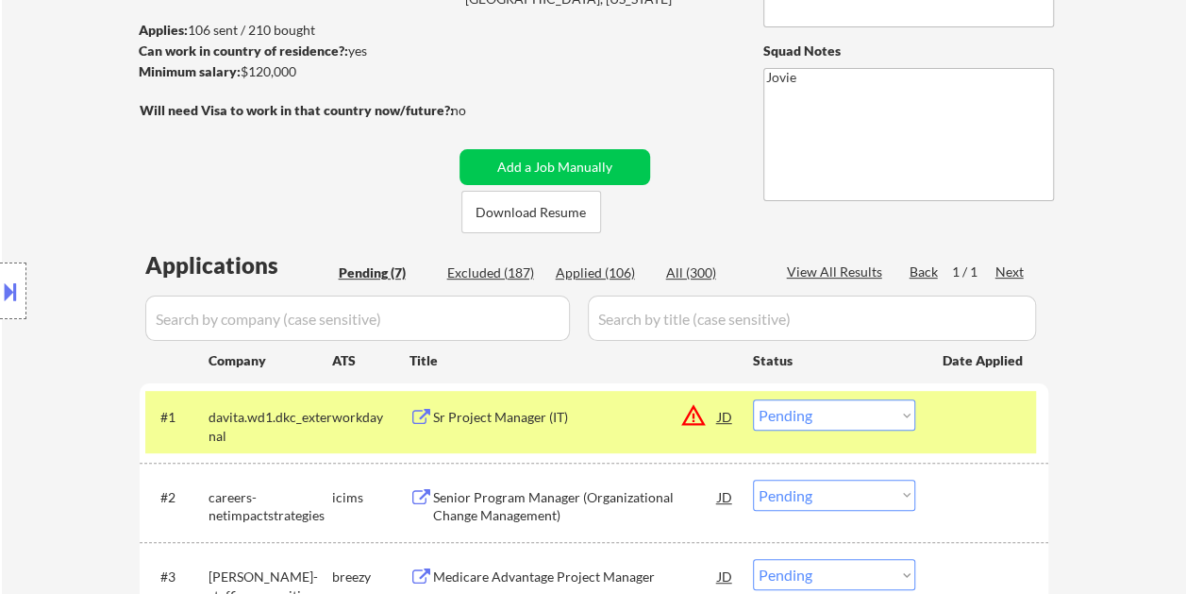
scroll to position [283, 0]
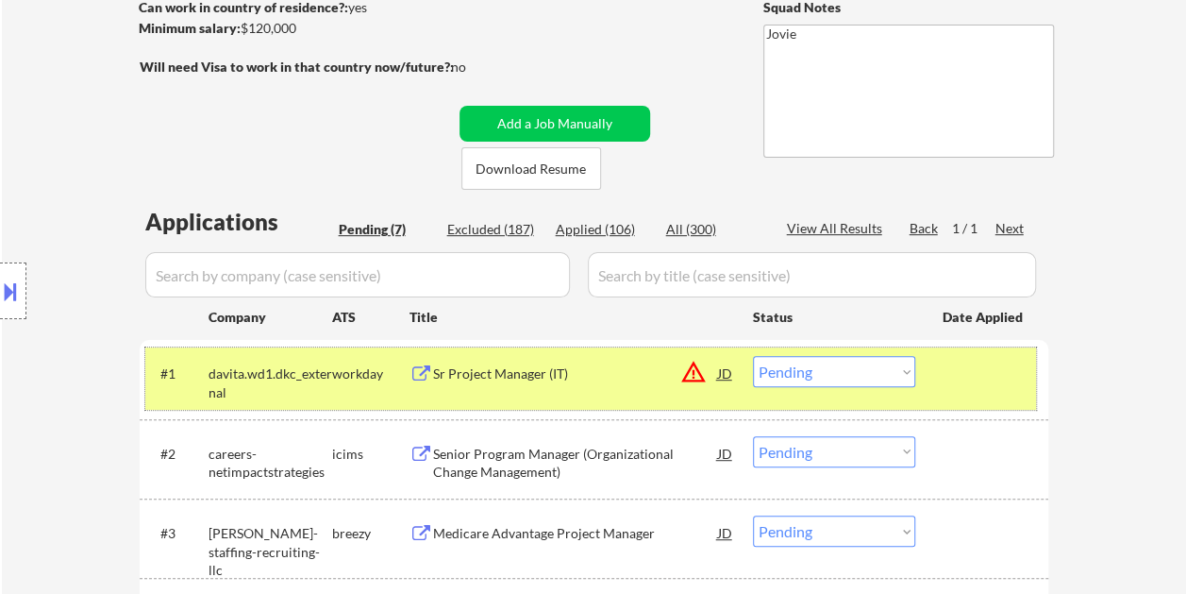
click at [1, 283] on button at bounding box center [10, 291] width 21 height 31
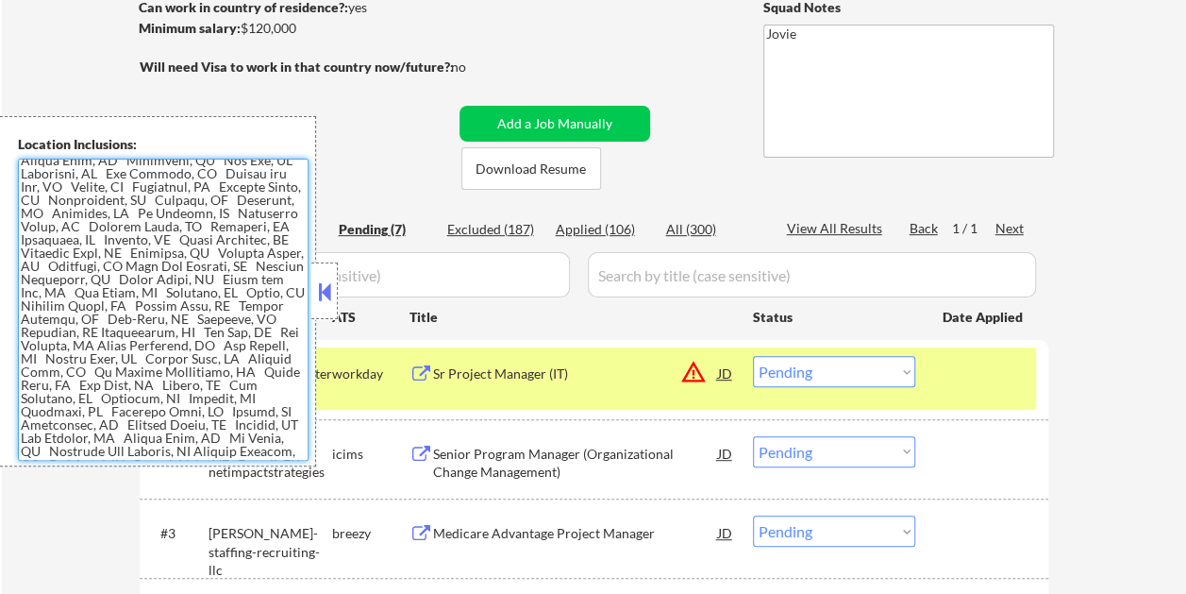
scroll to position [0, 0]
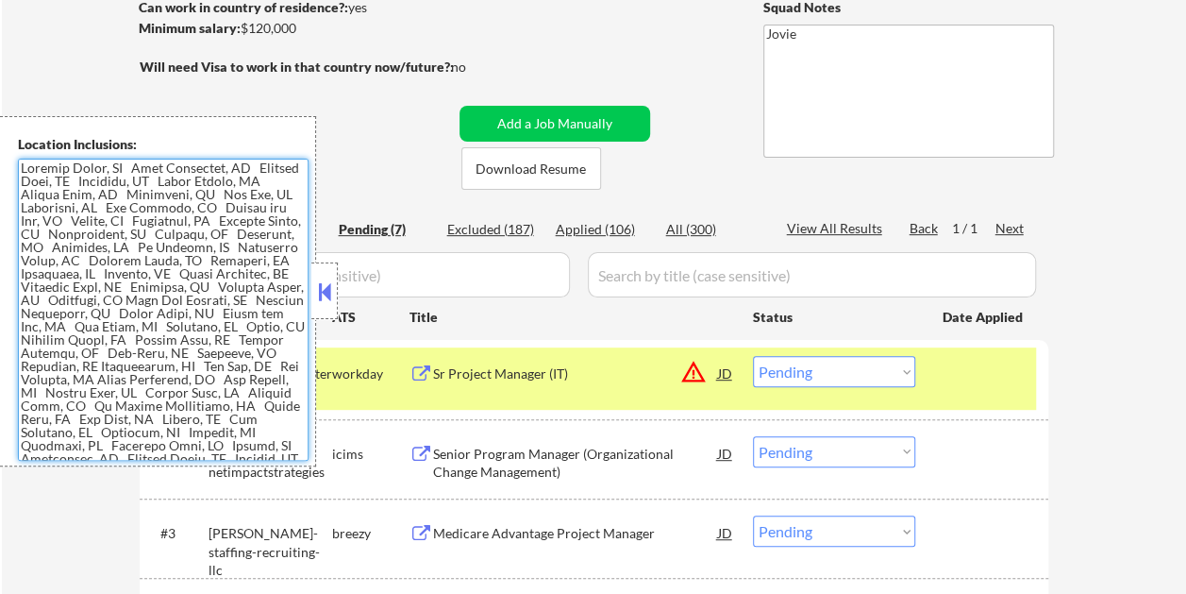
click at [330, 285] on button at bounding box center [324, 291] width 21 height 28
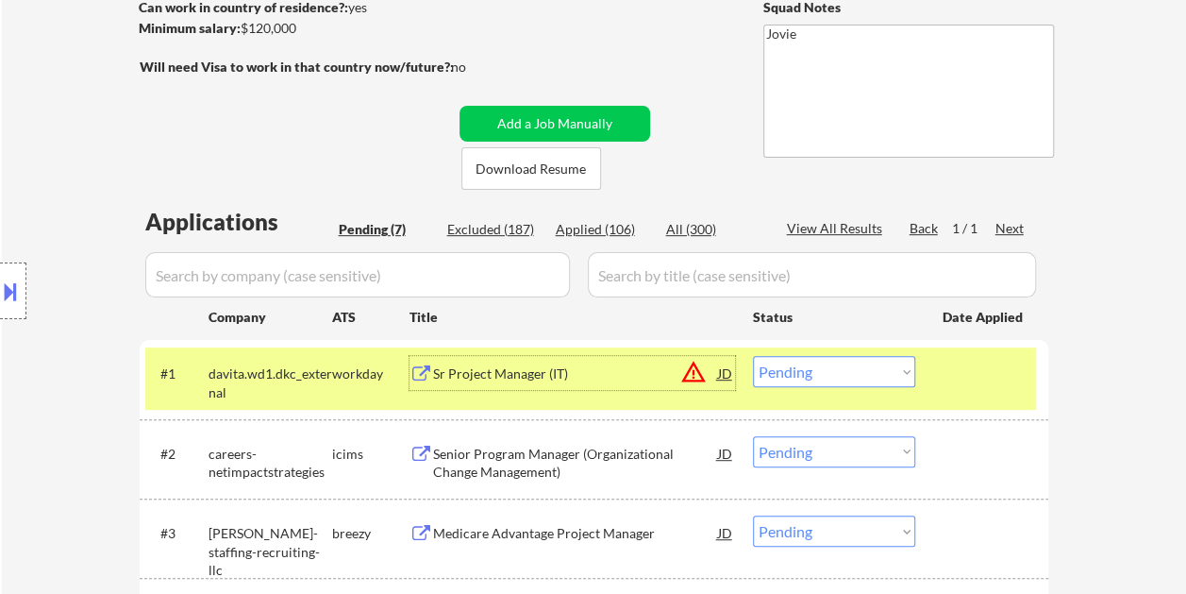
click at [513, 388] on div "Sr Project Manager (IT)" at bounding box center [575, 373] width 285 height 34
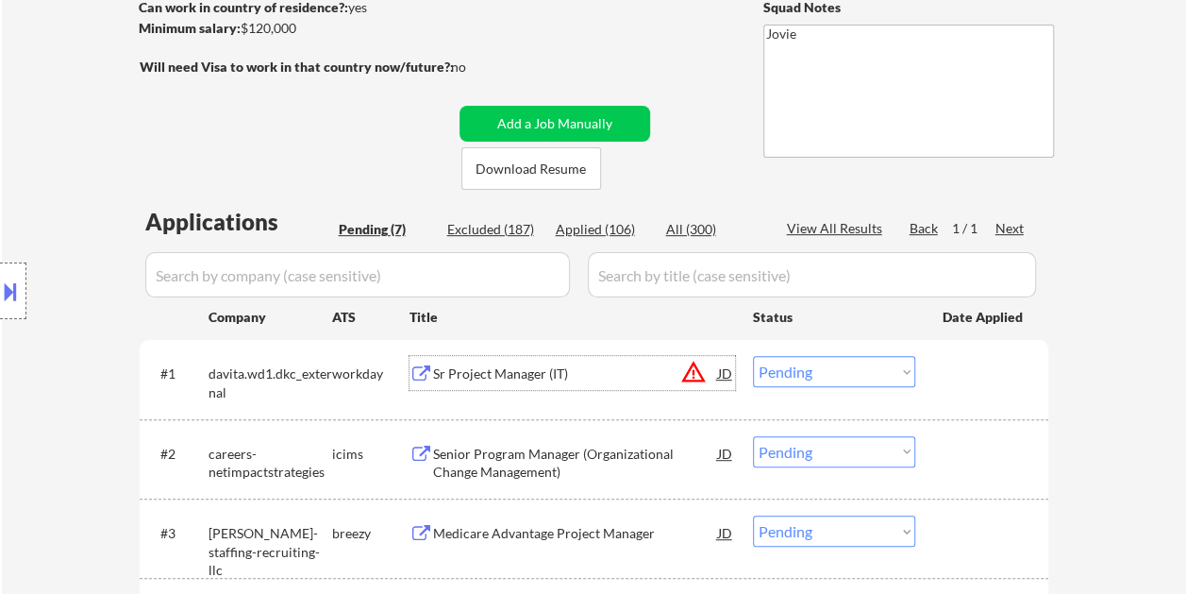
click at [928, 393] on div "#1 davita.wd1.dkc_external workday Sr Project Manager (IT) JD warning_amber Cho…" at bounding box center [590, 378] width 891 height 62
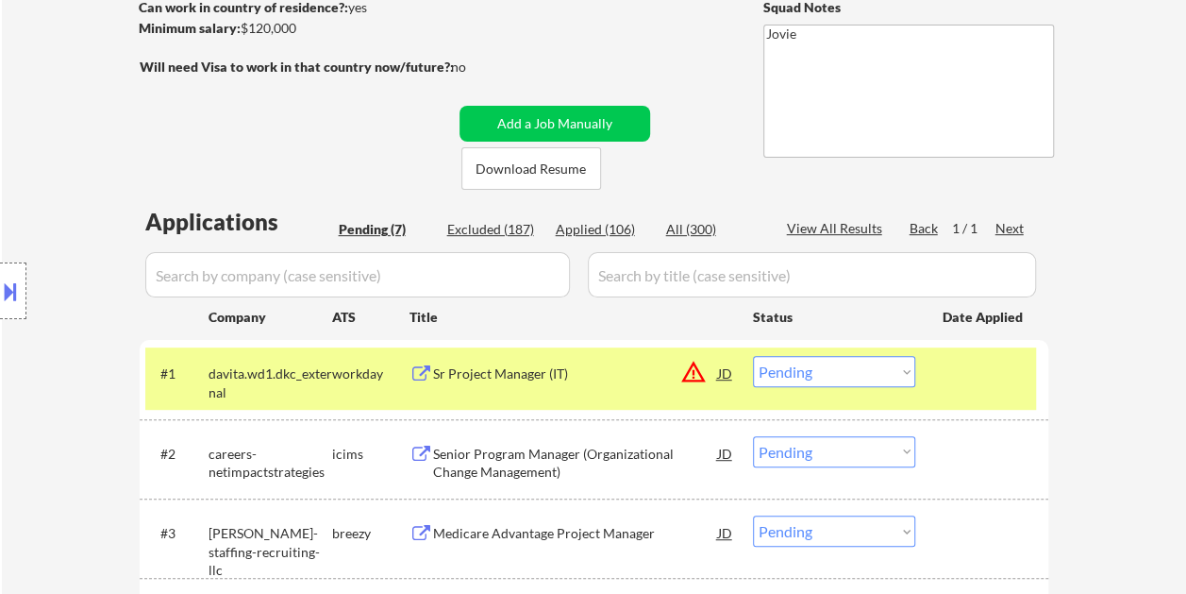
click at [902, 370] on select "Choose an option... Pending Applied Excluded (Questions) Excluded (Expired) Exc…" at bounding box center [834, 371] width 162 height 31
click at [753, 356] on select "Choose an option... Pending Applied Excluded (Questions) Excluded (Expired) Exc…" at bounding box center [834, 371] width 162 height 31
select select ""pending""
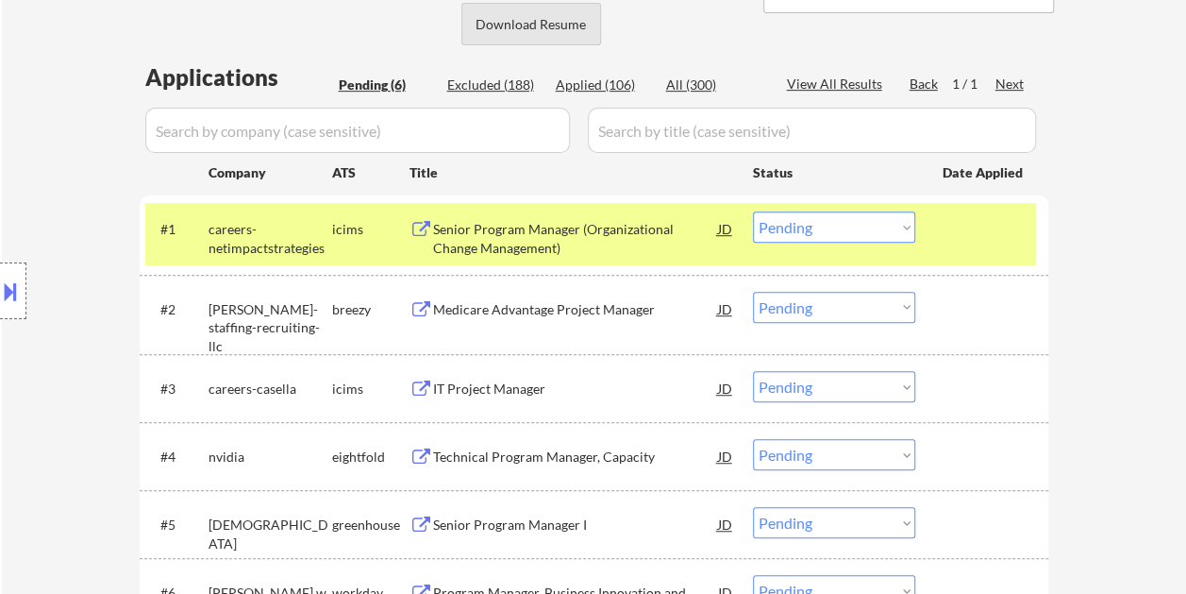
scroll to position [472, 0]
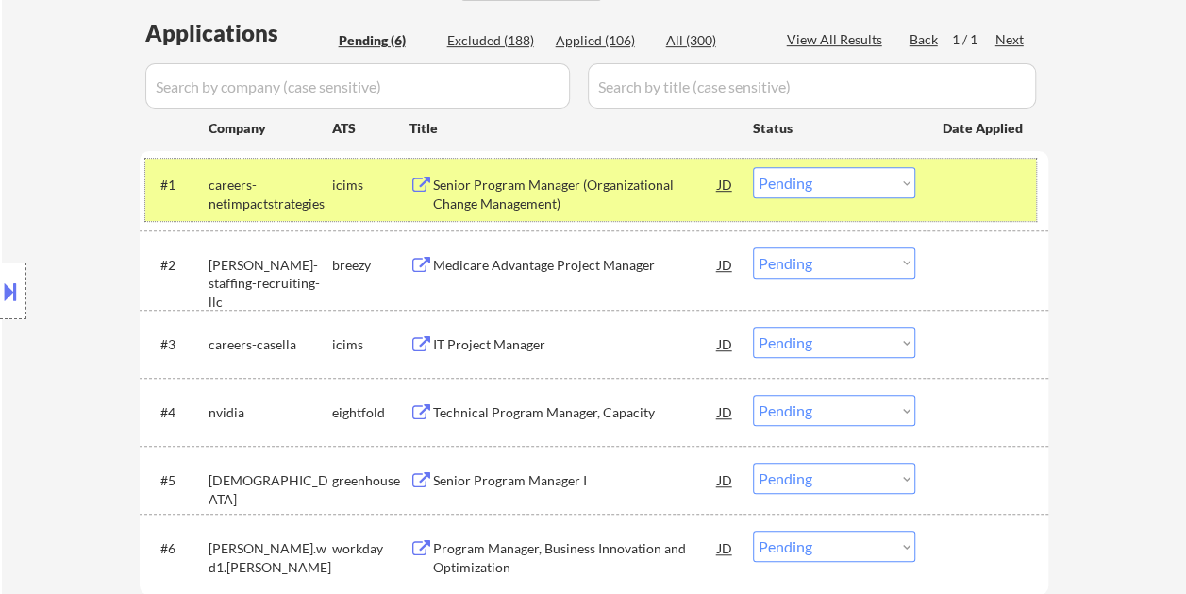
click at [949, 201] on div "#1 careers-netimpactstrategies icims Senior Program Manager (Organizational Cha…" at bounding box center [590, 190] width 891 height 62
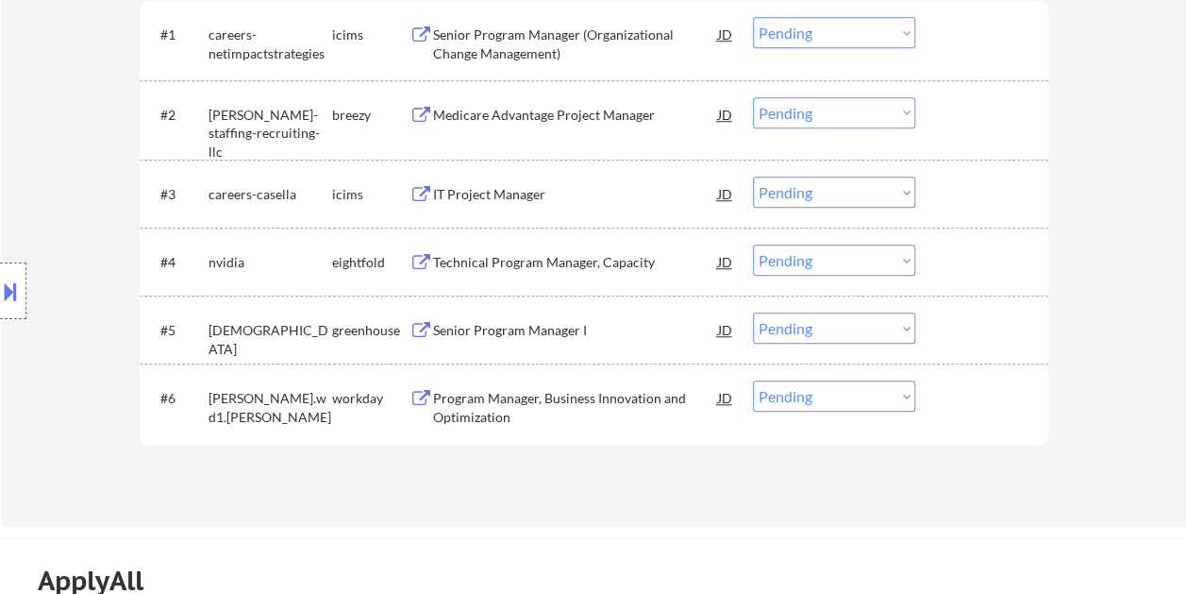
scroll to position [660, 0]
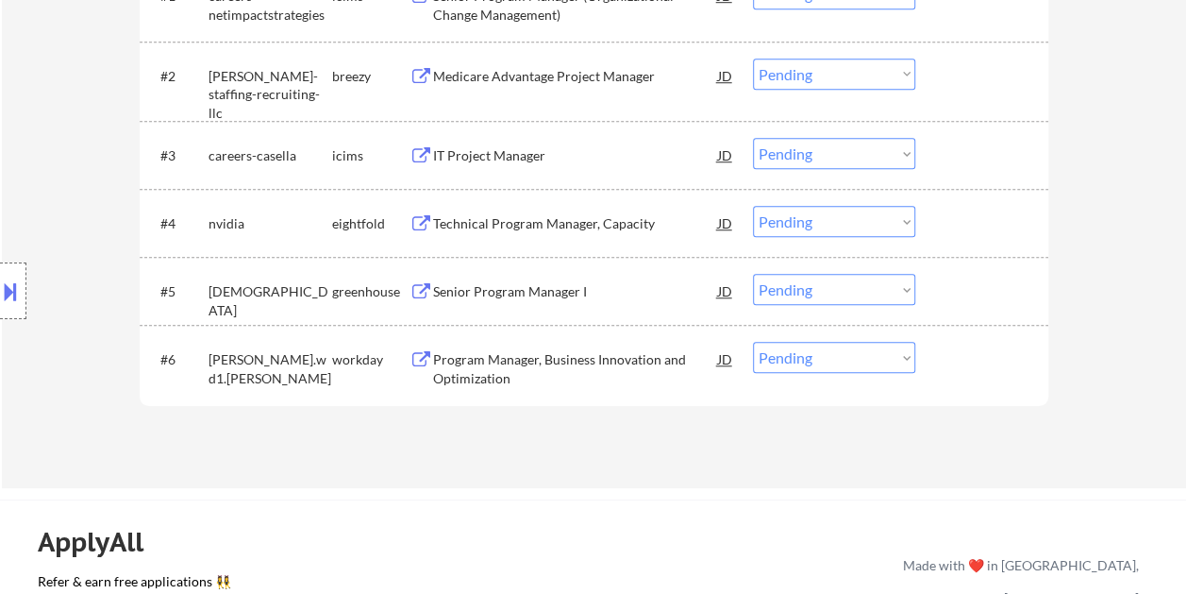
click at [1002, 369] on div at bounding box center [984, 359] width 83 height 34
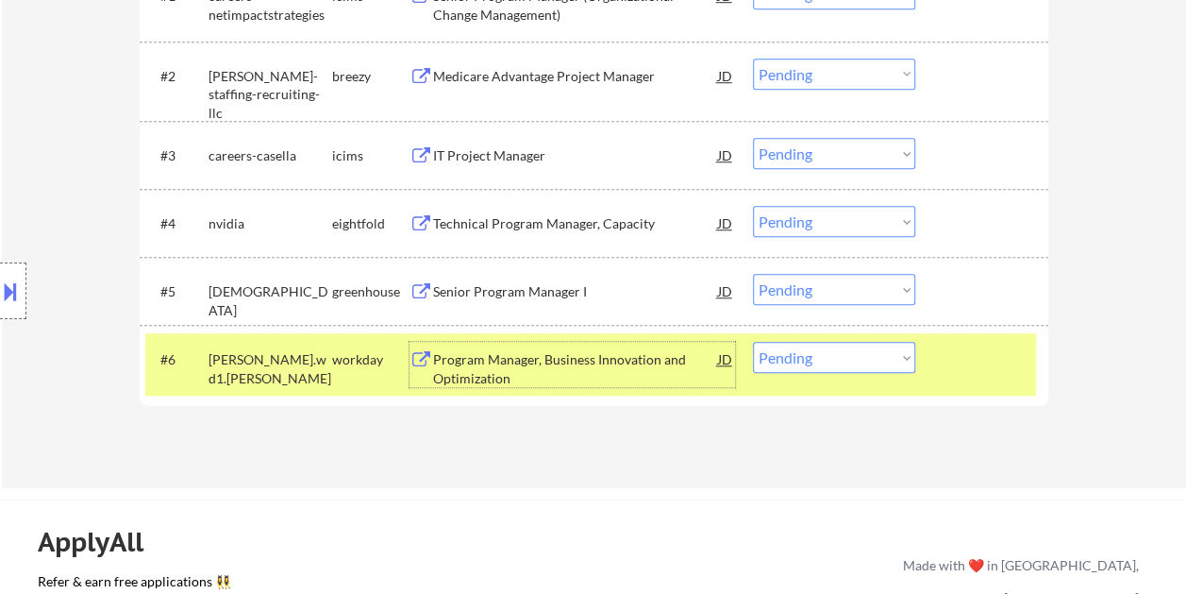
click at [648, 346] on div "Program Manager, Business Innovation and Optimization" at bounding box center [575, 364] width 285 height 45
